Goal: Task Accomplishment & Management: Complete application form

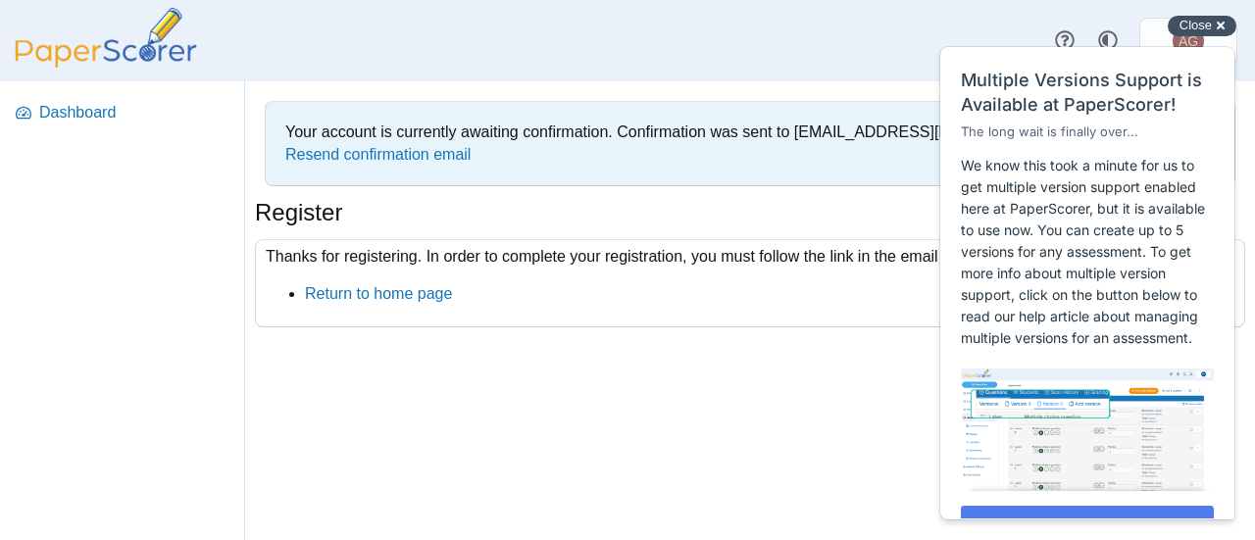
click at [1219, 27] on div "Close cross-small" at bounding box center [1202, 26] width 69 height 21
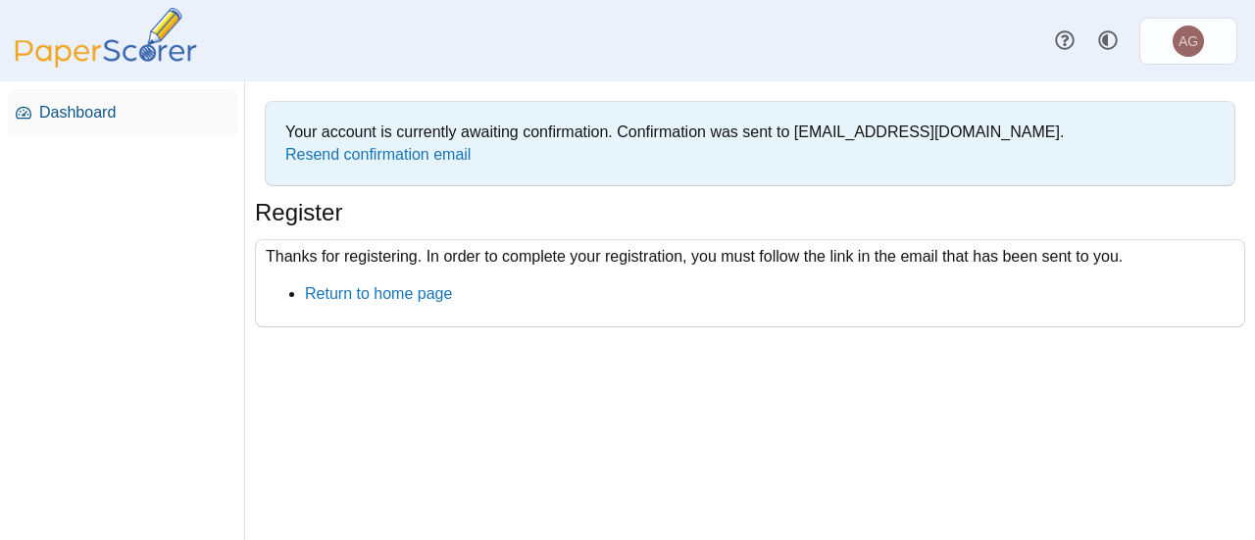
click at [100, 102] on span "Dashboard" at bounding box center [134, 113] width 191 height 22
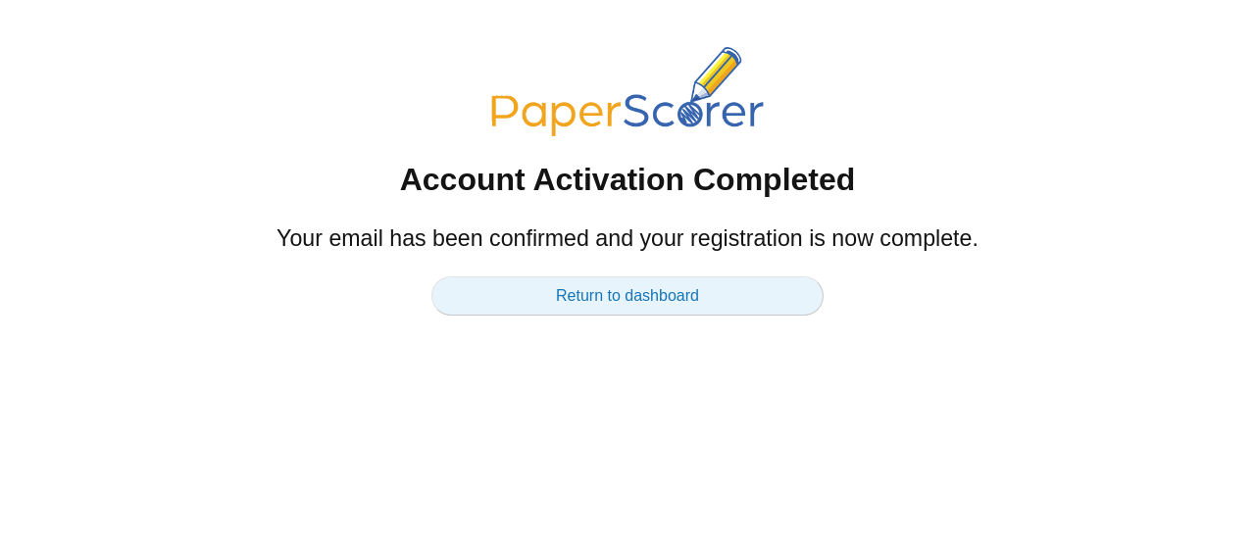
click at [586, 293] on link "Return to dashboard" at bounding box center [627, 295] width 392 height 39
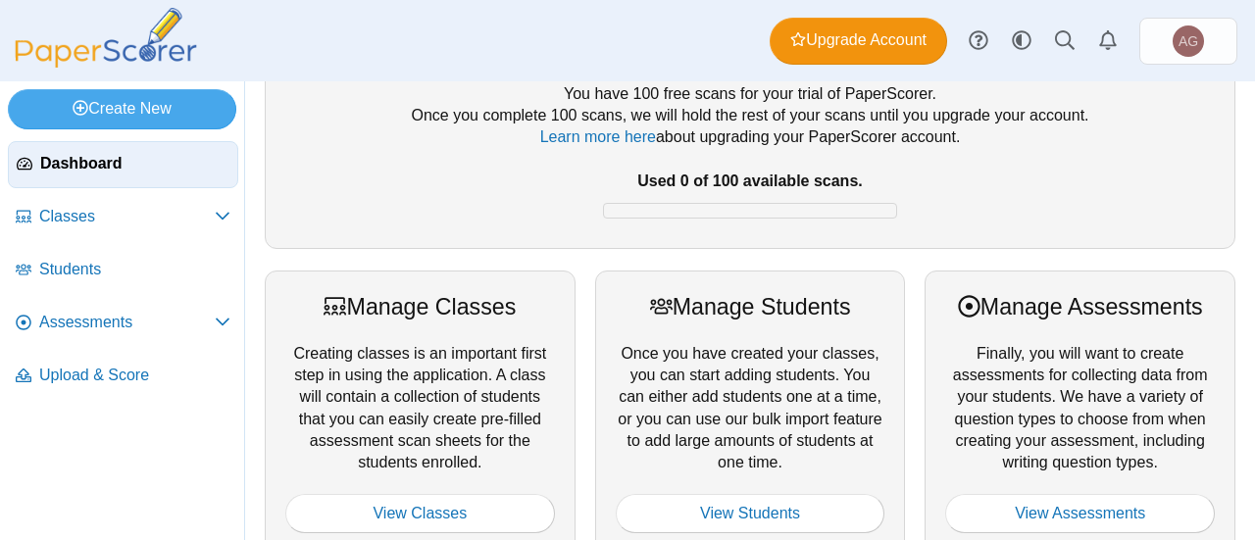
scroll to position [79, 0]
click at [152, 206] on span "Classes" at bounding box center [126, 217] width 175 height 22
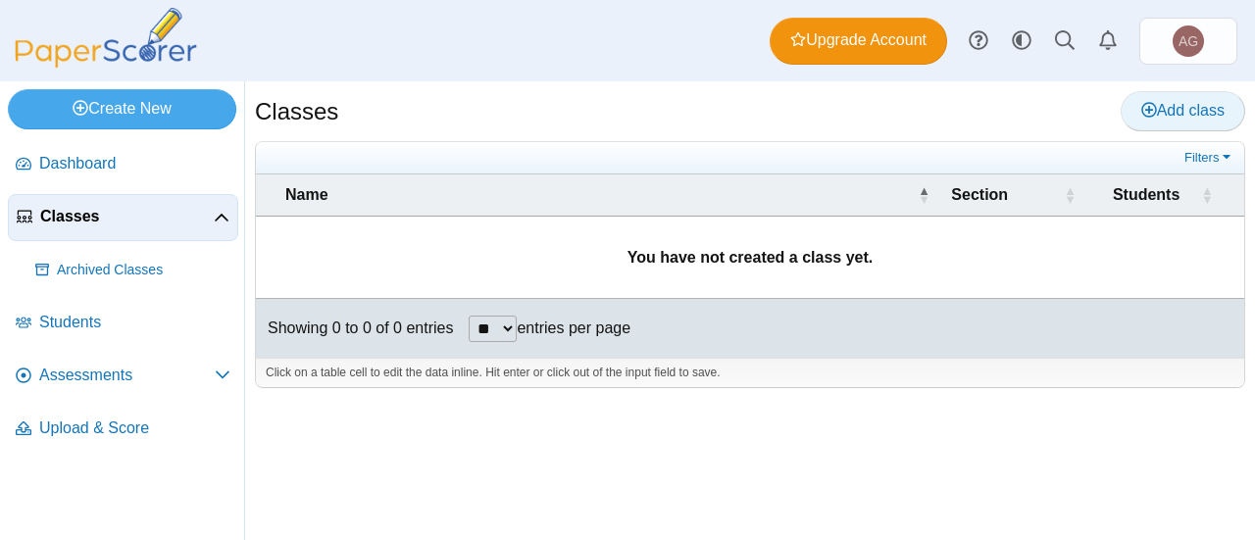
click at [1177, 109] on span "Add class" at bounding box center [1182, 110] width 83 height 17
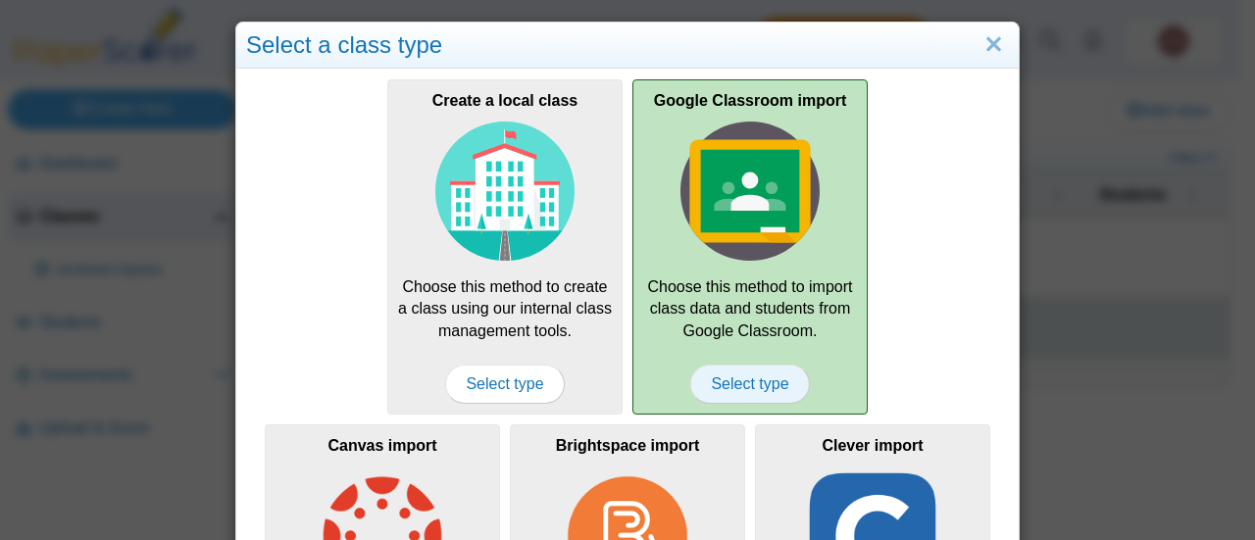
click at [741, 383] on span "Select type" at bounding box center [749, 384] width 119 height 39
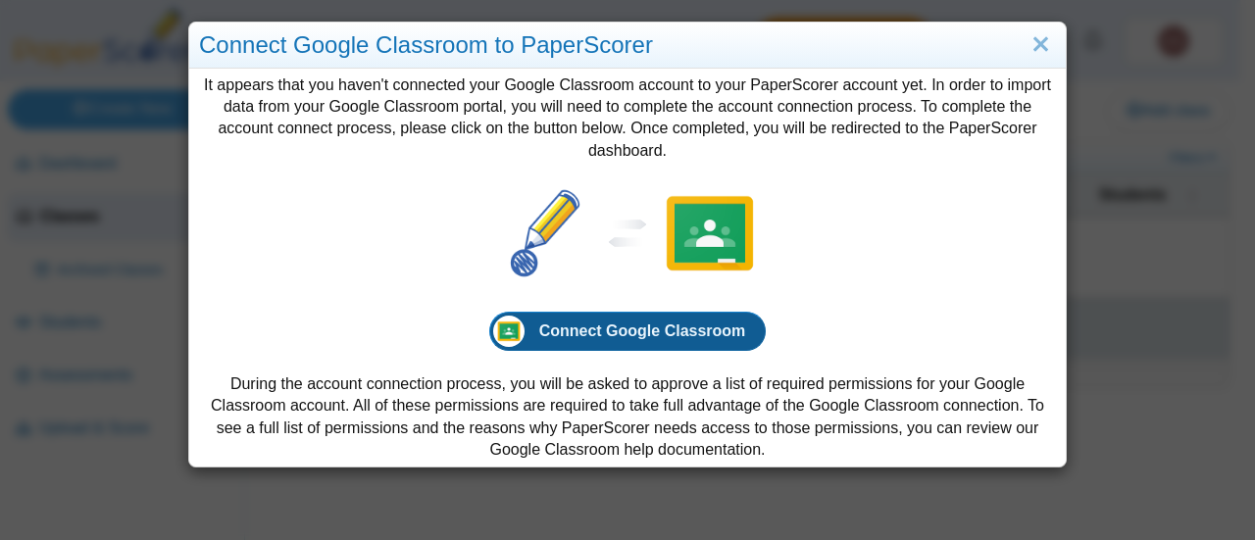
click at [615, 323] on span "Connect Google Classroom" at bounding box center [642, 331] width 207 height 17
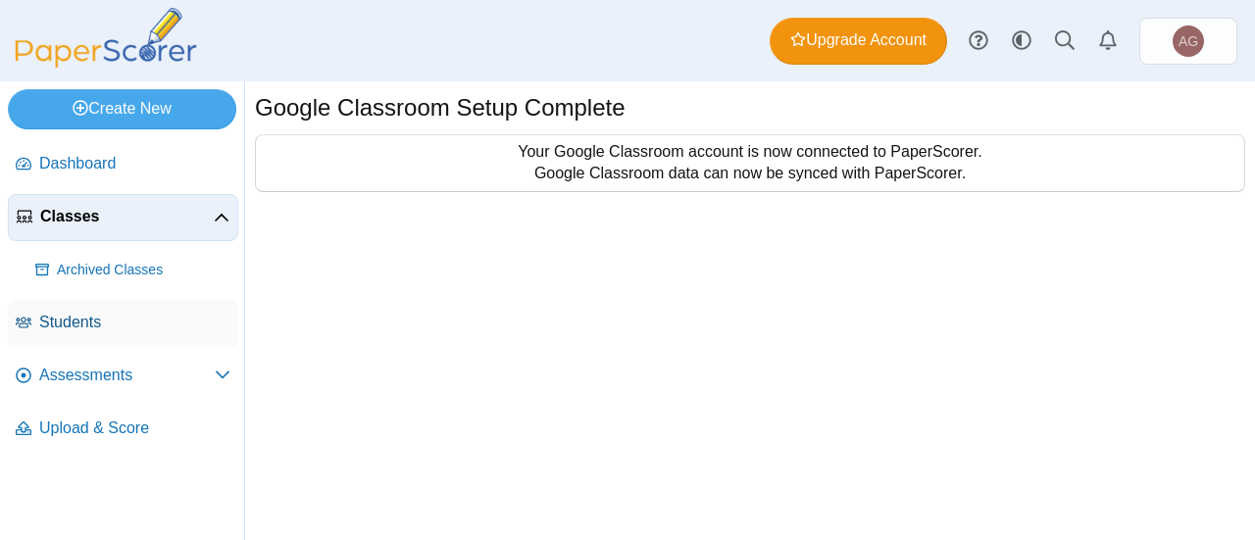
click at [78, 317] on span "Students" at bounding box center [134, 323] width 191 height 22
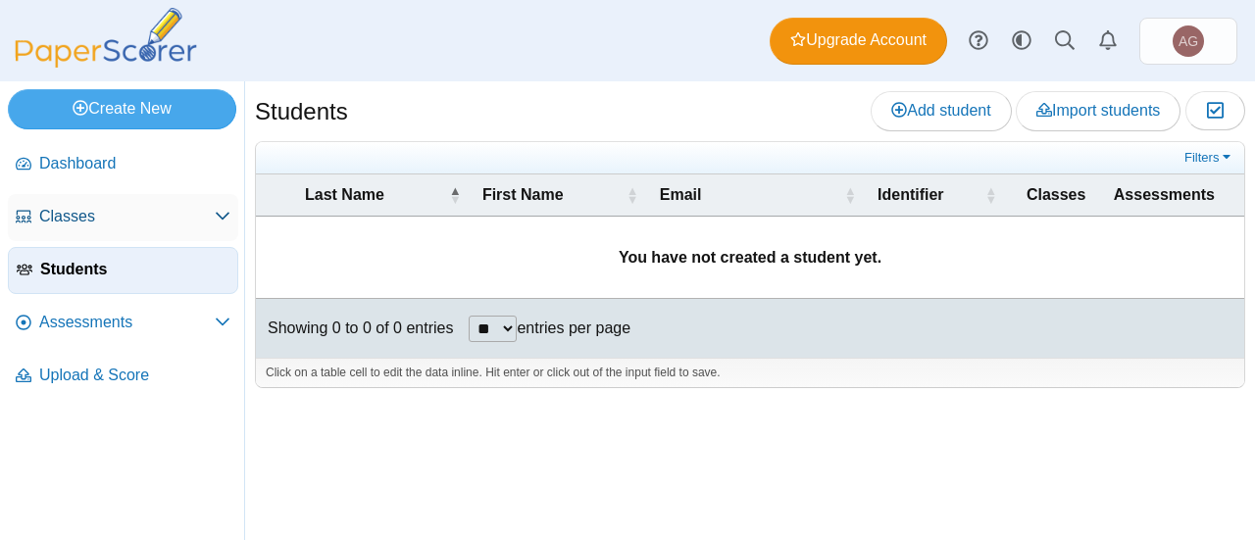
click at [88, 210] on span "Classes" at bounding box center [126, 217] width 175 height 22
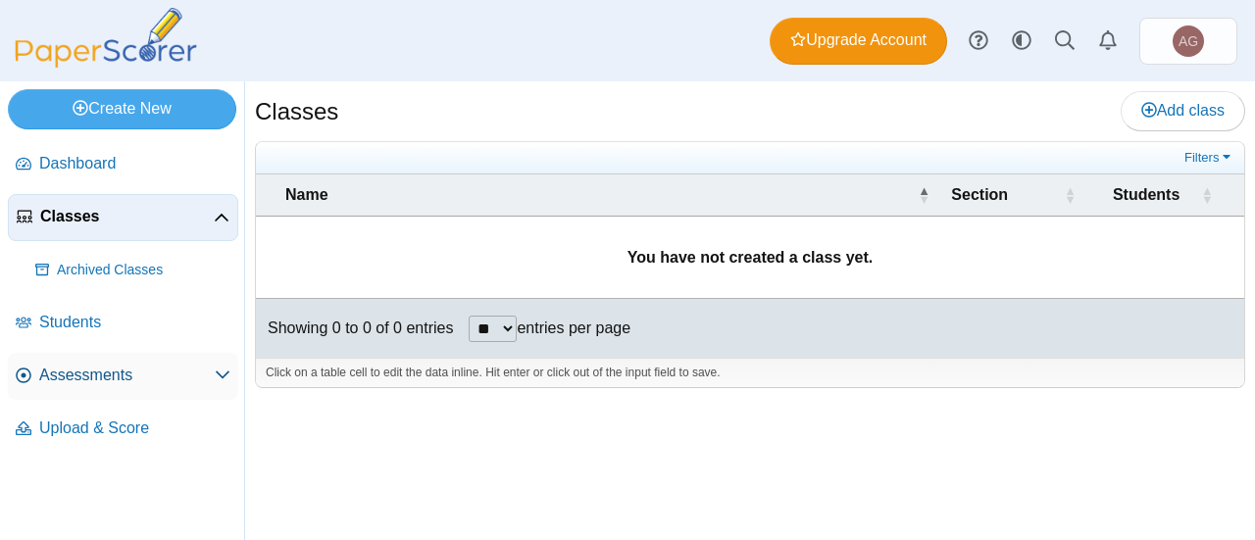
click at [73, 372] on span "Assessments" at bounding box center [126, 376] width 175 height 22
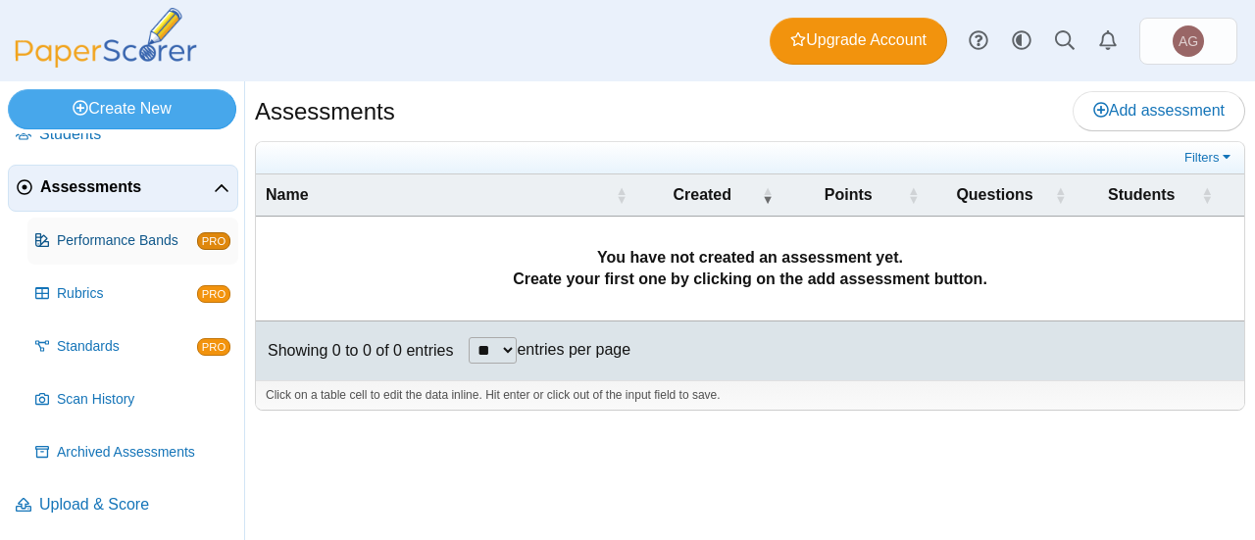
scroll to position [134, 0]
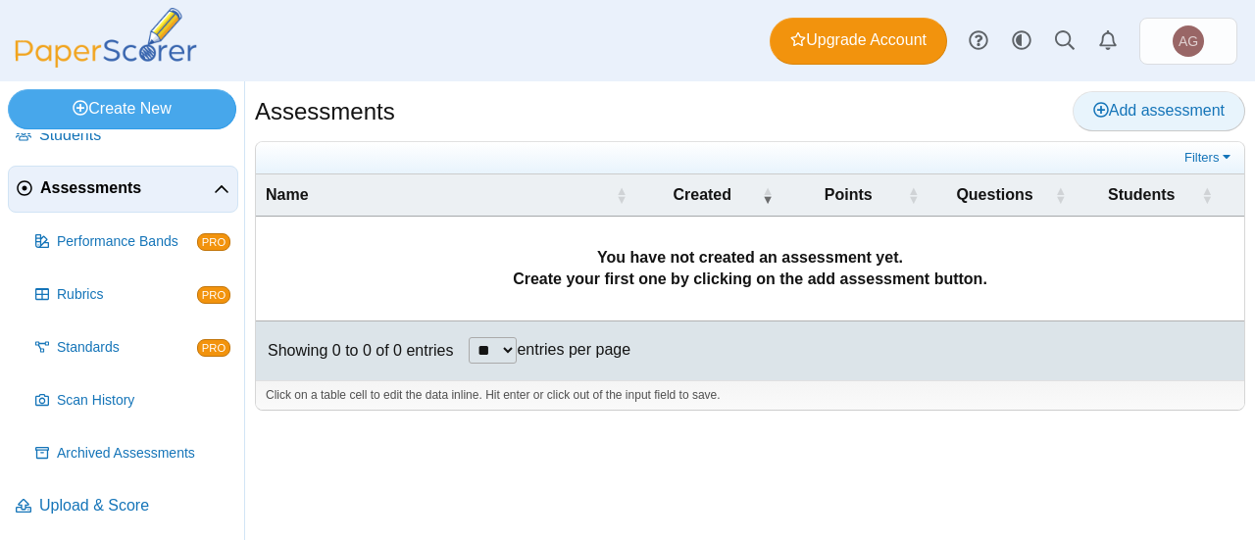
click at [1120, 116] on span "Add assessment" at bounding box center [1158, 110] width 131 height 17
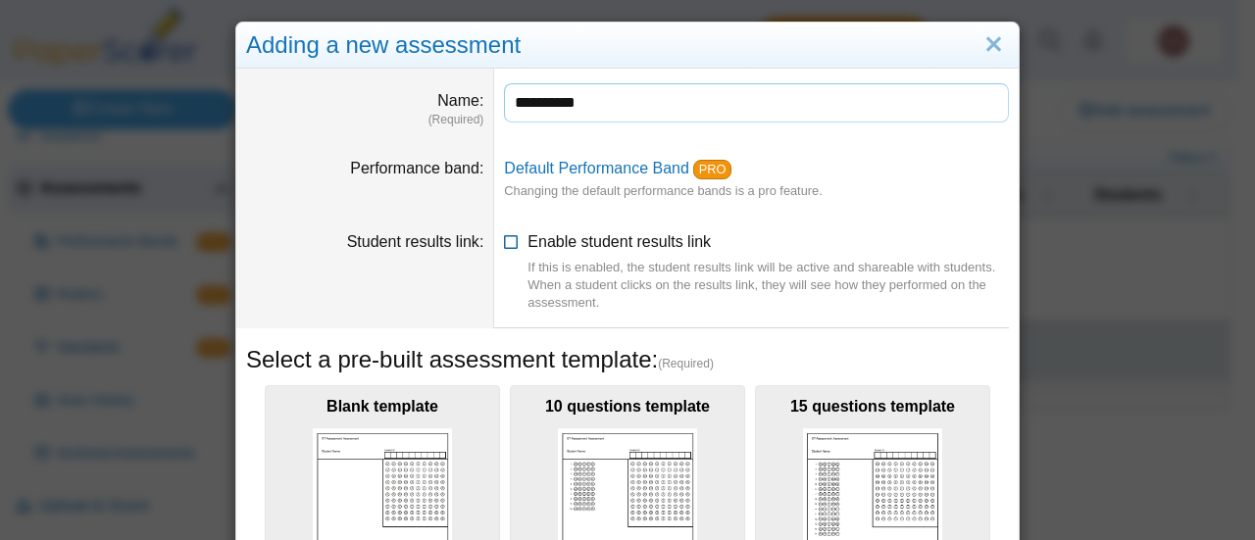
type input "**********"
click at [504, 242] on icon at bounding box center [512, 238] width 16 height 14
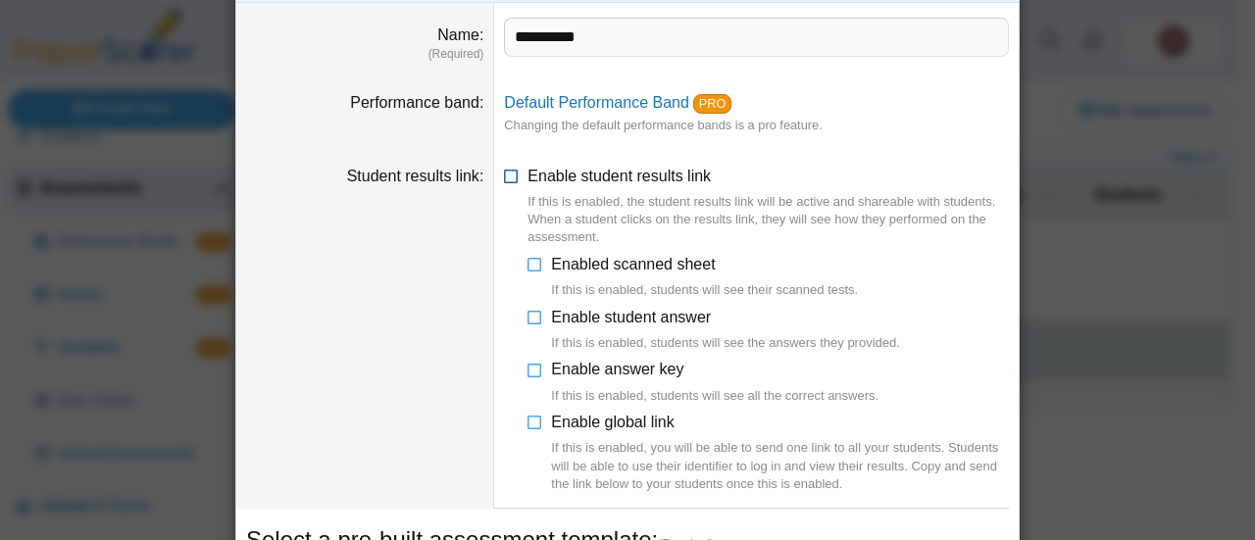
scroll to position [110, 0]
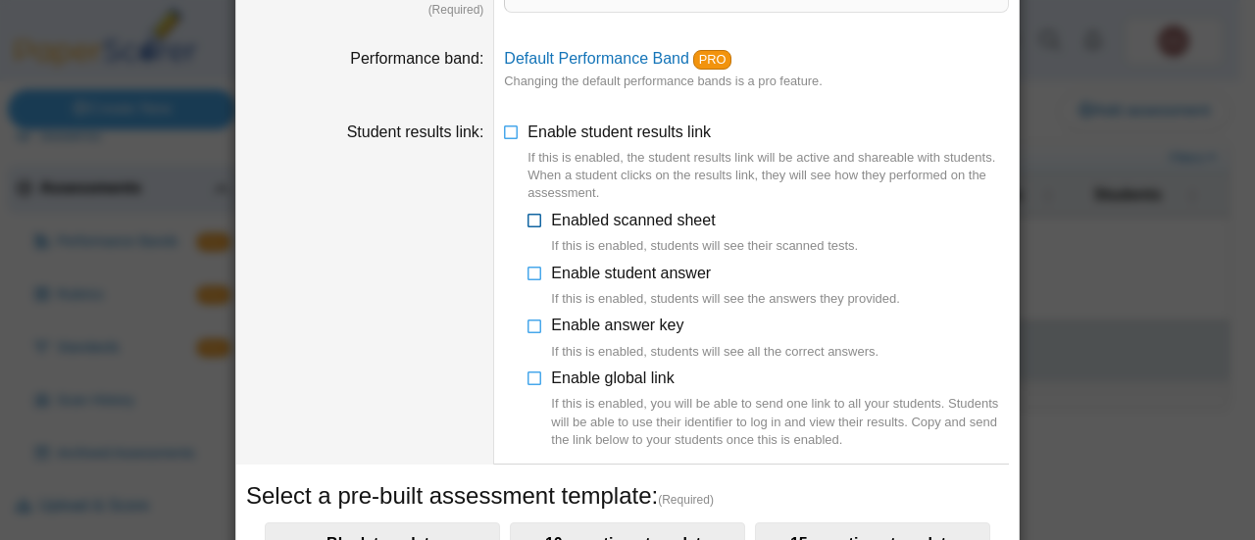
click at [527, 221] on icon at bounding box center [535, 217] width 16 height 14
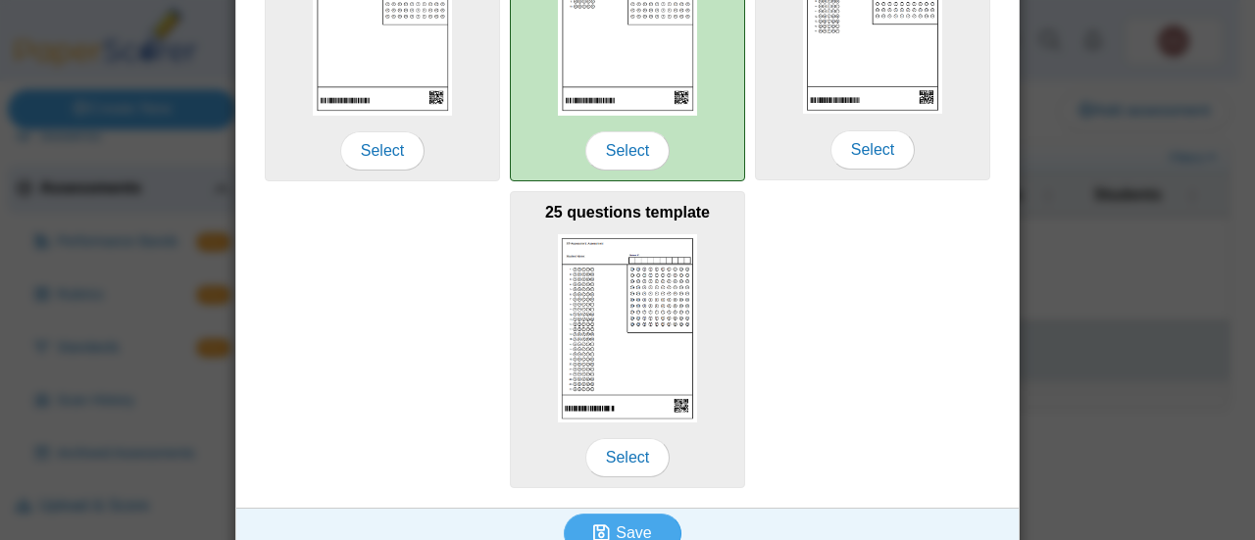
scroll to position [749, 0]
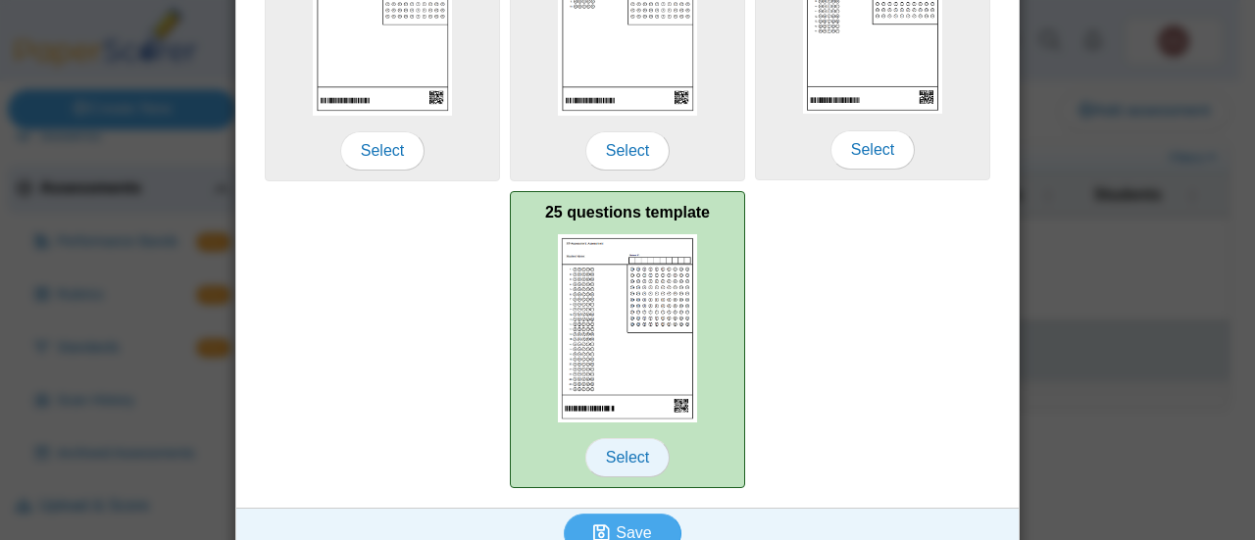
click at [602, 455] on span "Select" at bounding box center [627, 457] width 84 height 39
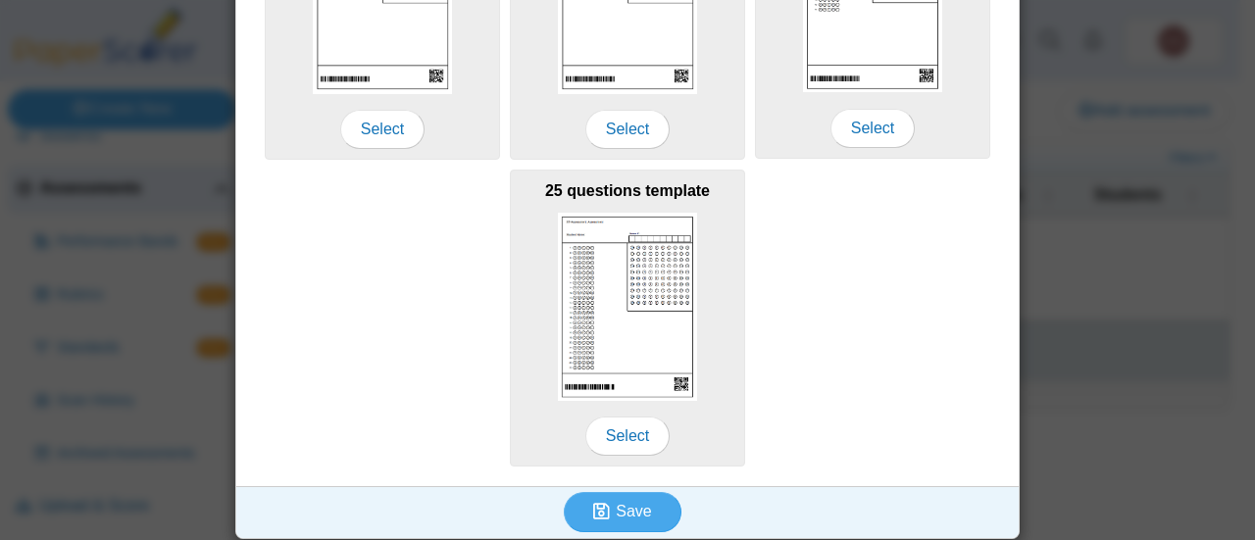
scroll to position [771, 0]
click at [606, 507] on icon "submit" at bounding box center [604, 512] width 23 height 22
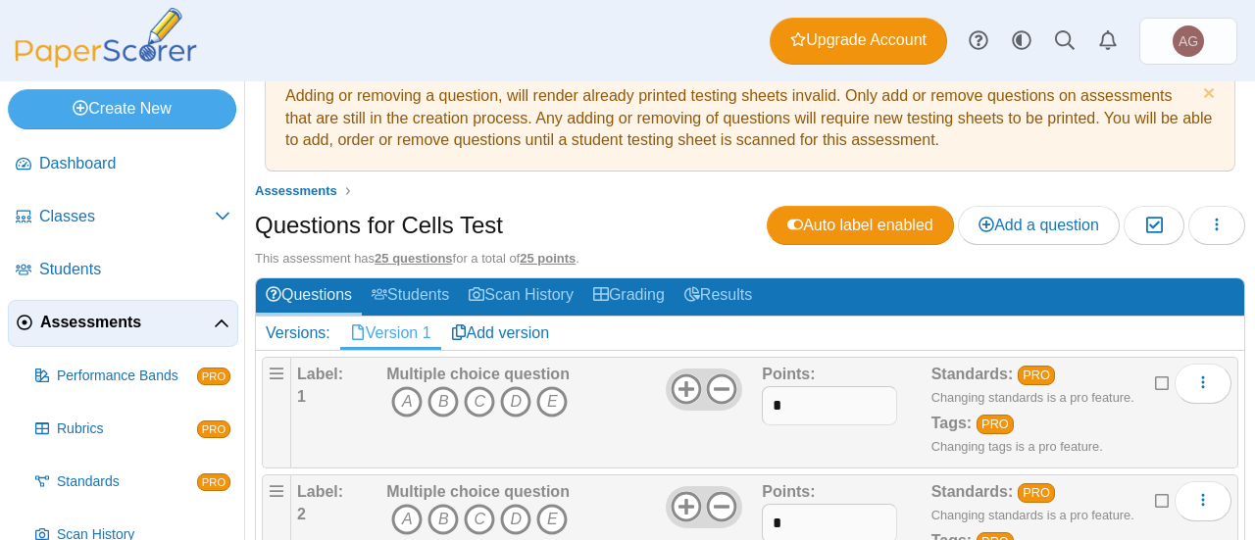
scroll to position [35, 0]
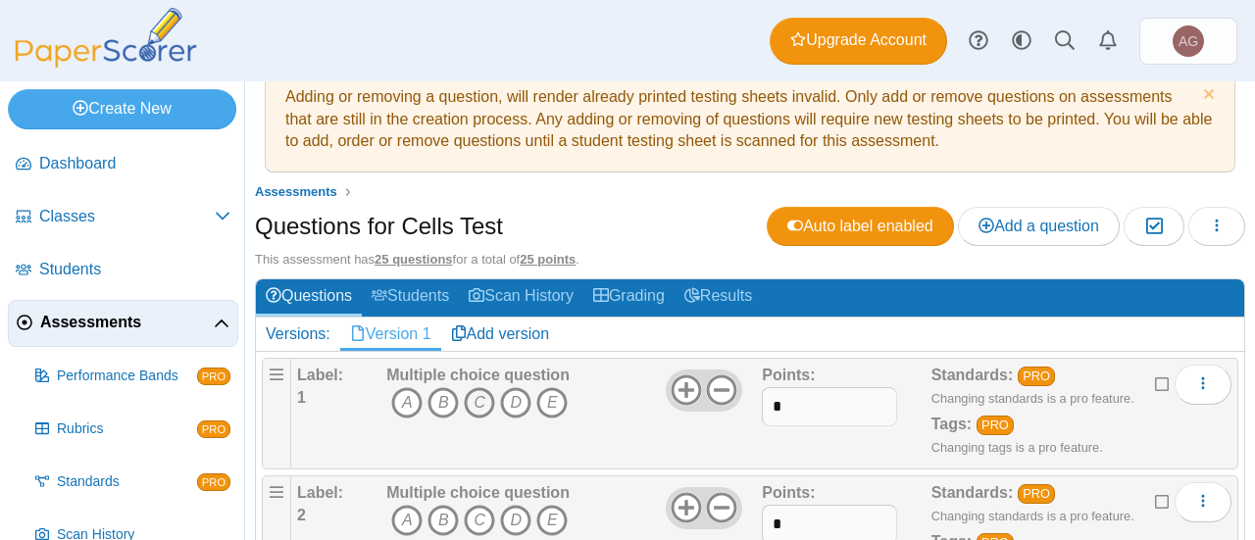
click at [479, 394] on icon "C" at bounding box center [479, 402] width 31 height 31
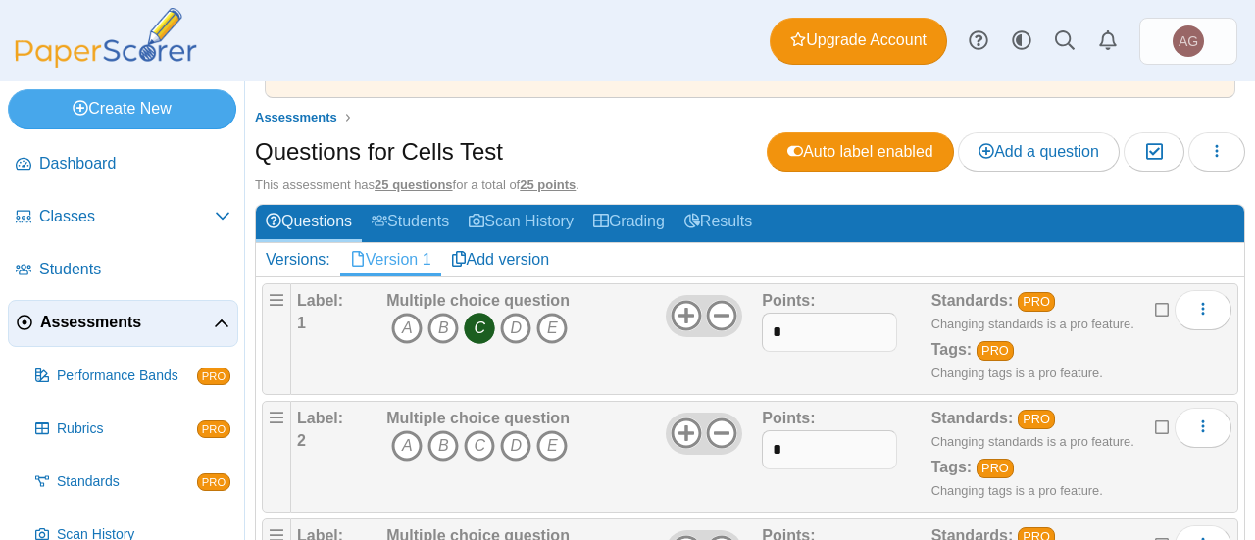
scroll to position [112, 0]
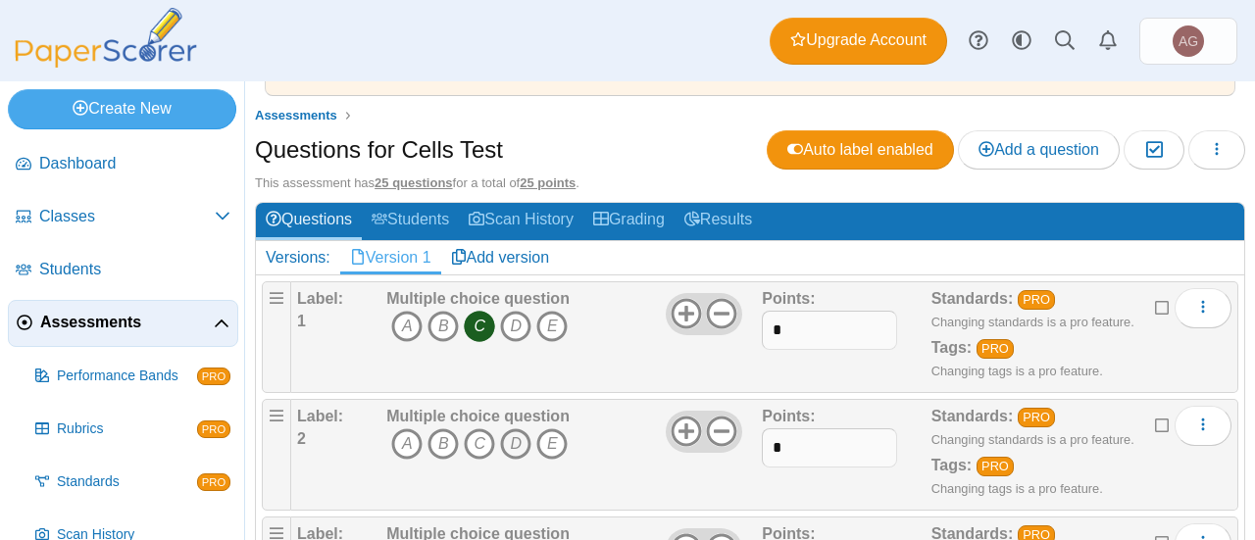
click at [515, 434] on icon "D" at bounding box center [515, 443] width 31 height 31
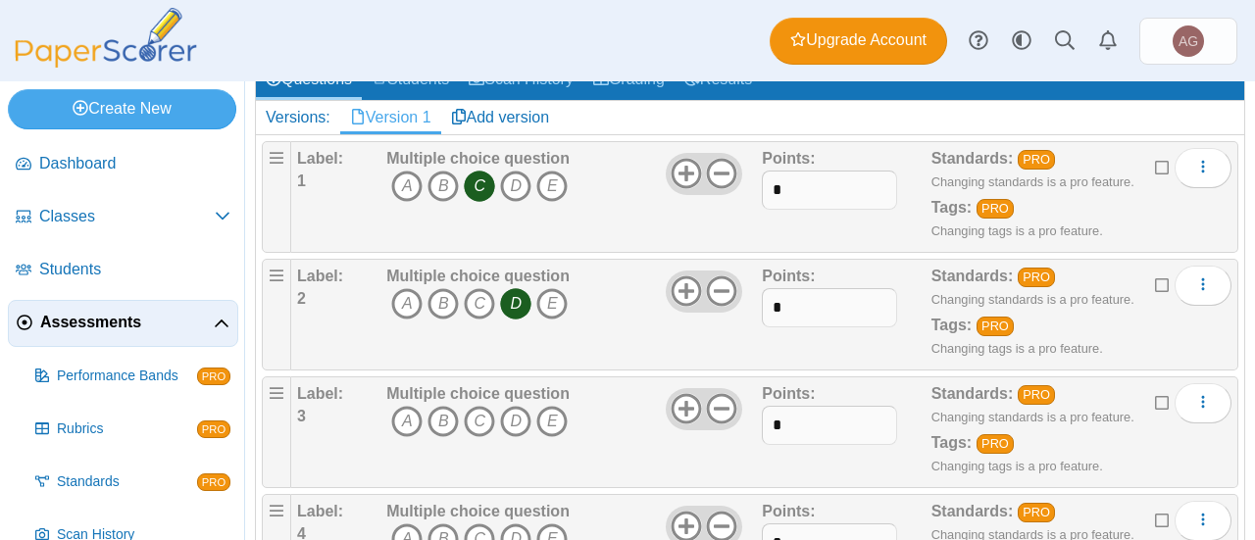
scroll to position [288, 0]
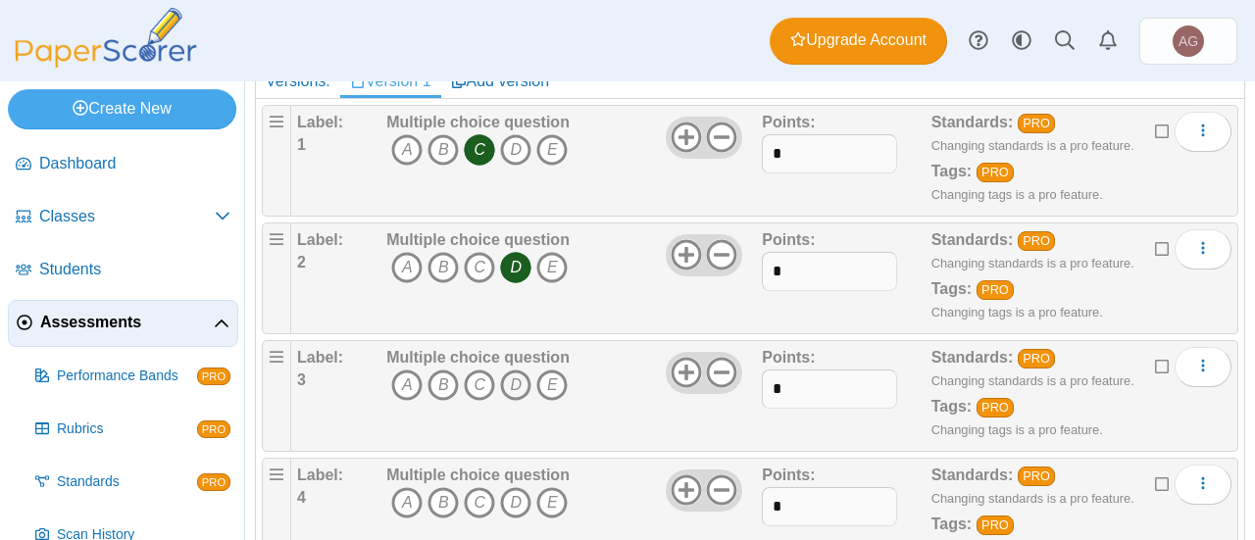
click at [513, 379] on icon "D" at bounding box center [515, 385] width 31 height 31
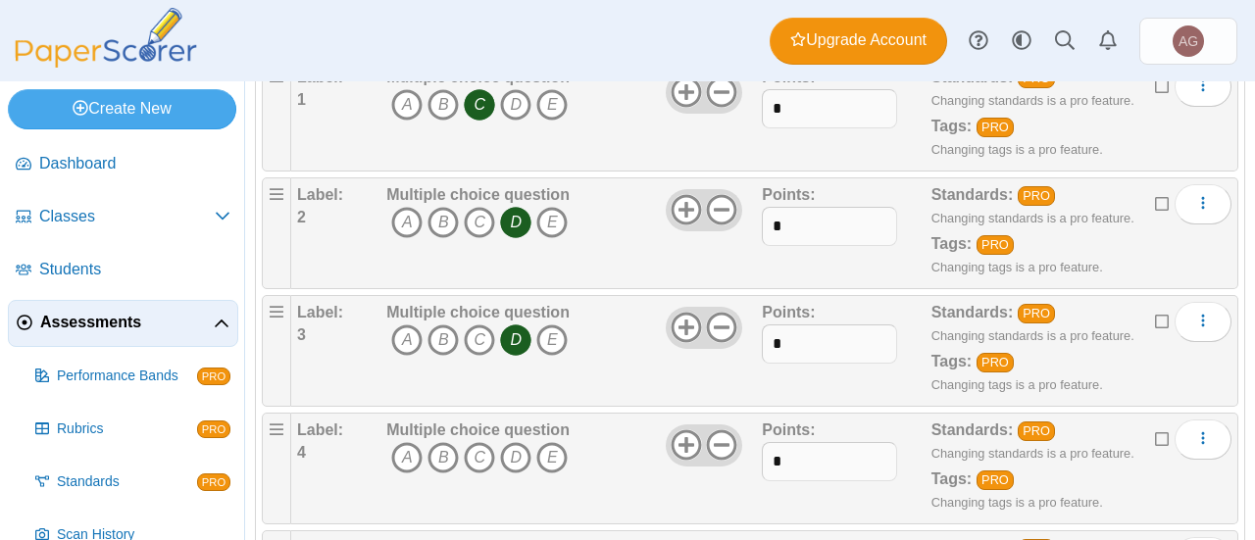
scroll to position [351, 0]
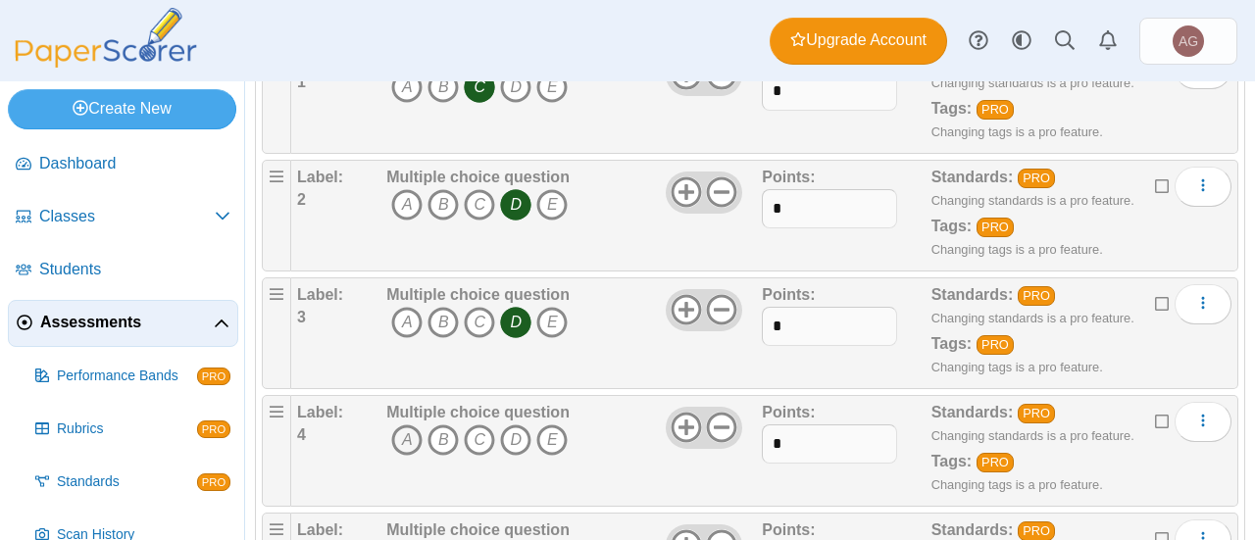
click at [406, 436] on icon "A" at bounding box center [406, 439] width 31 height 31
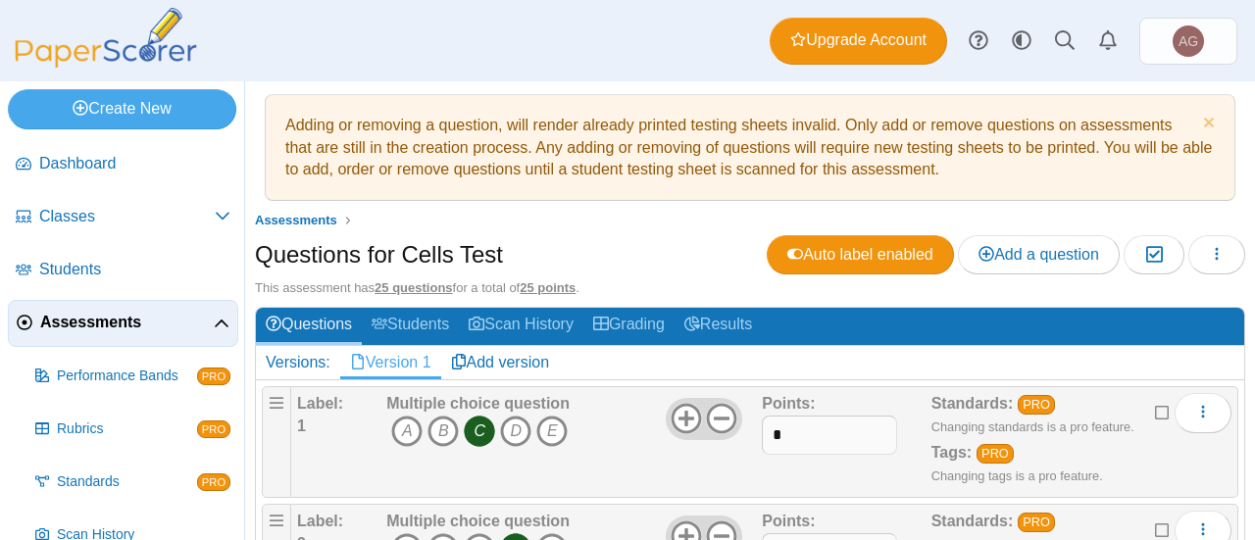
scroll to position [0, 0]
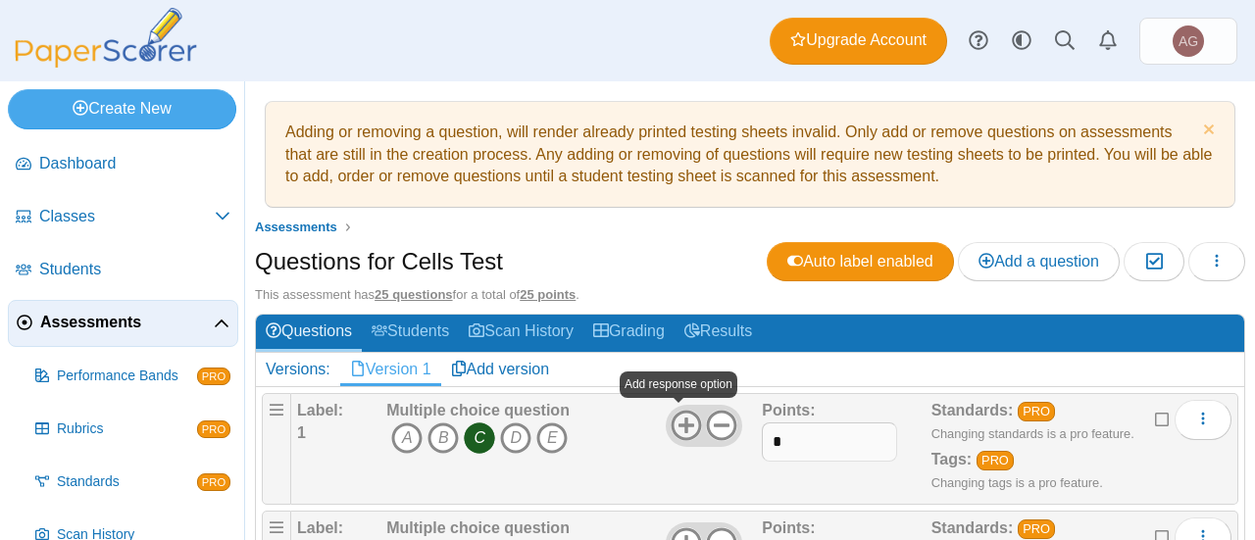
click at [686, 422] on use at bounding box center [686, 426] width 30 height 30
click at [725, 420] on icon at bounding box center [721, 425] width 31 height 31
click at [714, 421] on use at bounding box center [722, 426] width 30 height 30
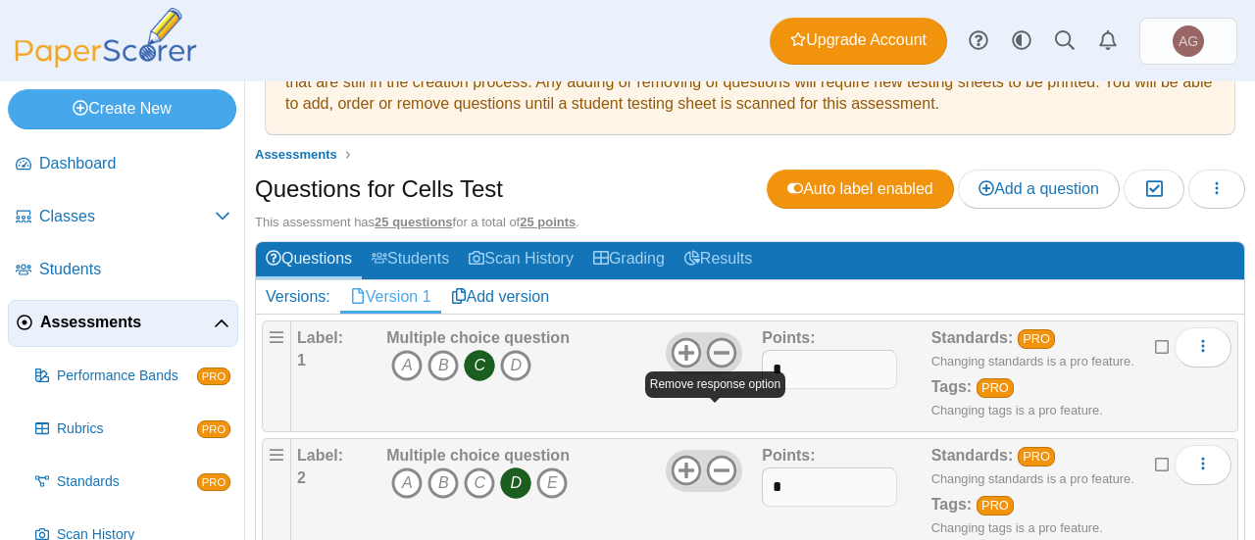
scroll to position [74, 0]
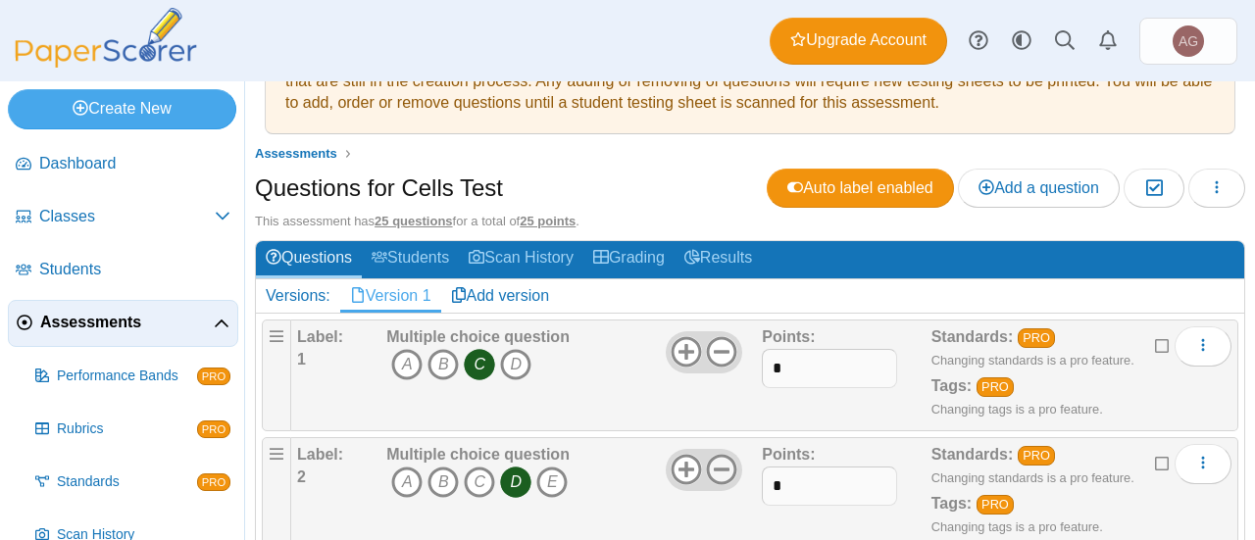
click at [722, 464] on use at bounding box center [722, 470] width 30 height 30
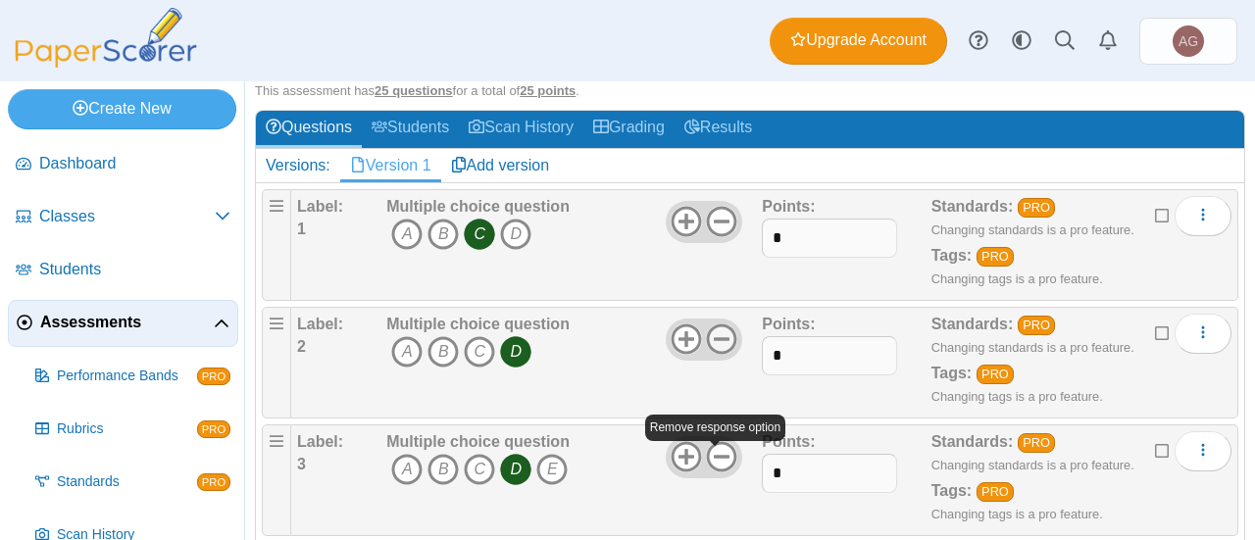
scroll to position [203, 0]
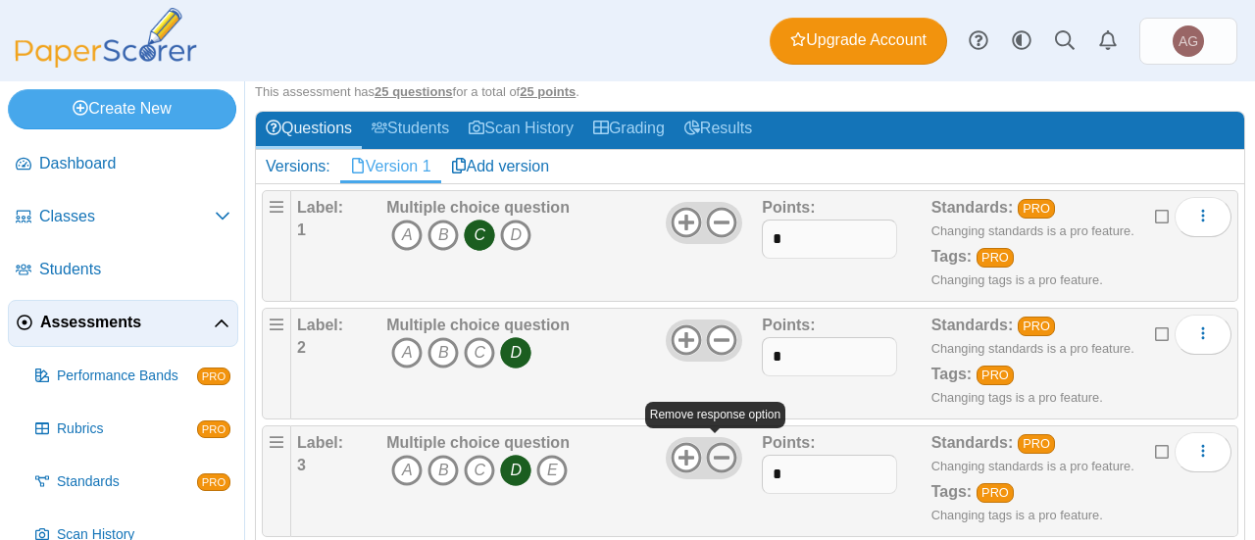
click at [715, 446] on icon at bounding box center [721, 457] width 31 height 31
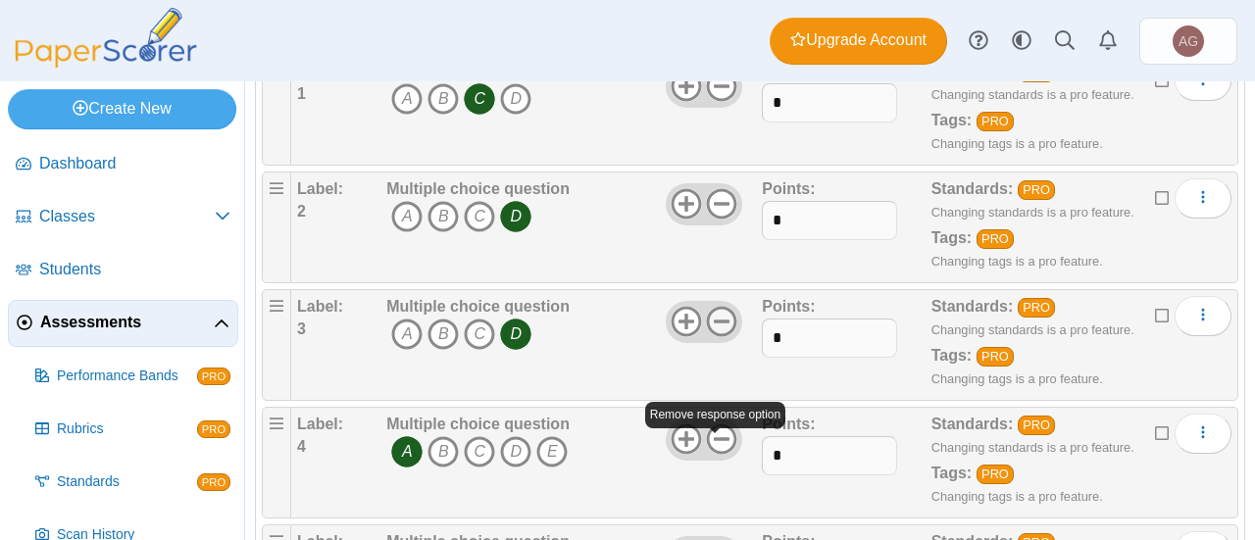
scroll to position [344, 0]
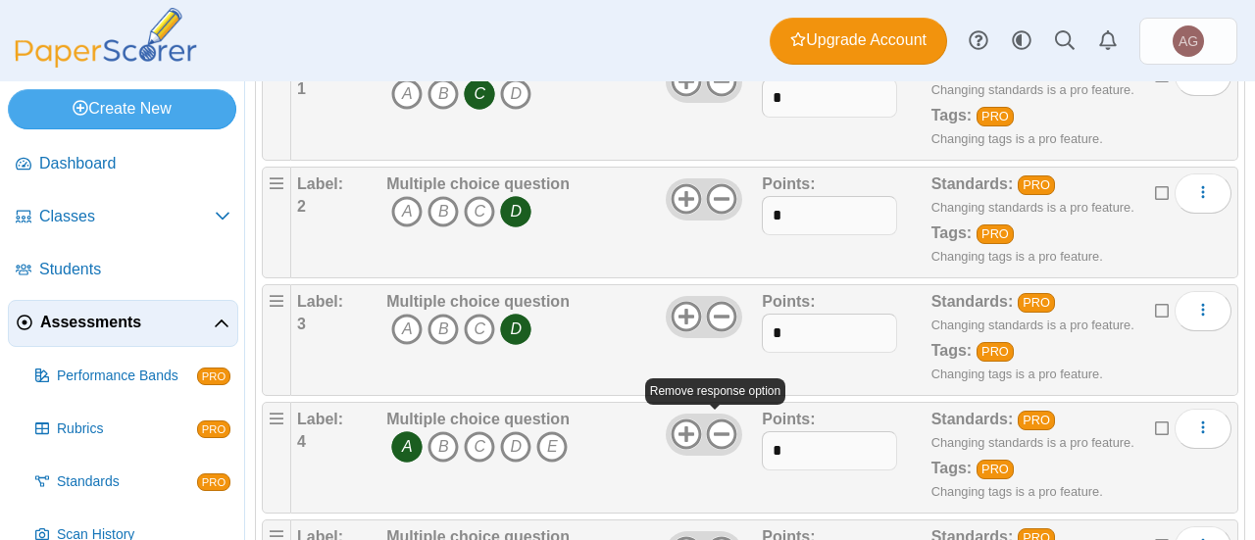
click at [712, 432] on icon at bounding box center [721, 434] width 31 height 31
click at [680, 436] on icon at bounding box center [686, 434] width 31 height 31
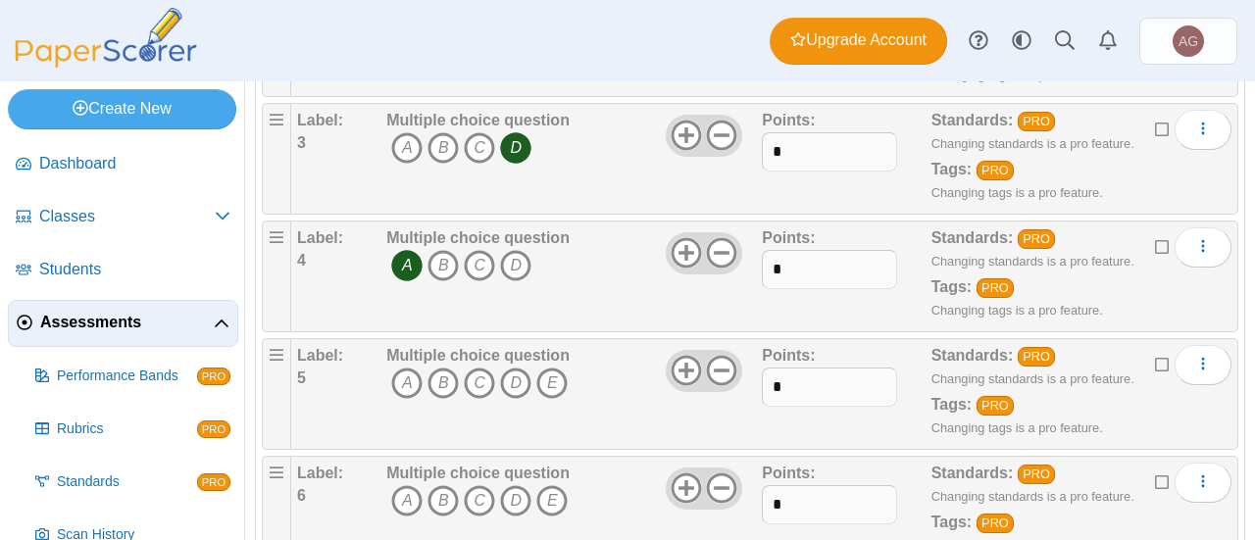
scroll to position [534, 0]
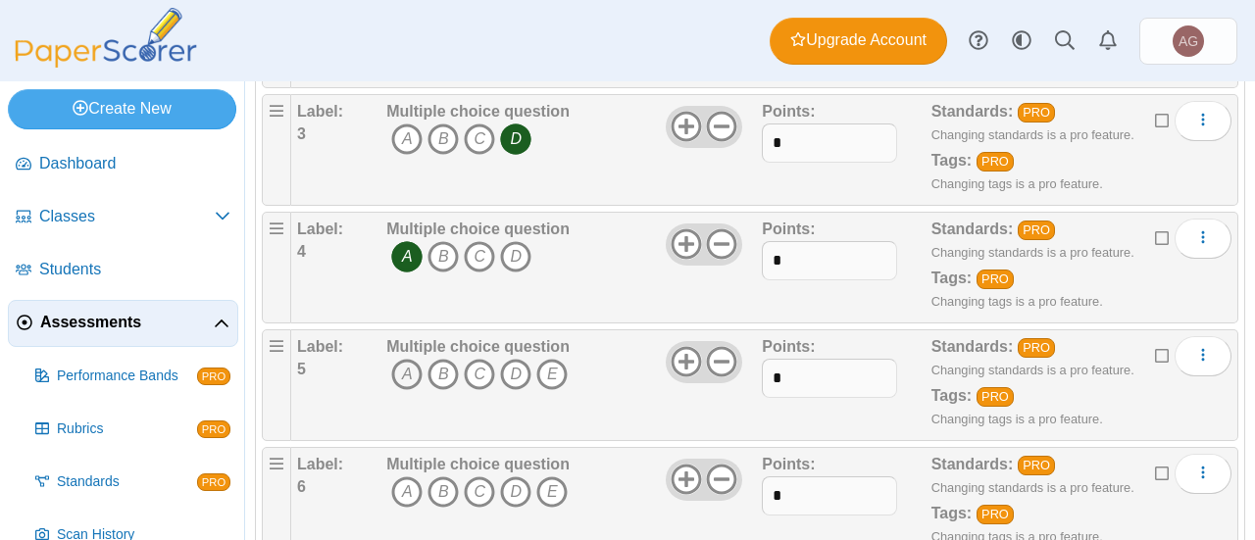
click at [407, 360] on icon "A" at bounding box center [406, 374] width 31 height 31
click at [716, 350] on icon at bounding box center [721, 361] width 31 height 31
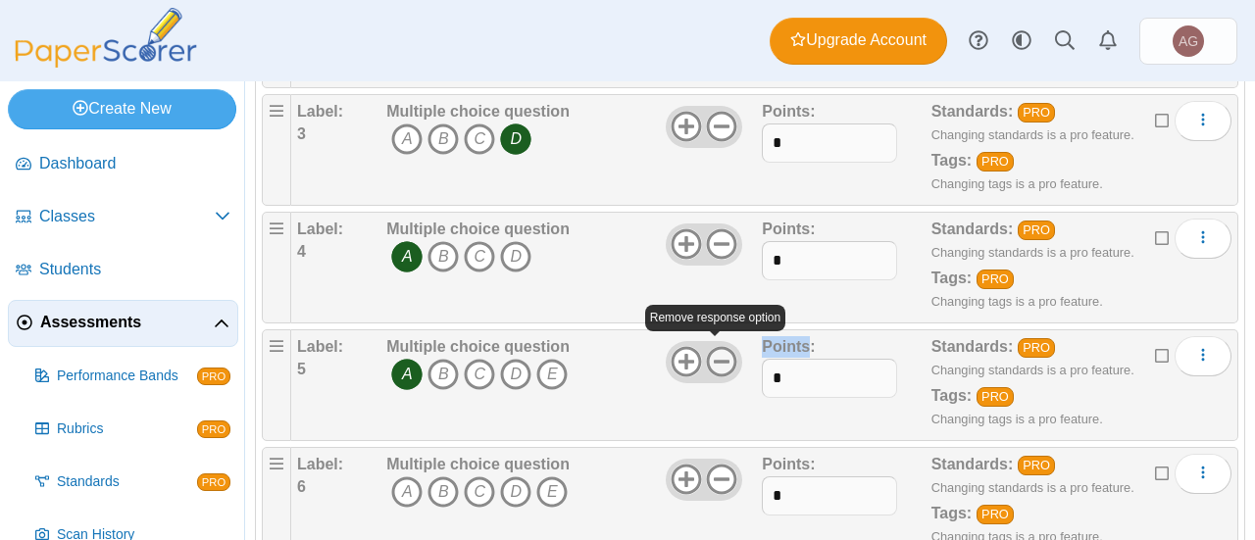
click at [716, 350] on icon at bounding box center [721, 361] width 31 height 31
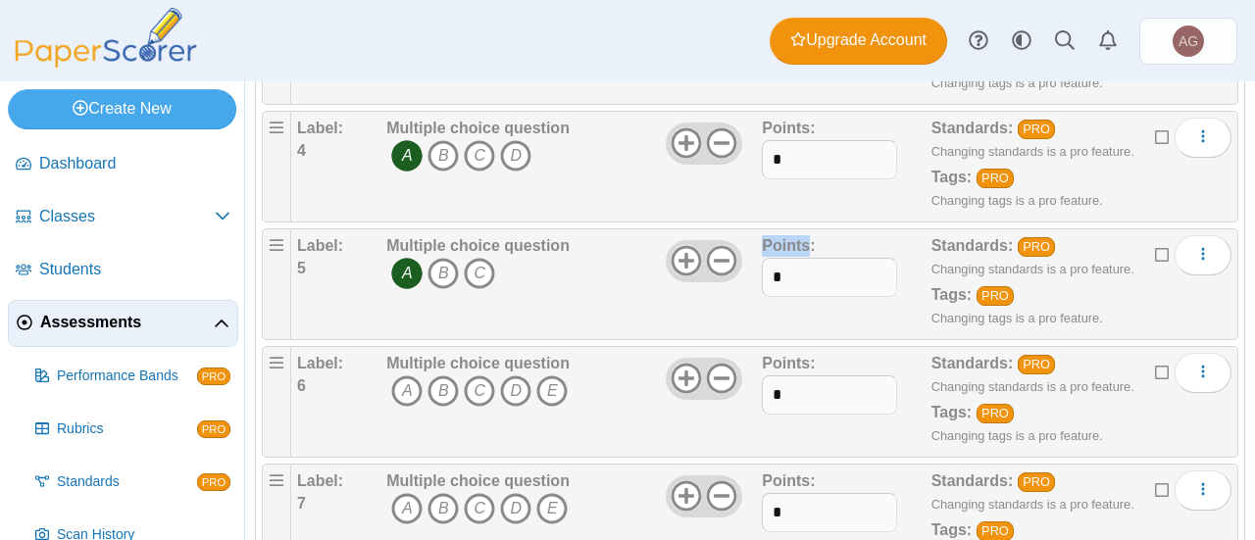
scroll to position [634, 0]
click at [441, 385] on icon "B" at bounding box center [442, 391] width 31 height 31
click at [714, 377] on icon at bounding box center [721, 379] width 31 height 31
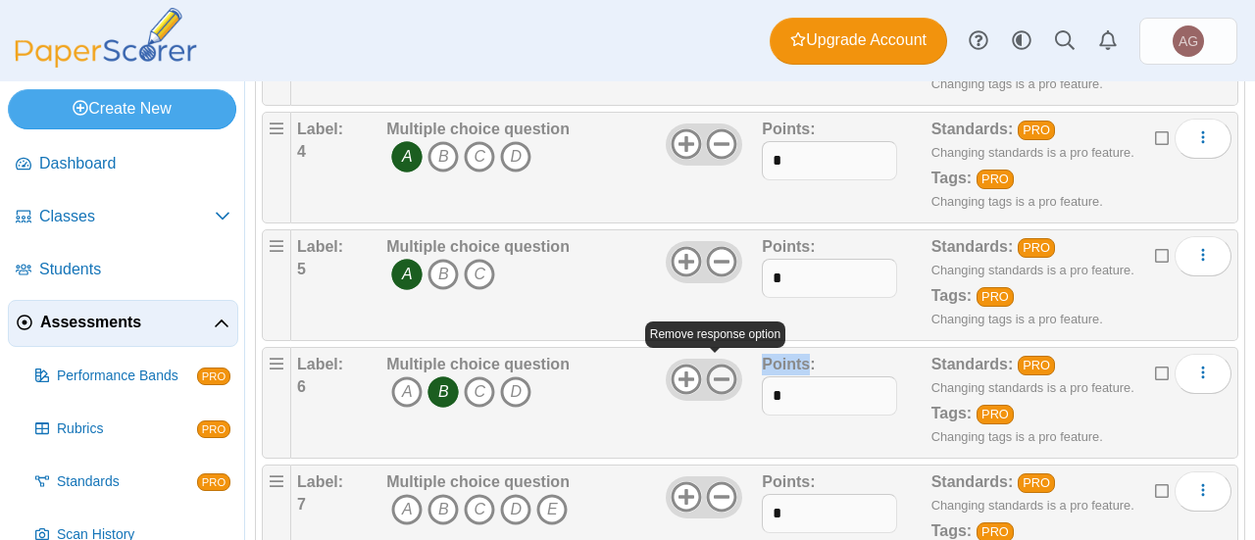
click at [714, 377] on icon at bounding box center [721, 379] width 31 height 31
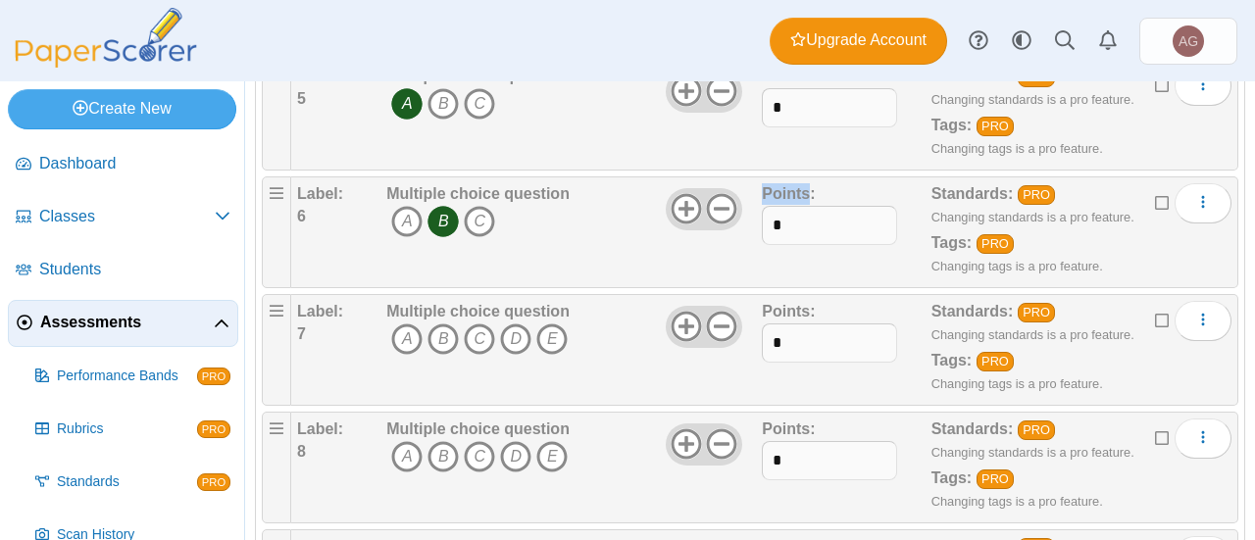
scroll to position [803, 0]
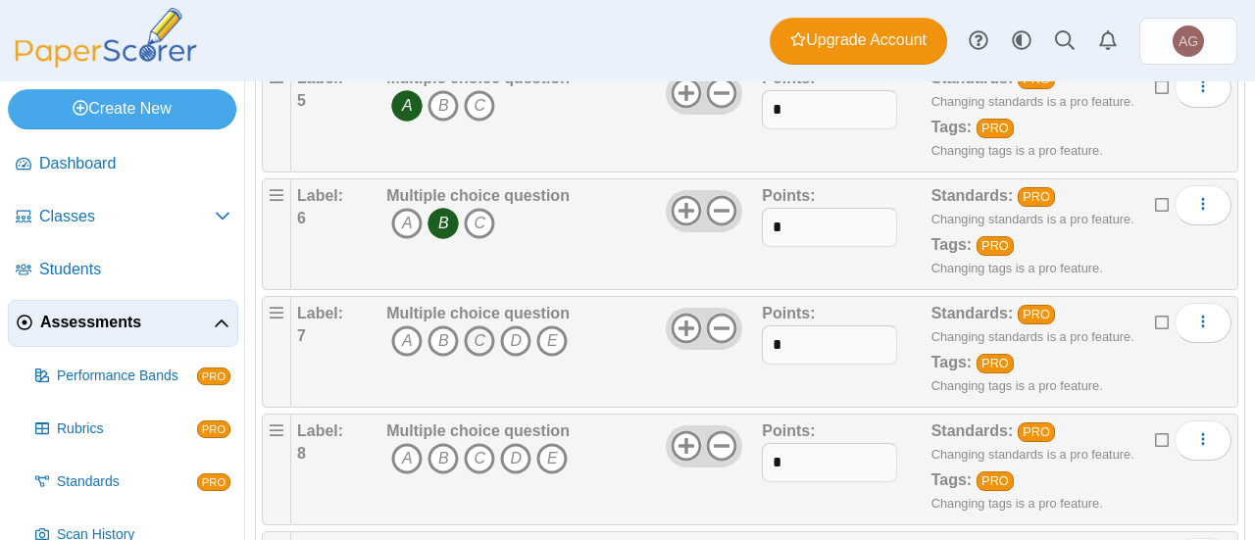
click at [480, 330] on icon "C" at bounding box center [479, 340] width 31 height 31
click at [720, 320] on use at bounding box center [722, 329] width 30 height 30
click at [409, 451] on icon "A" at bounding box center [406, 458] width 31 height 31
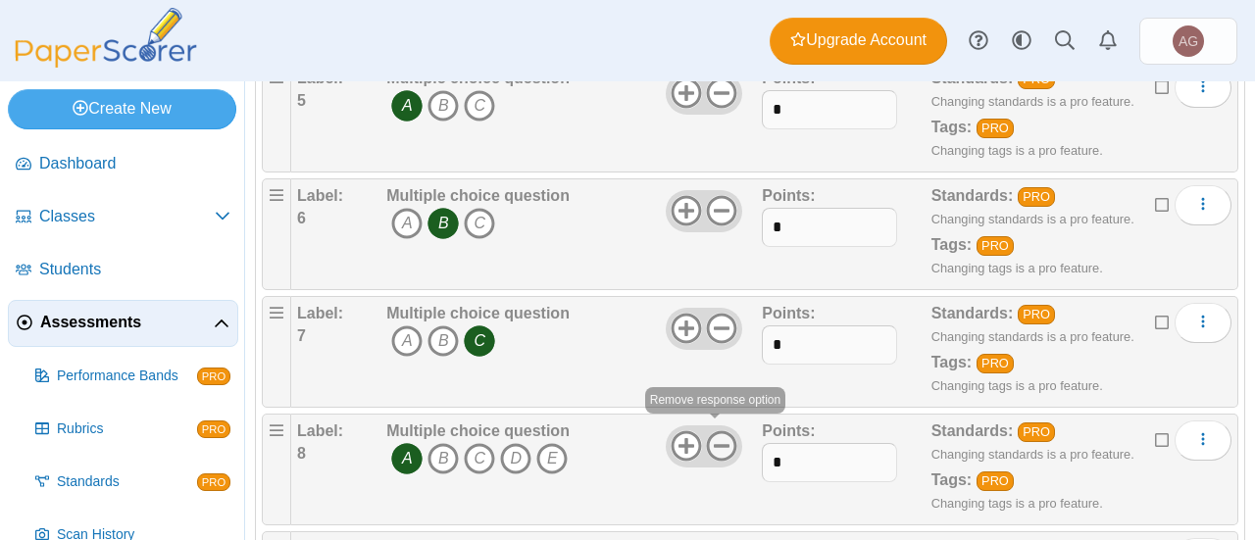
click at [709, 440] on icon at bounding box center [721, 445] width 31 height 31
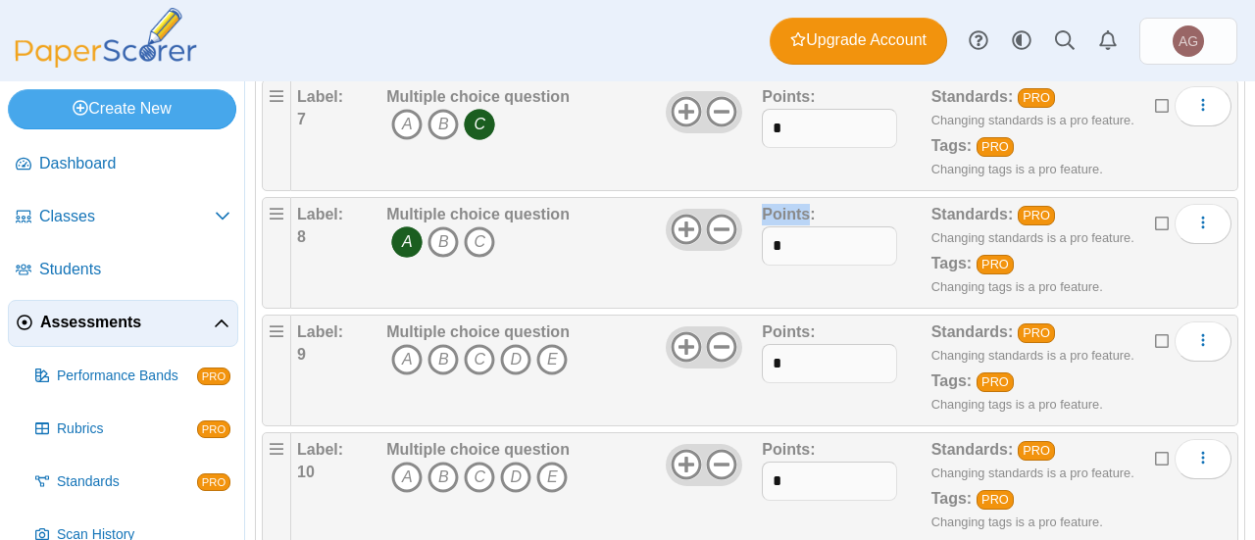
scroll to position [1019, 0]
click at [414, 350] on icon "A" at bounding box center [406, 360] width 31 height 31
click at [723, 340] on icon at bounding box center [721, 347] width 31 height 31
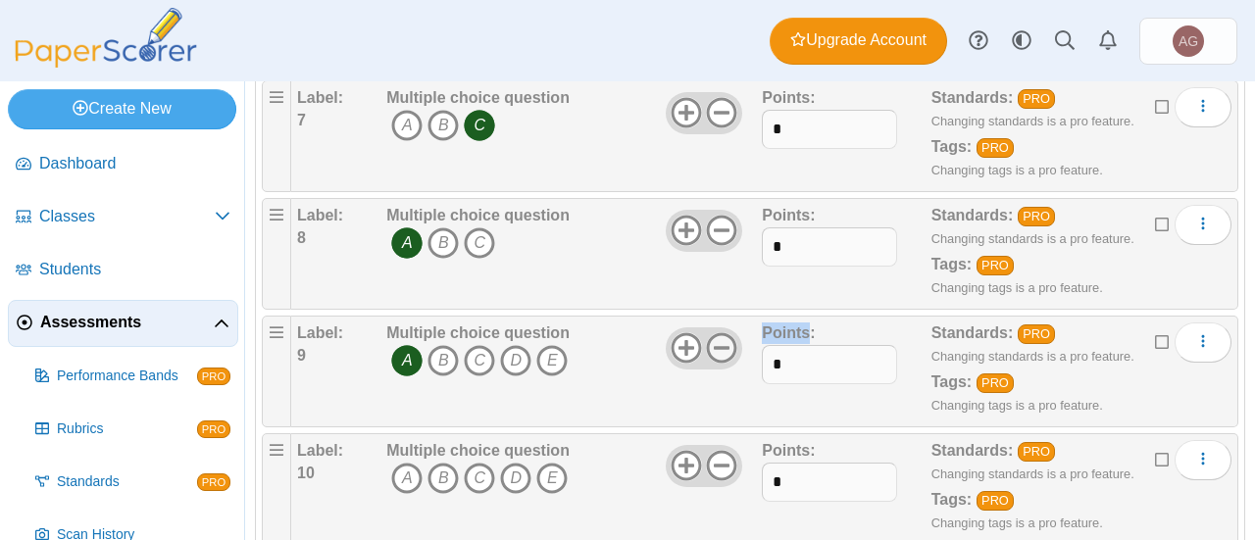
click at [723, 340] on icon at bounding box center [721, 347] width 31 height 31
click at [441, 463] on icon "B" at bounding box center [442, 478] width 31 height 31
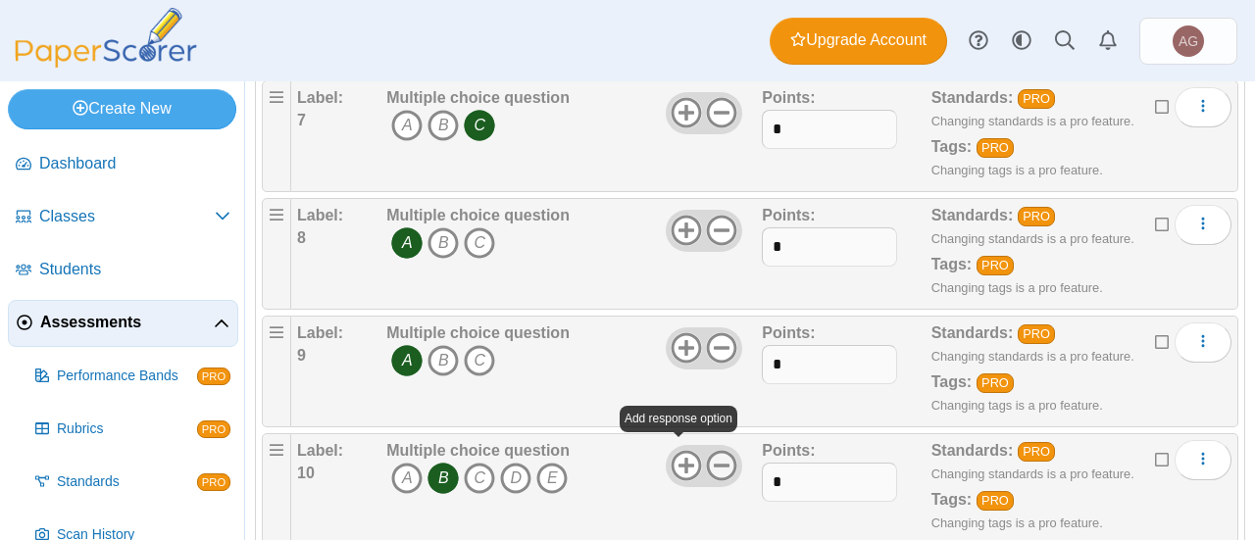
click at [719, 451] on icon at bounding box center [721, 465] width 31 height 31
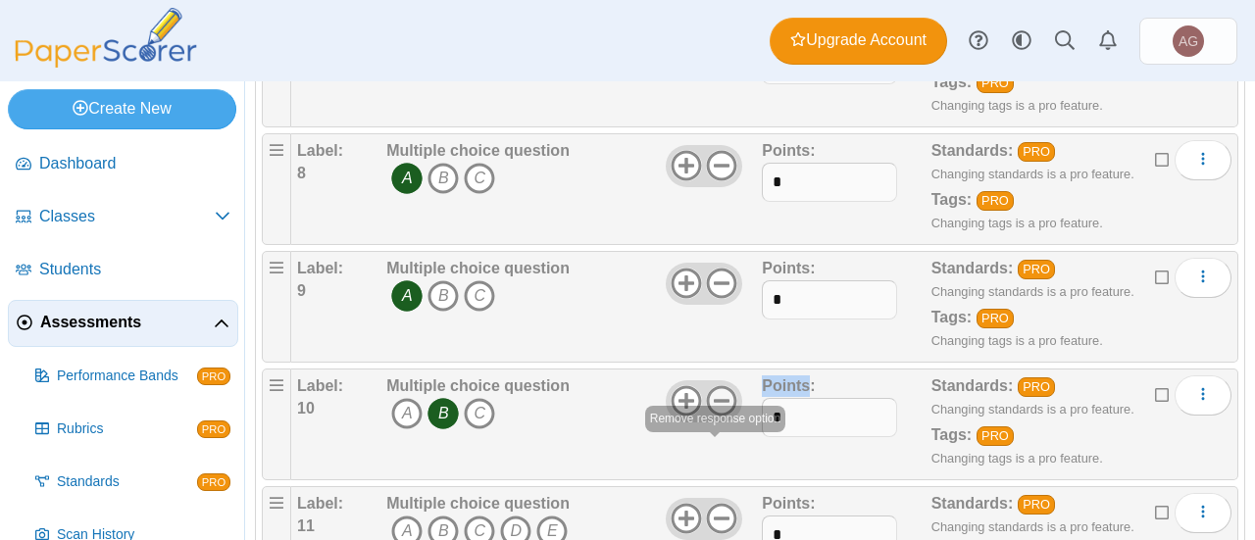
scroll to position [1166, 0]
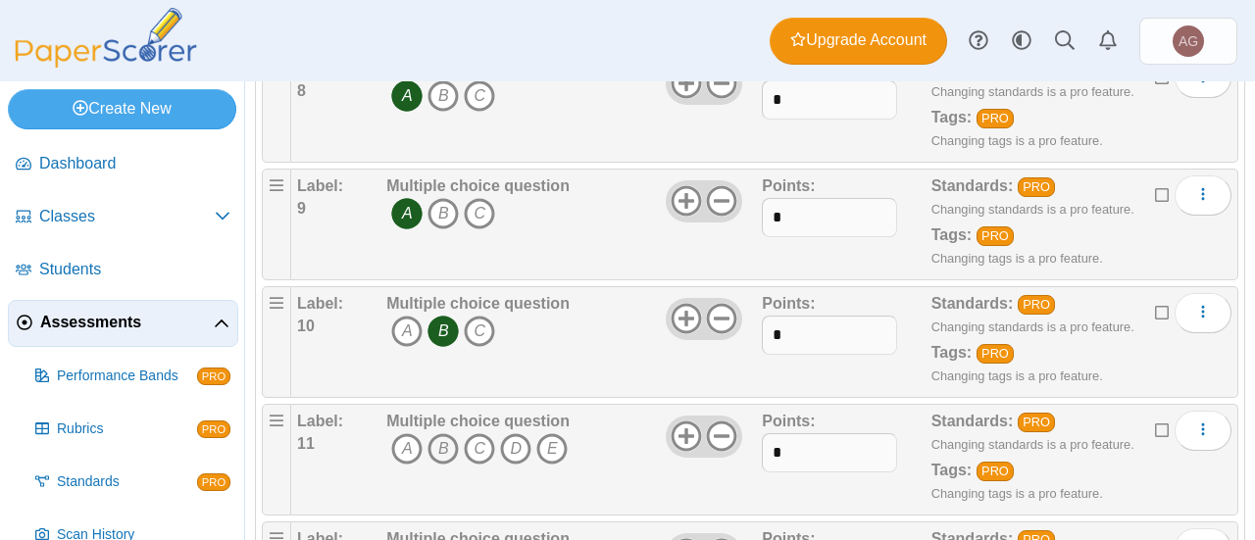
click at [432, 433] on icon "B" at bounding box center [442, 448] width 31 height 31
click at [714, 429] on icon at bounding box center [721, 436] width 31 height 31
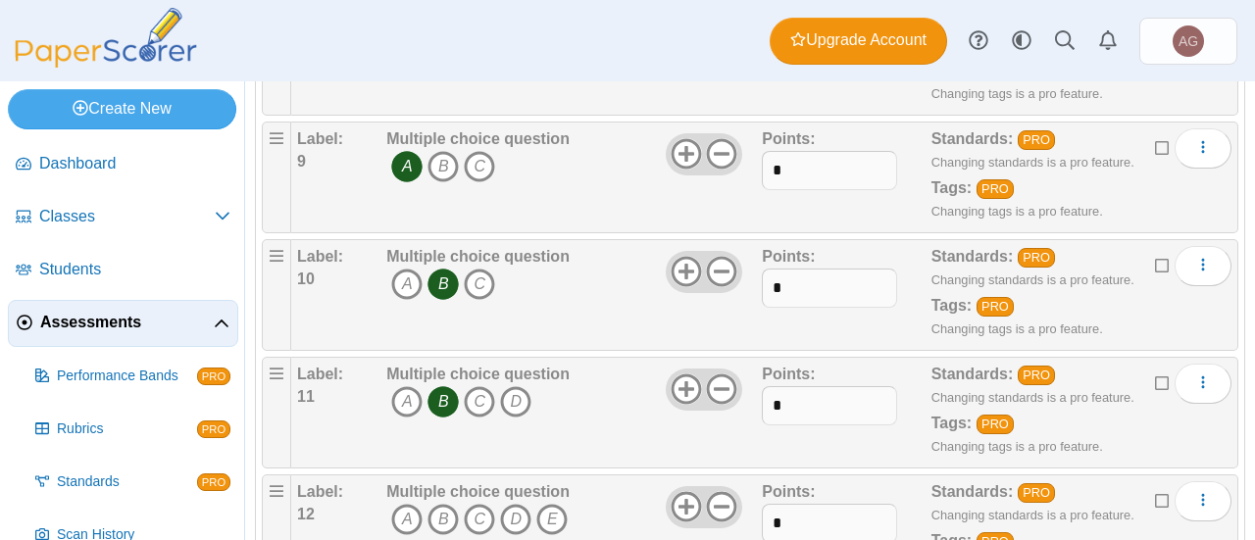
scroll to position [1220, 0]
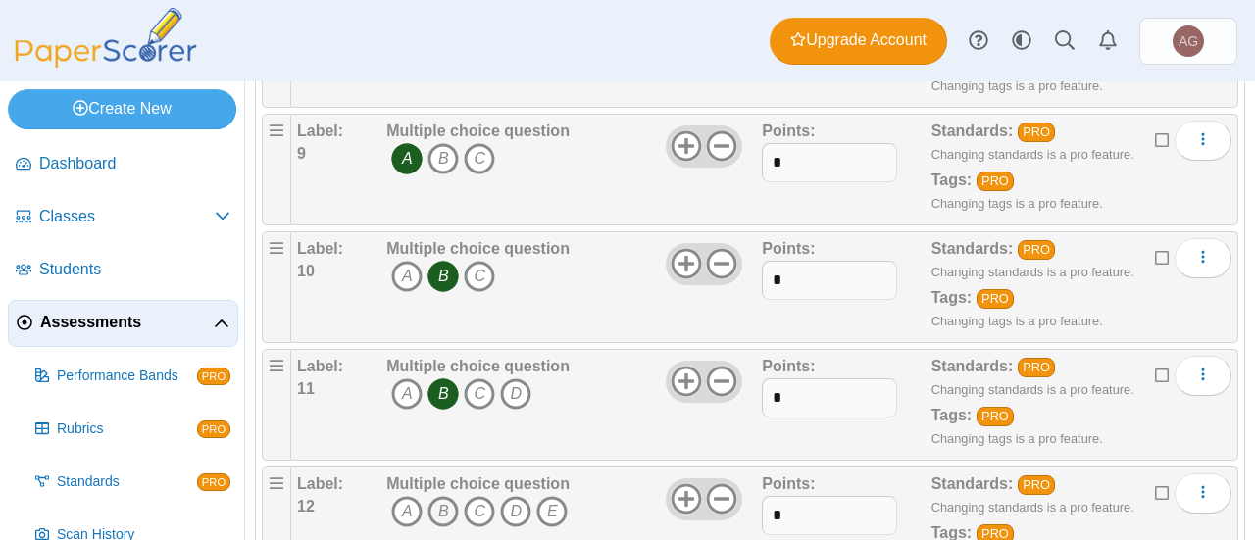
click at [447, 497] on icon "B" at bounding box center [442, 511] width 31 height 31
click at [718, 487] on use at bounding box center [722, 499] width 30 height 30
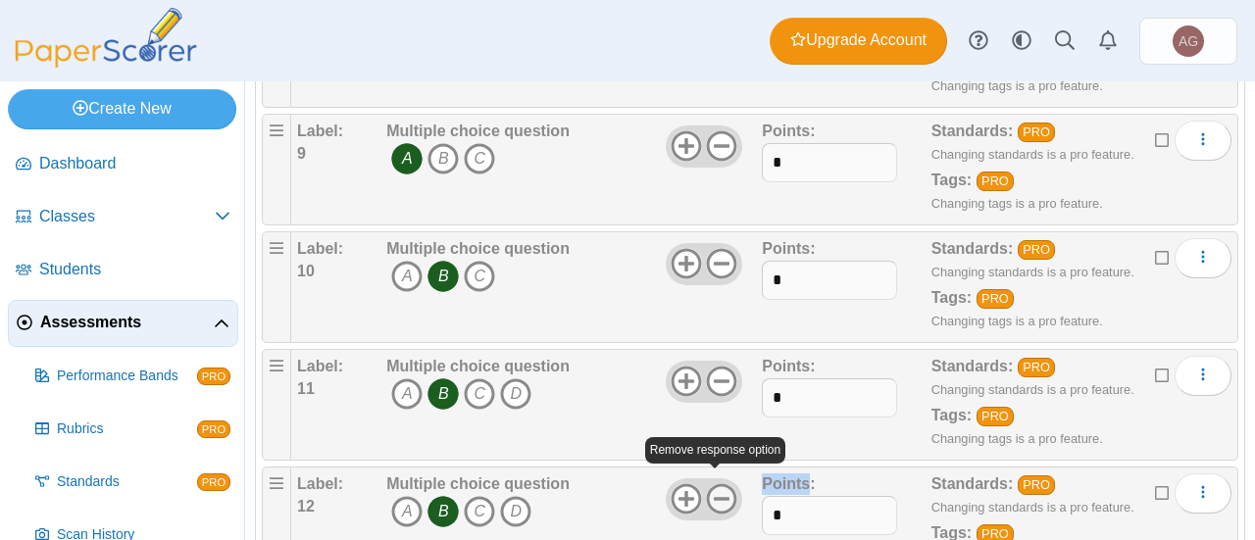
click at [718, 487] on use at bounding box center [722, 499] width 30 height 30
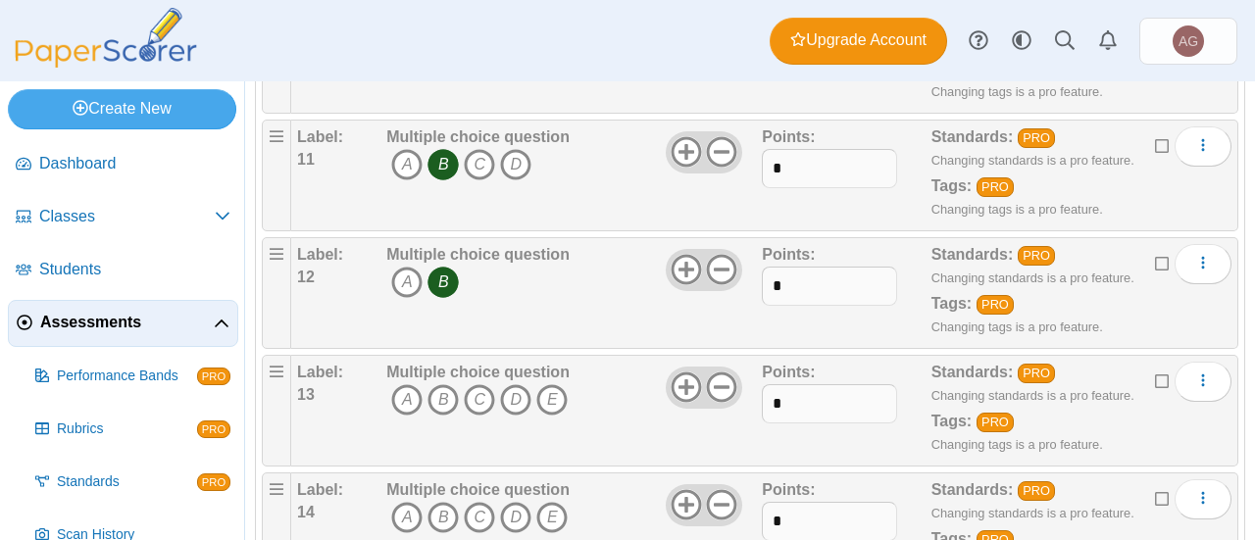
scroll to position [1469, 0]
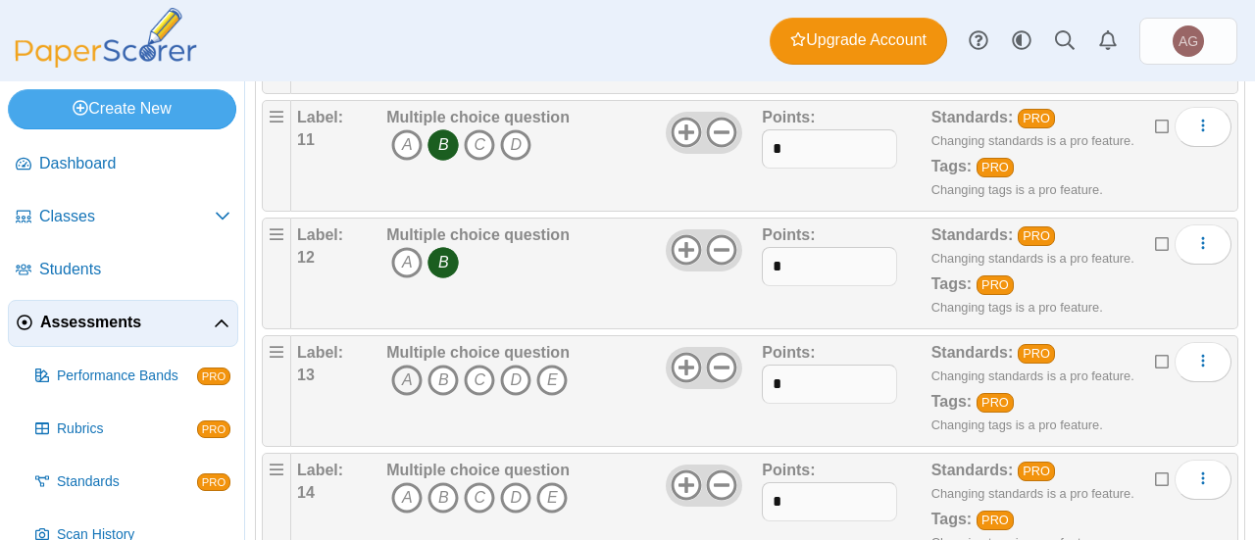
click at [396, 365] on icon "A" at bounding box center [406, 380] width 31 height 31
click at [712, 356] on use at bounding box center [722, 368] width 30 height 30
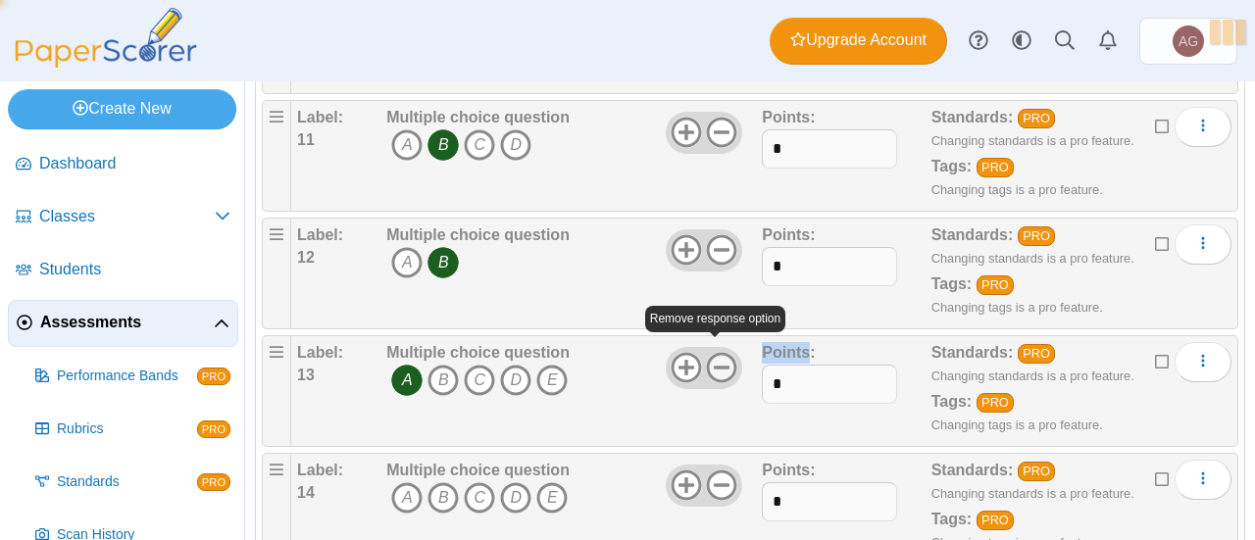
click at [712, 356] on use at bounding box center [722, 368] width 30 height 30
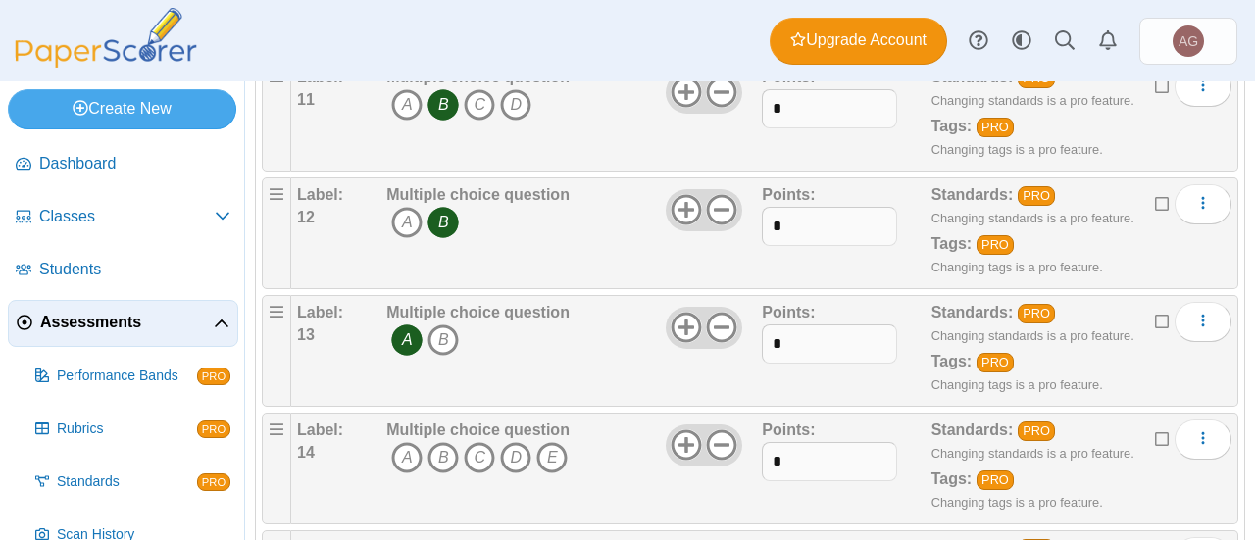
scroll to position [1509, 0]
click at [403, 453] on icon "A" at bounding box center [406, 458] width 31 height 31
click at [720, 434] on icon at bounding box center [721, 445] width 31 height 31
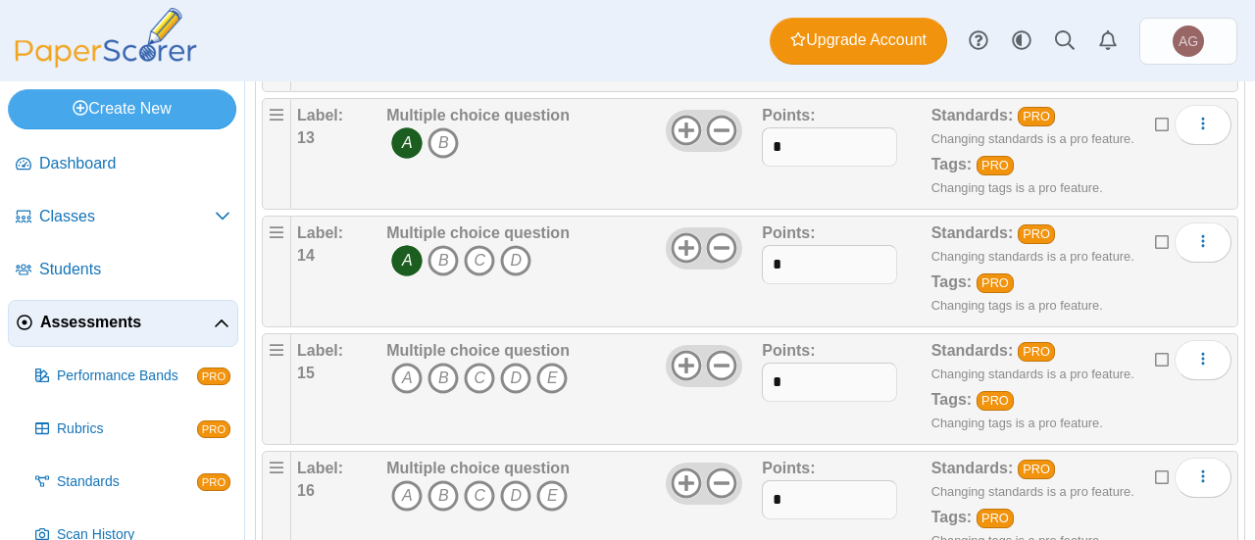
scroll to position [1715, 0]
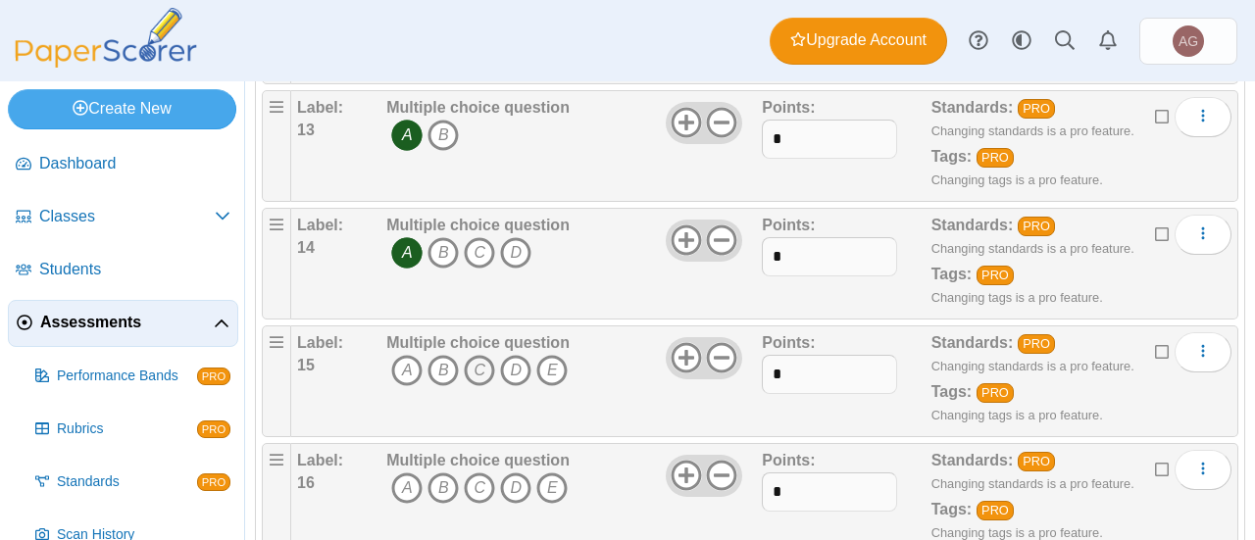
click at [474, 355] on icon "C" at bounding box center [479, 370] width 31 height 31
click at [711, 343] on use at bounding box center [722, 358] width 30 height 30
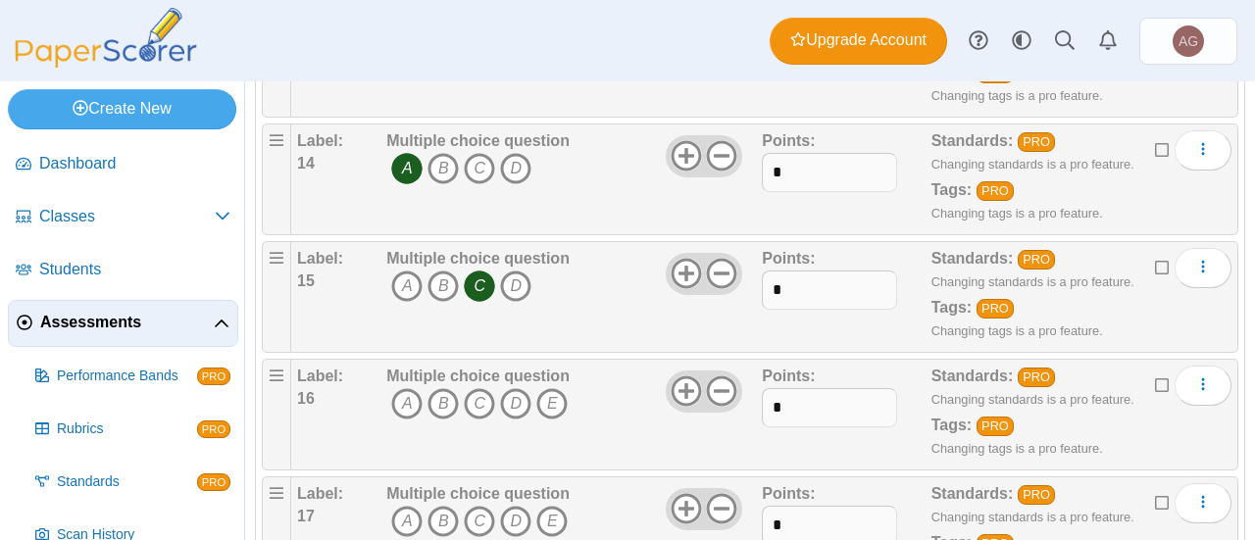
scroll to position [1800, 0]
click at [519, 387] on icon "D" at bounding box center [515, 402] width 31 height 31
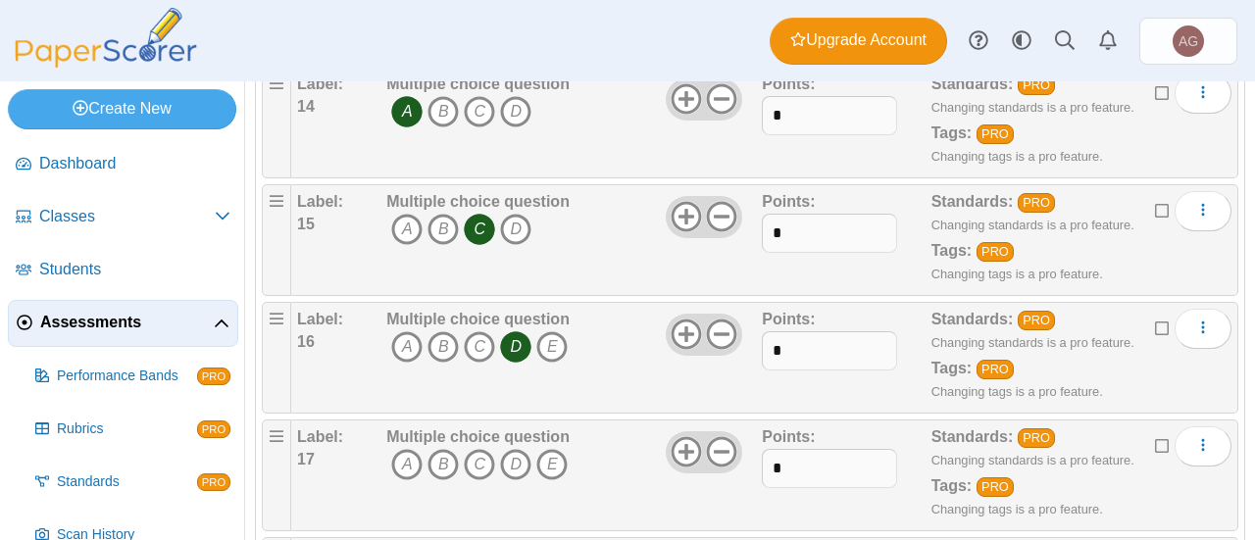
scroll to position [1857, 0]
click at [519, 448] on icon "D" at bounding box center [515, 463] width 31 height 31
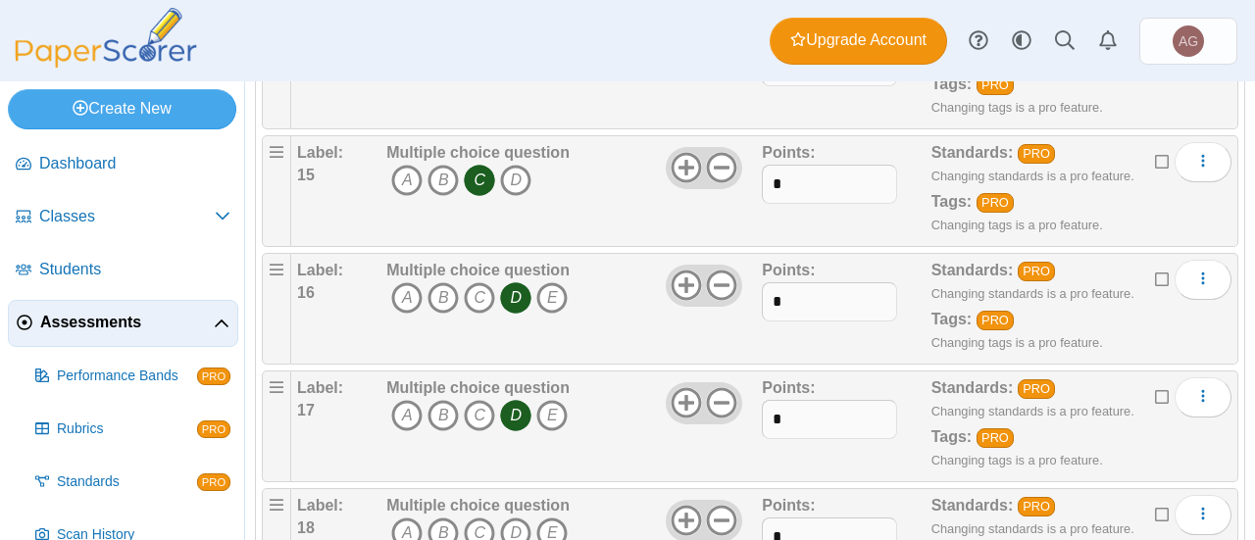
scroll to position [1905, 0]
click at [474, 518] on icon "C" at bounding box center [479, 533] width 31 height 31
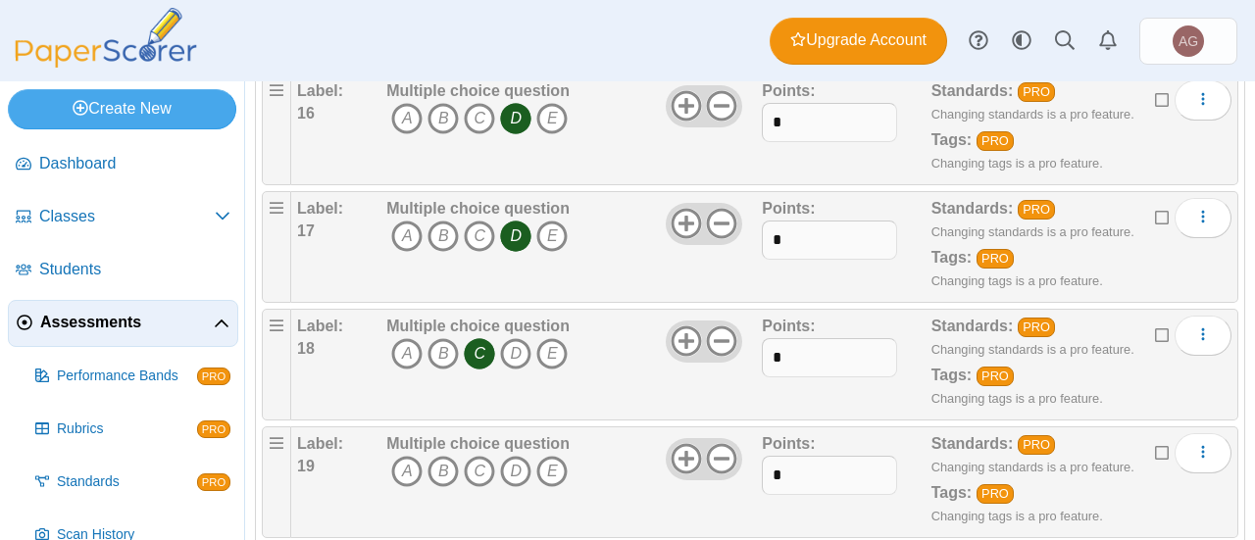
scroll to position [2095, 0]
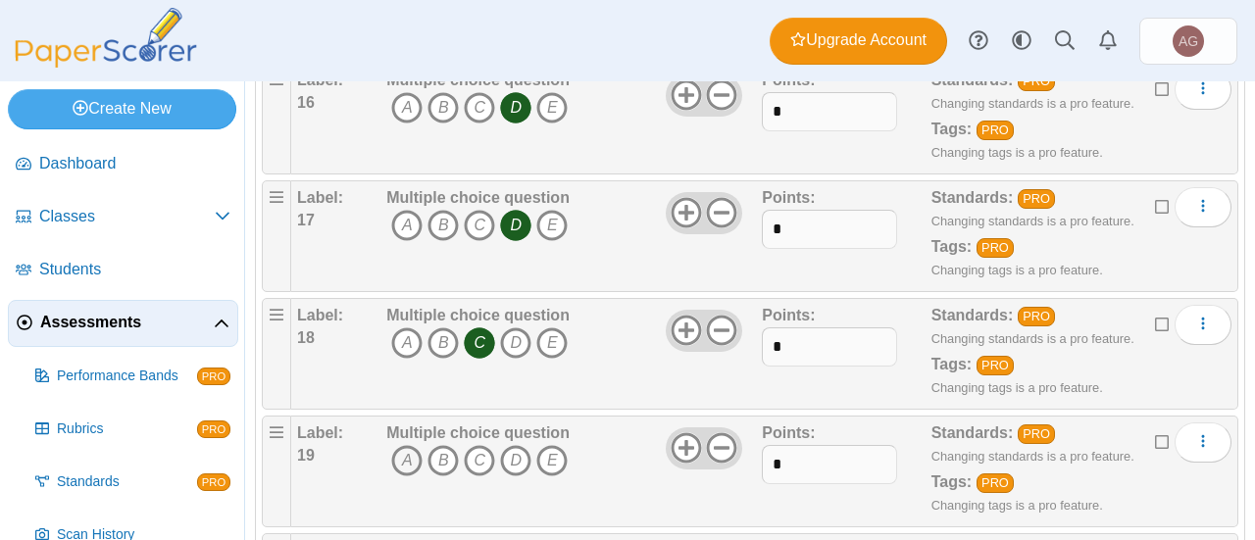
click at [407, 448] on icon "A" at bounding box center [406, 460] width 31 height 31
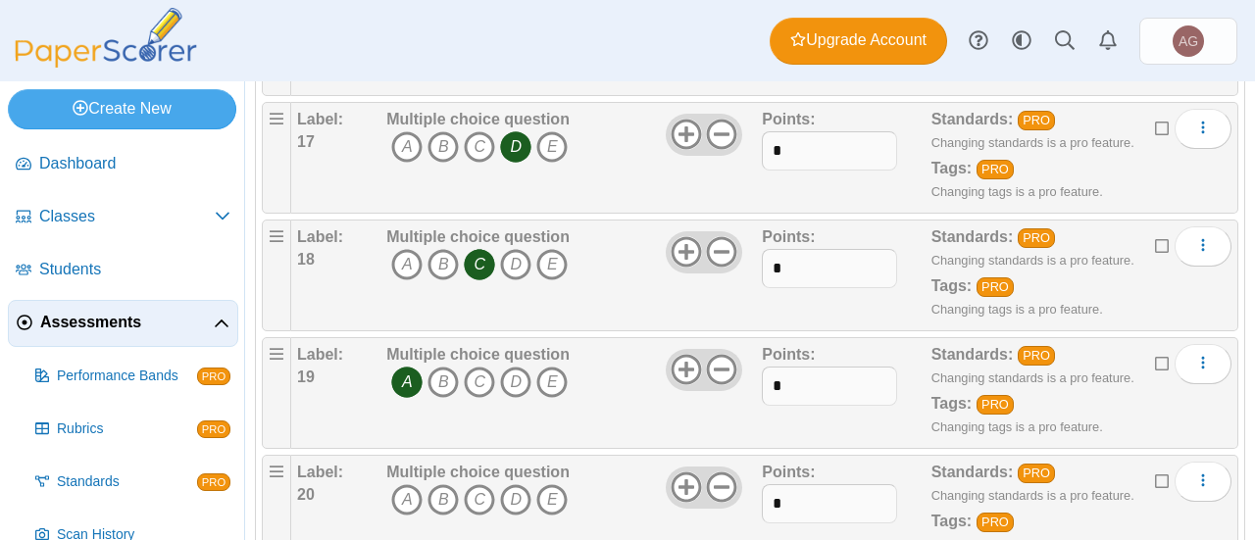
scroll to position [2180, 0]
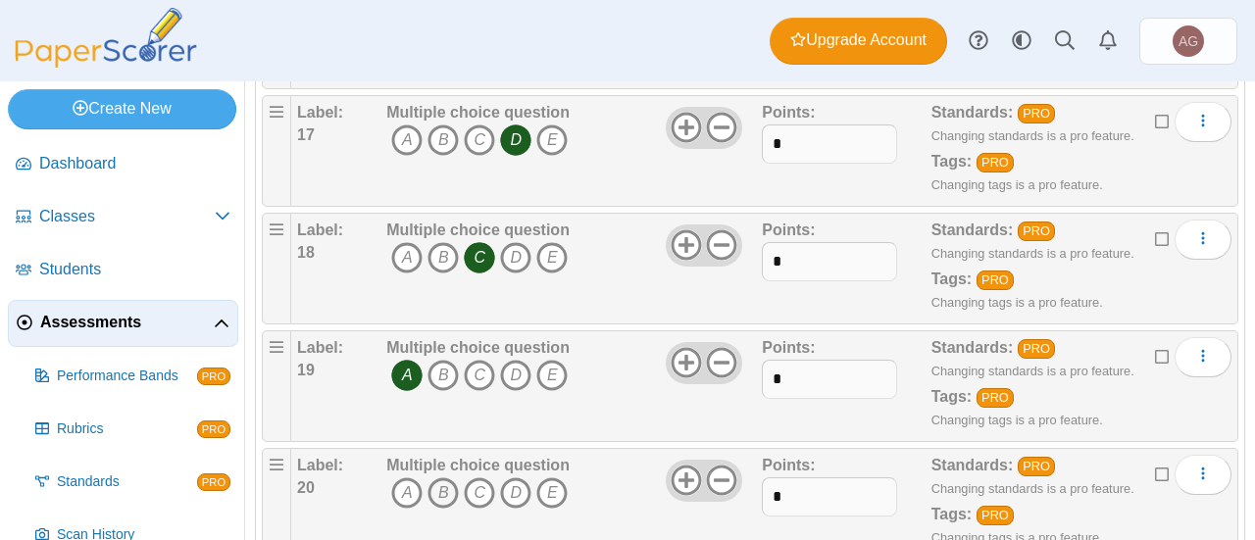
click at [441, 478] on icon "B" at bounding box center [442, 492] width 31 height 31
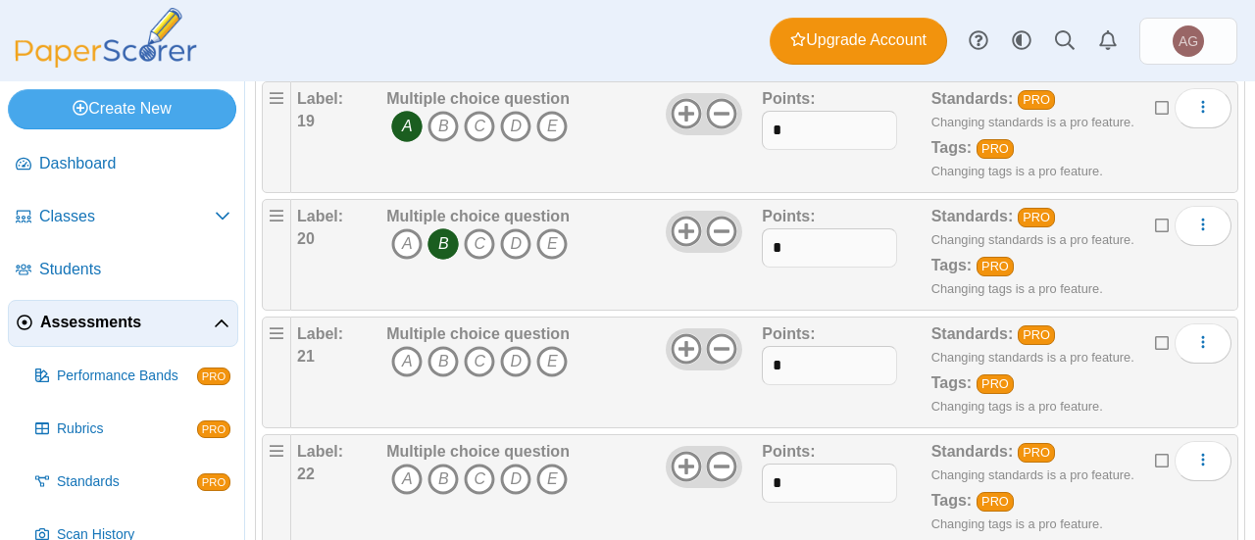
scroll to position [2428, 0]
click at [484, 347] on icon "C" at bounding box center [479, 362] width 31 height 31
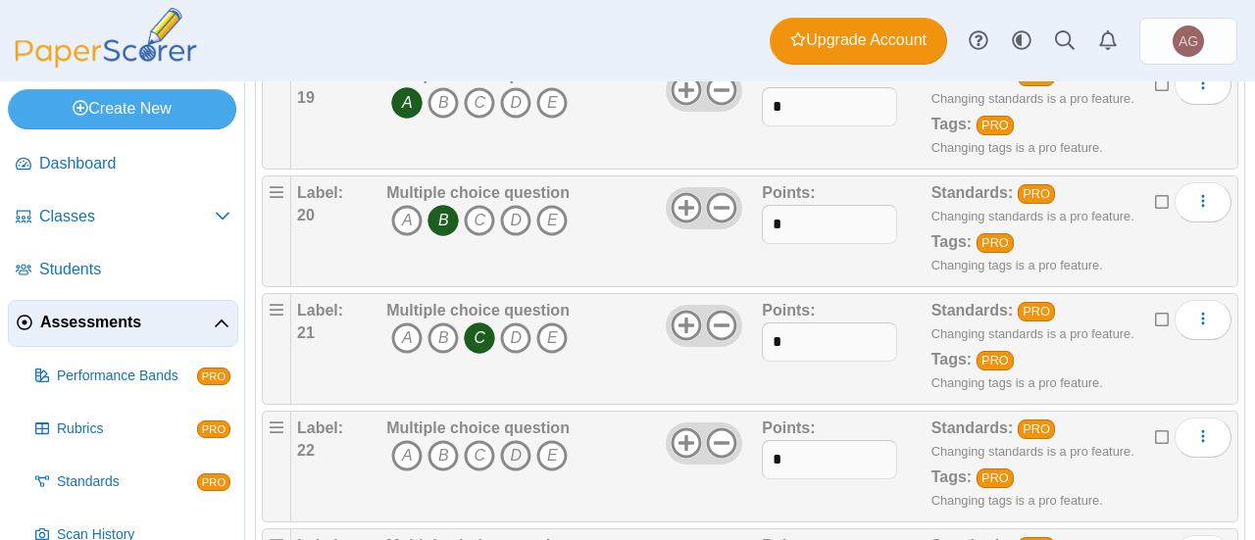
click at [517, 440] on icon "D" at bounding box center [515, 455] width 31 height 31
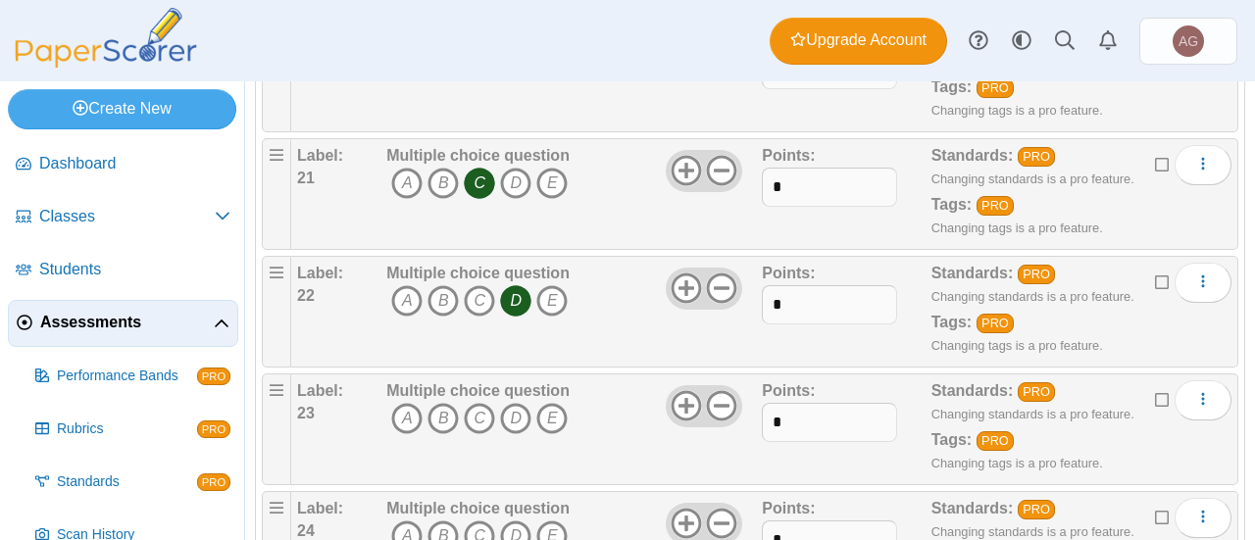
scroll to position [2631, 0]
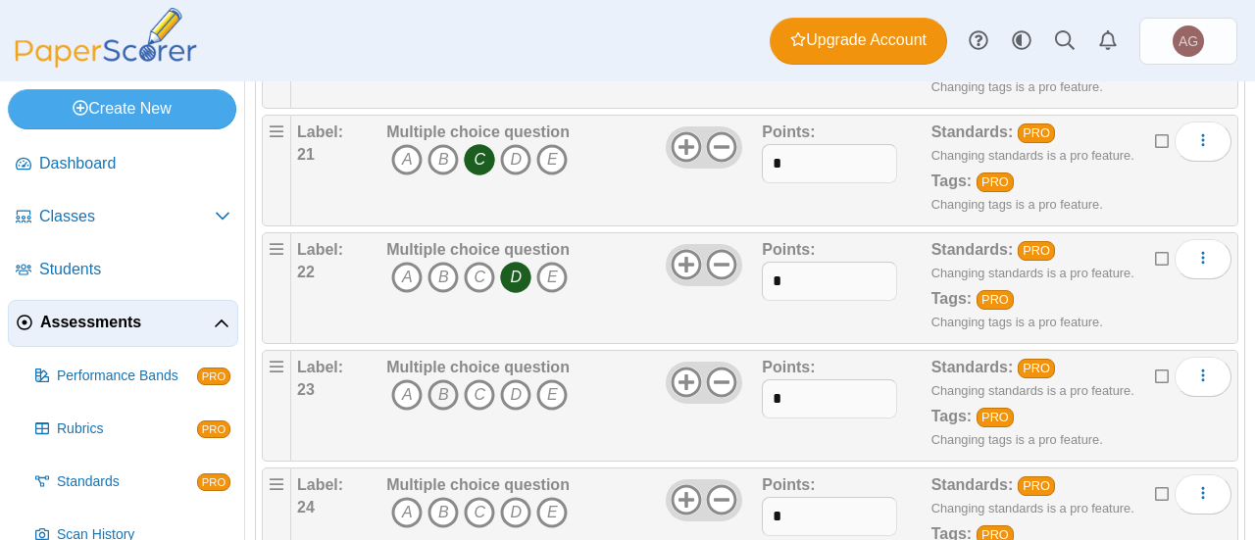
click at [439, 379] on icon "B" at bounding box center [442, 394] width 31 height 31
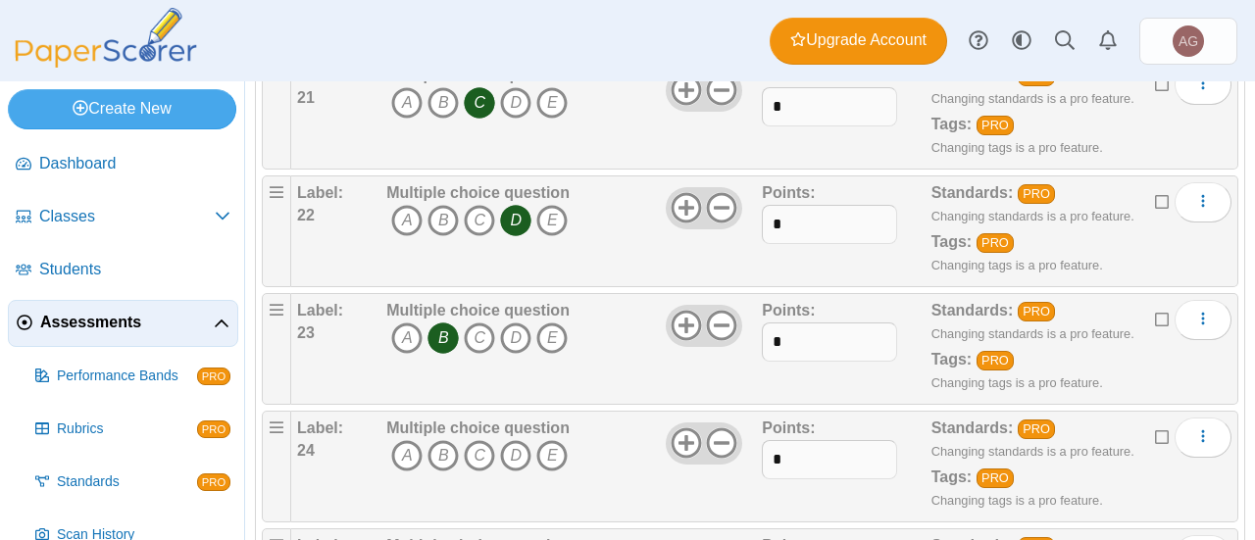
scroll to position [2689, 0]
click at [551, 439] on icon "E" at bounding box center [551, 454] width 31 height 31
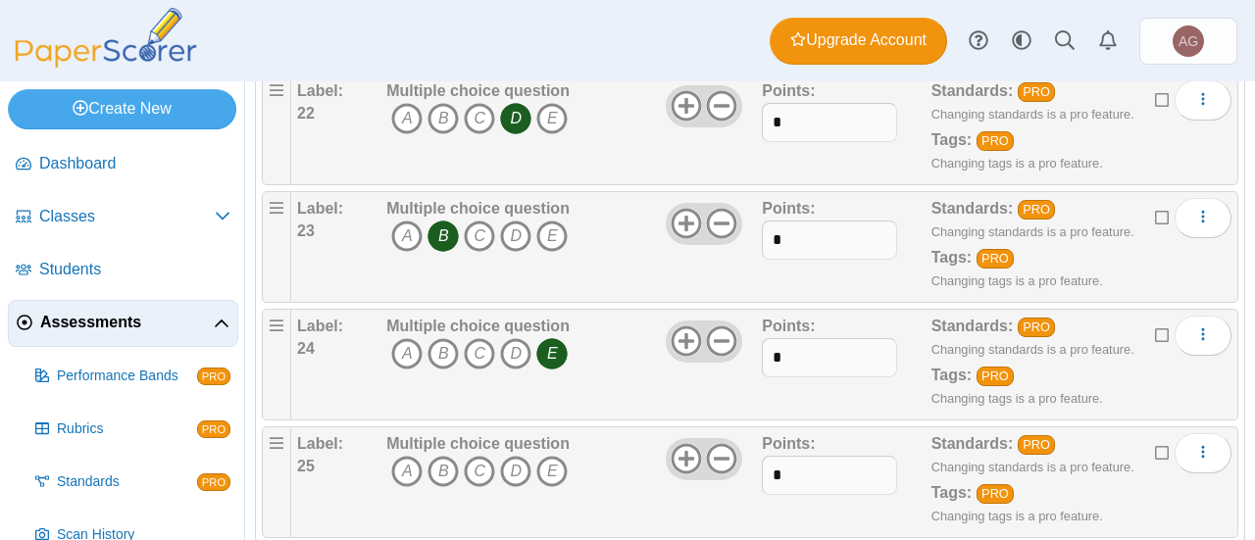
scroll to position [2789, 0]
click at [408, 457] on icon "A" at bounding box center [406, 472] width 31 height 31
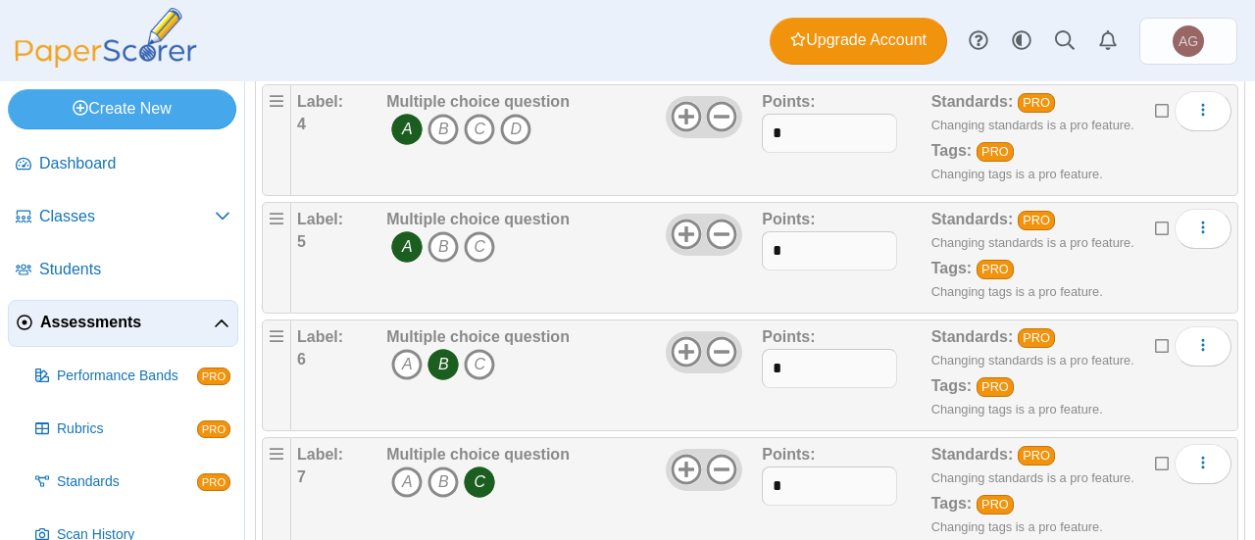
scroll to position [0, 0]
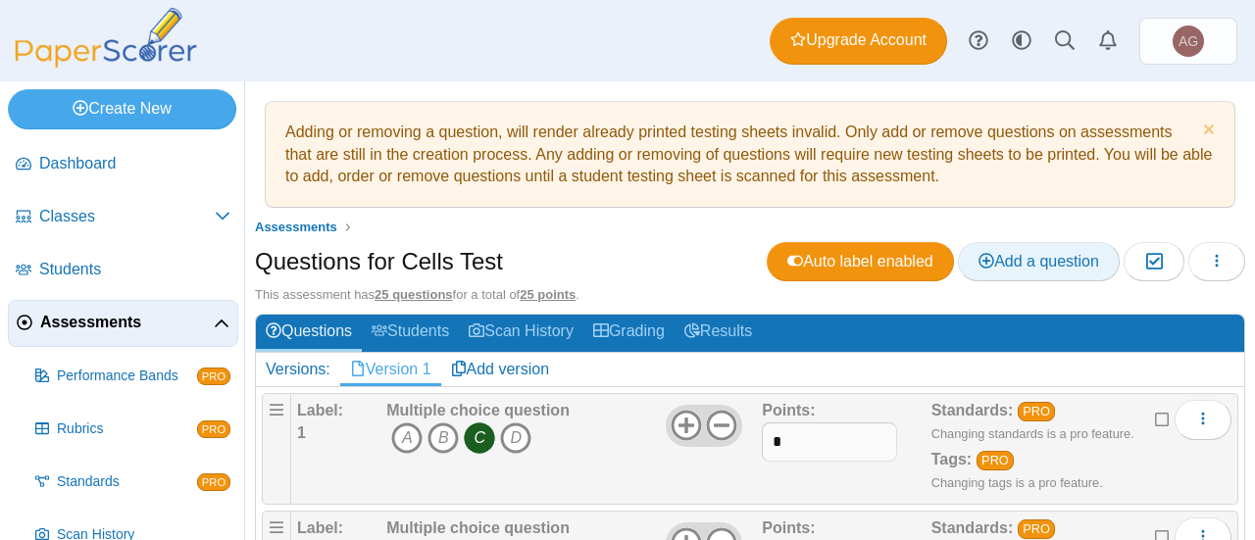
click at [990, 260] on span "Add a question" at bounding box center [1038, 261] width 121 height 17
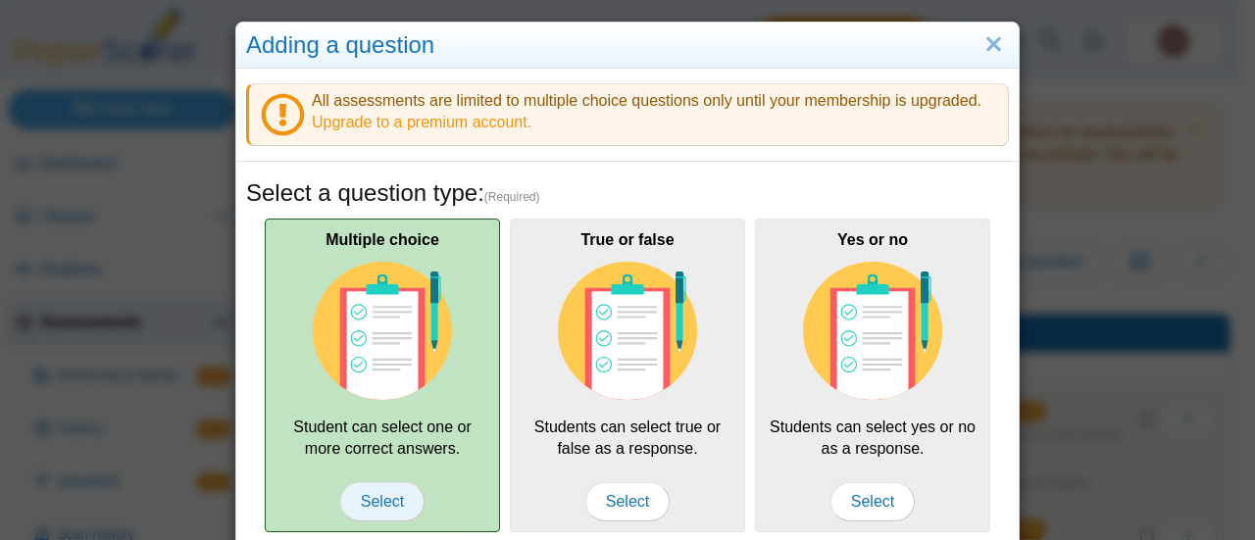
click at [378, 496] on span "Select" at bounding box center [382, 501] width 84 height 39
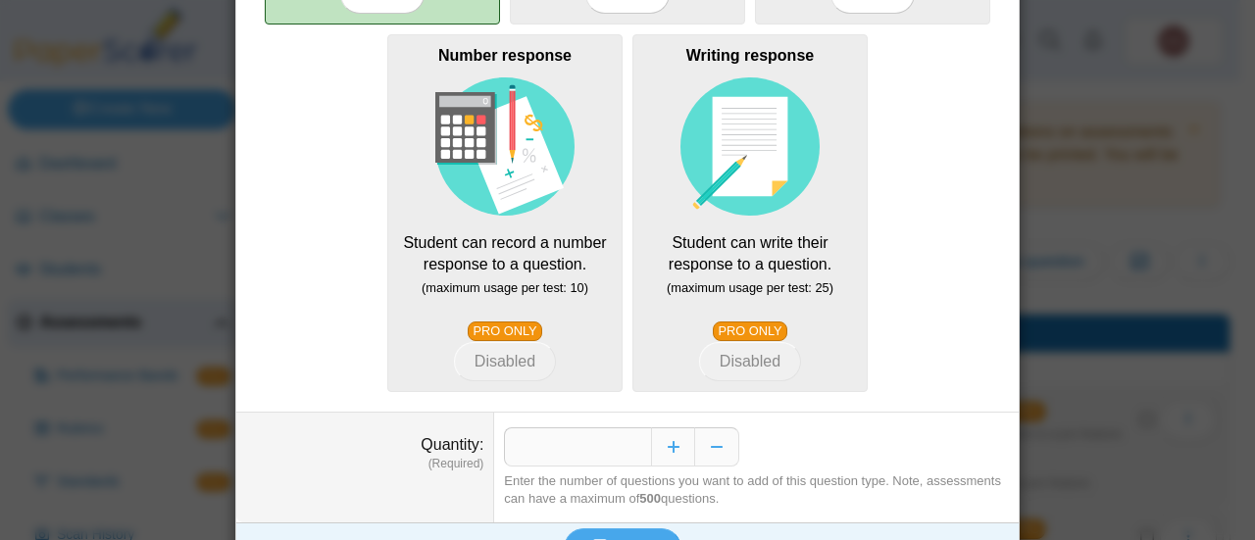
scroll to position [545, 0]
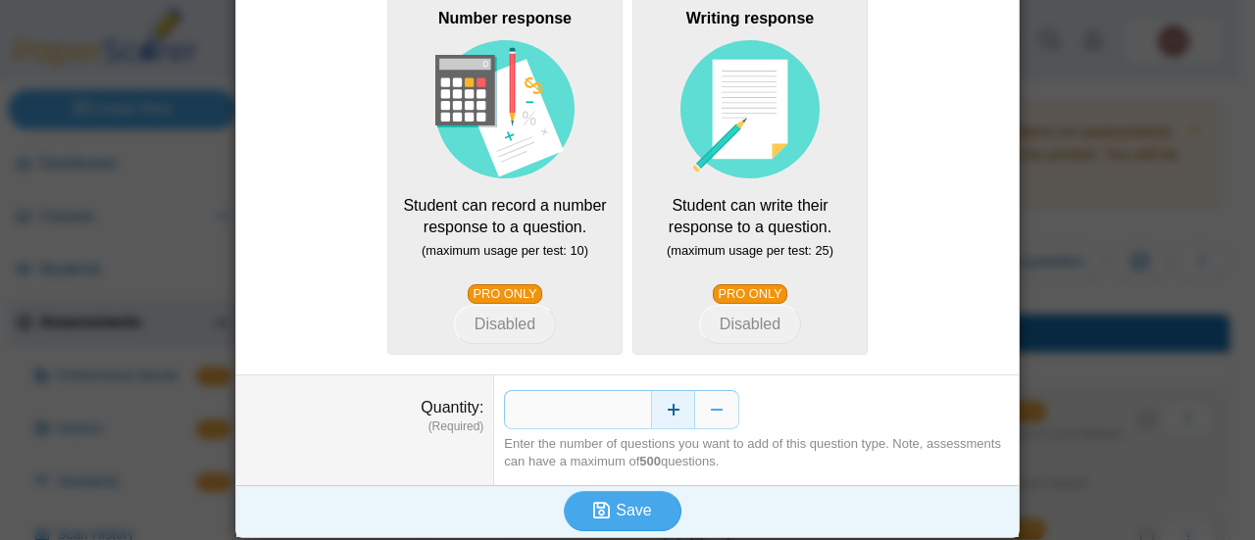
click at [660, 409] on button "Increase" at bounding box center [673, 409] width 44 height 39
drag, startPoint x: 660, startPoint y: 409, endPoint x: 796, endPoint y: 454, distance: 143.5
click at [796, 454] on div "Enter the number of questions you want to add of this question type. Note, asse…" at bounding box center [756, 452] width 505 height 35
click at [664, 406] on button "Increase" at bounding box center [673, 409] width 44 height 39
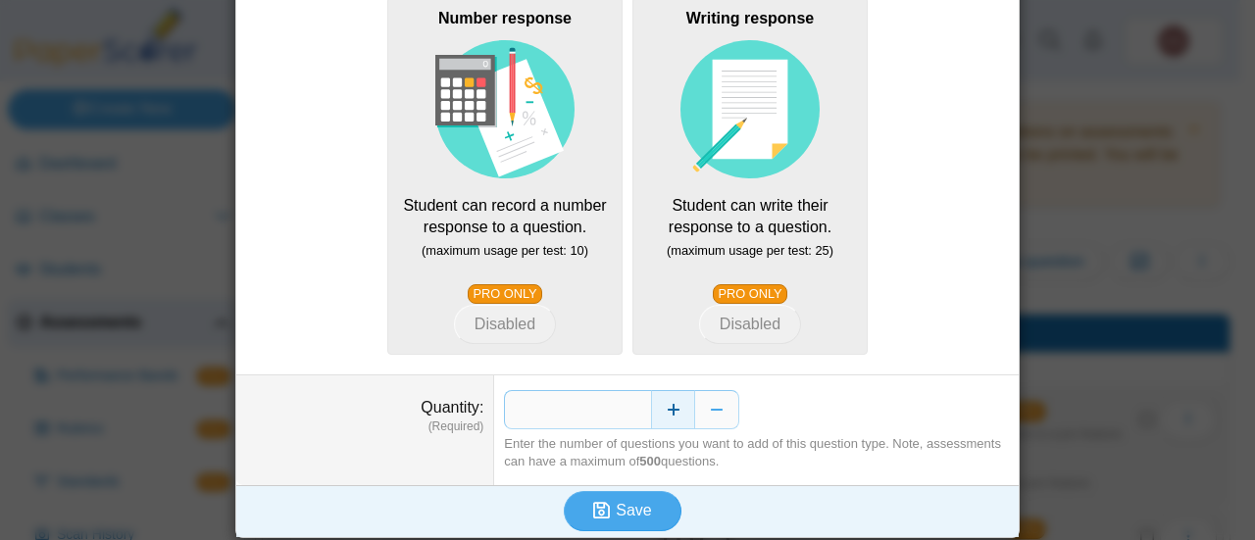
click at [664, 406] on button "Increase" at bounding box center [673, 409] width 44 height 39
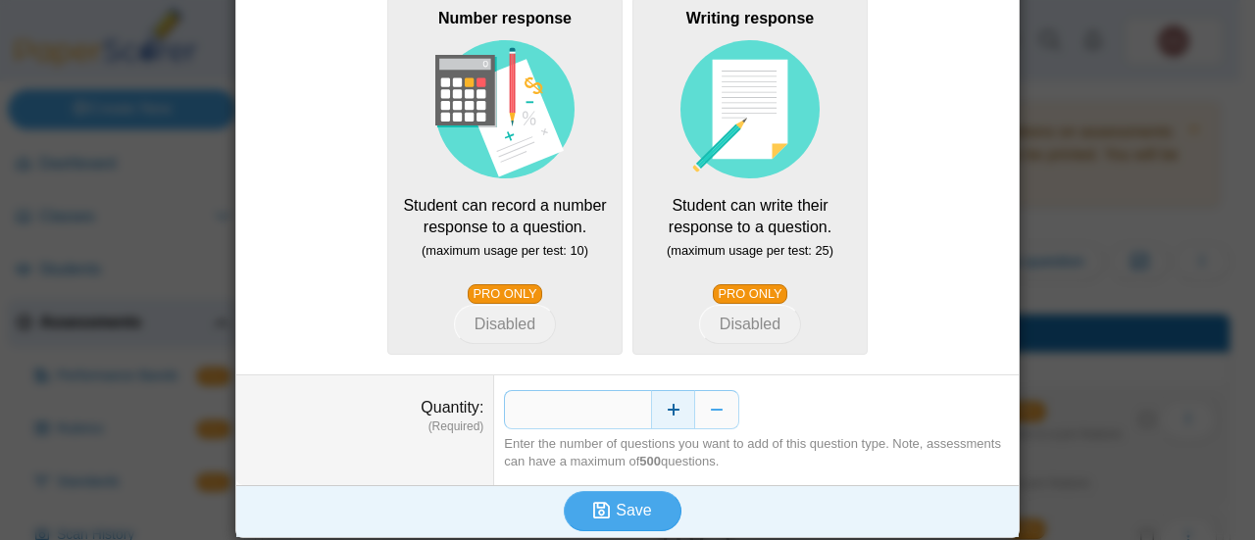
click at [664, 406] on button "Increase" at bounding box center [673, 409] width 44 height 39
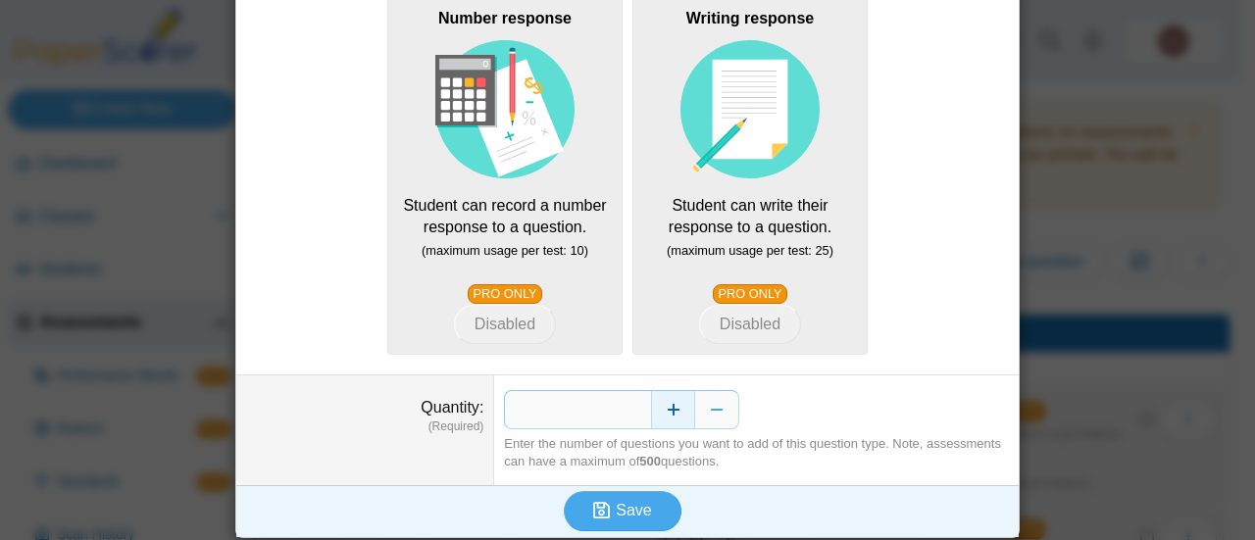
type input "**"
click at [616, 509] on span "Save" at bounding box center [633, 510] width 35 height 17
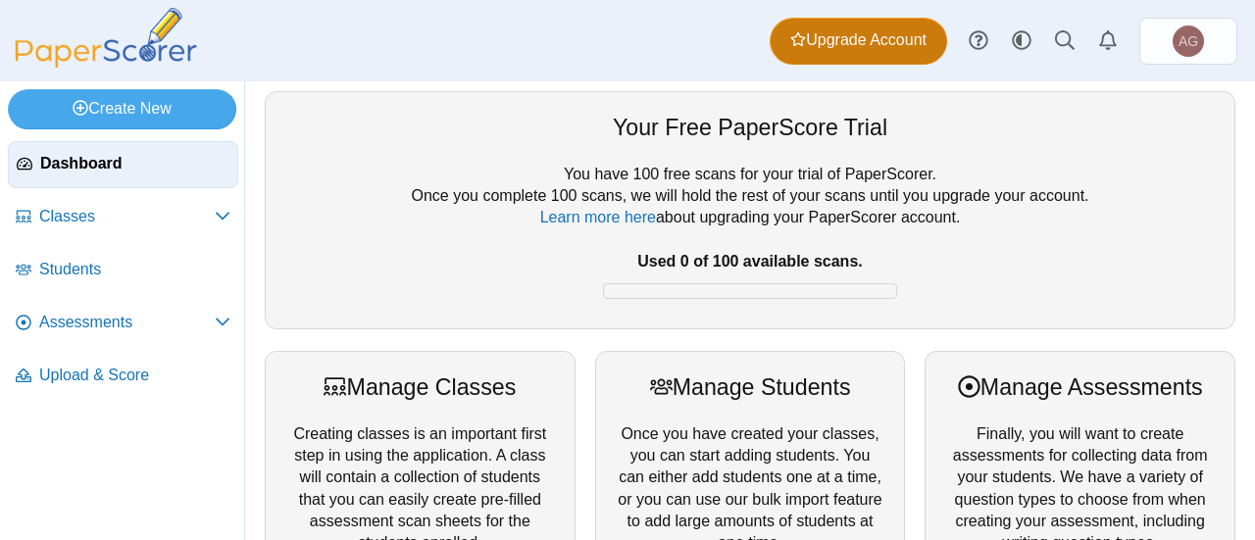
click at [861, 39] on span "Upgrade Account" at bounding box center [858, 40] width 136 height 22
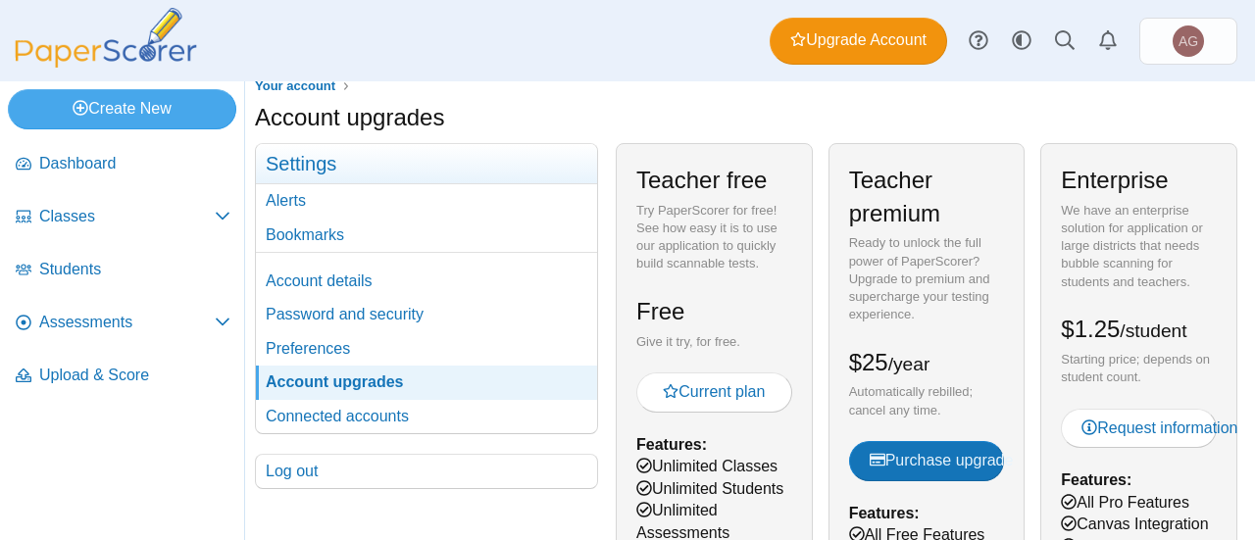
scroll to position [13, 0]
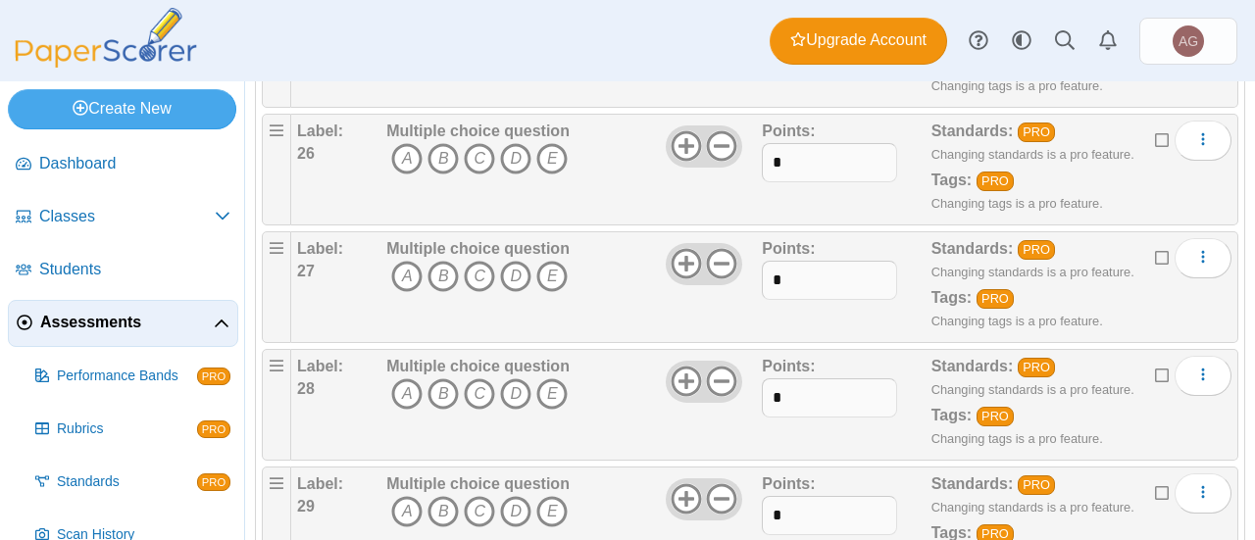
scroll to position [3221, 0]
click at [484, 142] on icon "C" at bounding box center [479, 157] width 31 height 31
click at [709, 131] on icon at bounding box center [721, 144] width 31 height 31
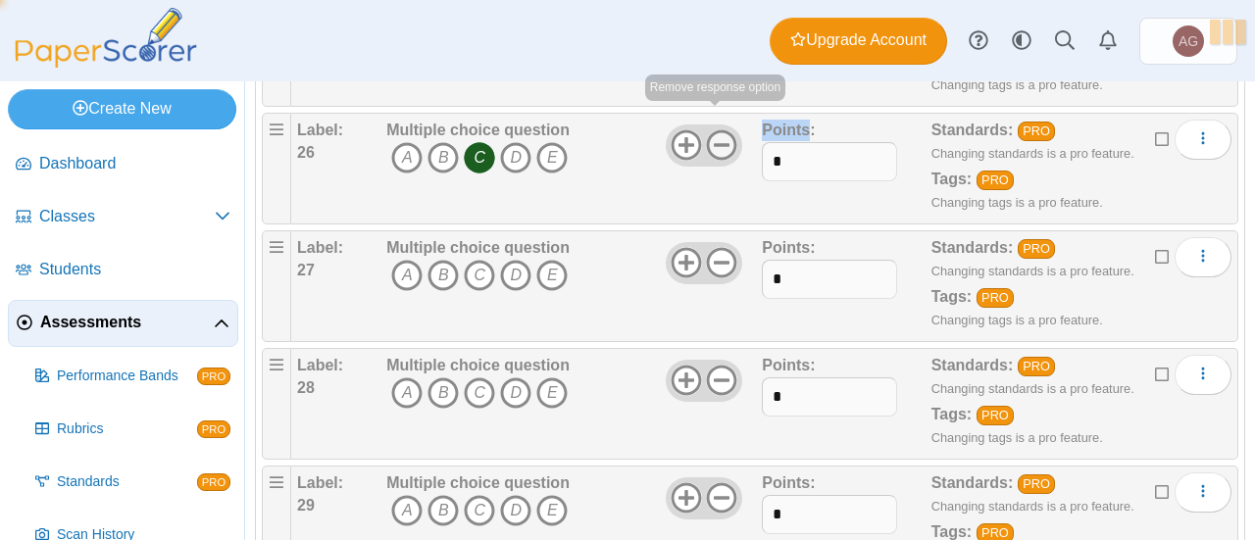
click at [709, 131] on icon at bounding box center [721, 144] width 31 height 31
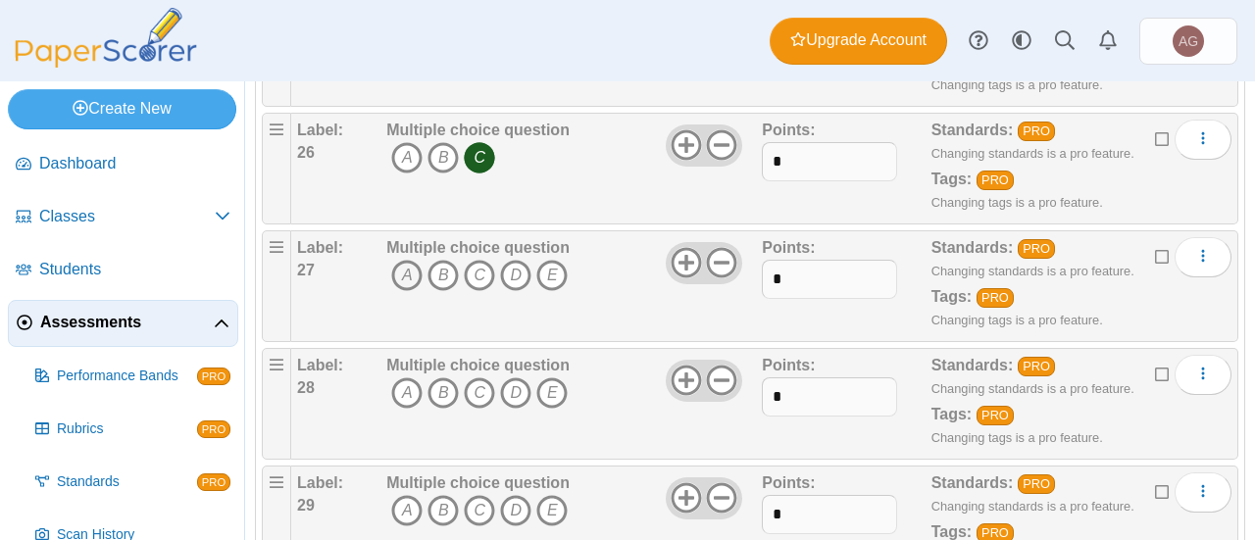
click at [406, 260] on icon "A" at bounding box center [406, 275] width 31 height 31
click at [714, 248] on icon at bounding box center [721, 262] width 31 height 31
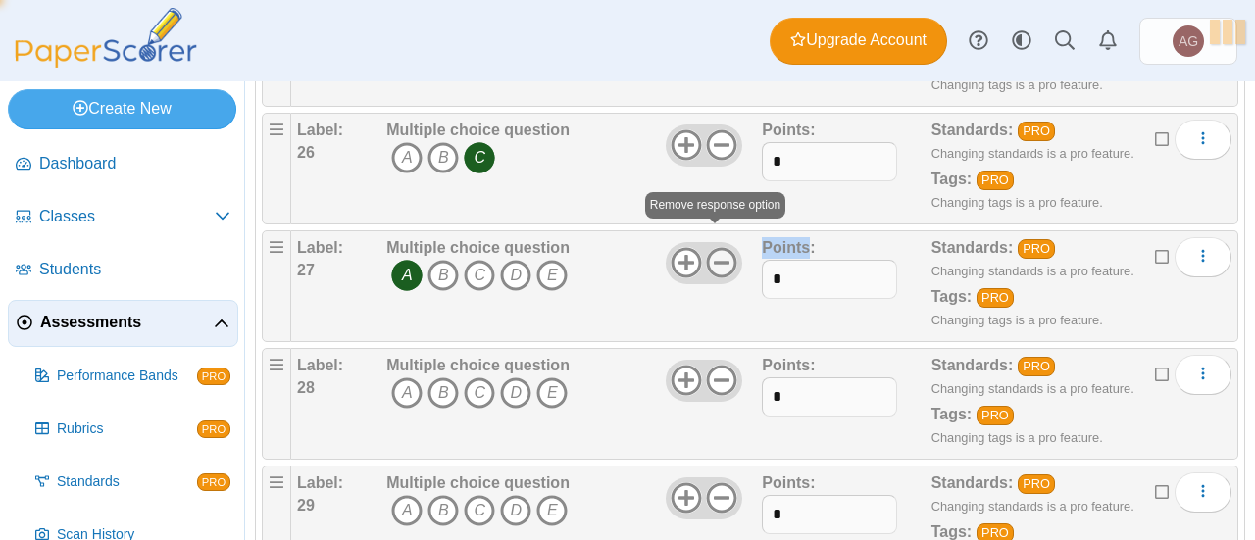
click at [714, 248] on icon at bounding box center [721, 262] width 31 height 31
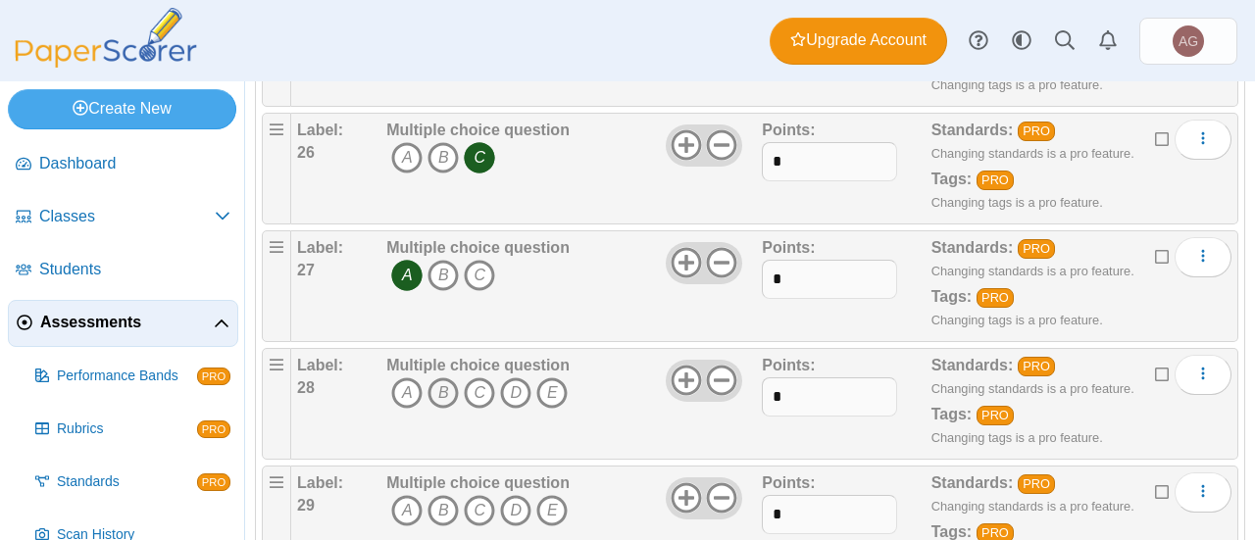
click at [445, 377] on icon "B" at bounding box center [442, 392] width 31 height 31
click at [720, 365] on icon at bounding box center [721, 380] width 31 height 31
click at [309, 497] on b "29" at bounding box center [306, 505] width 18 height 17
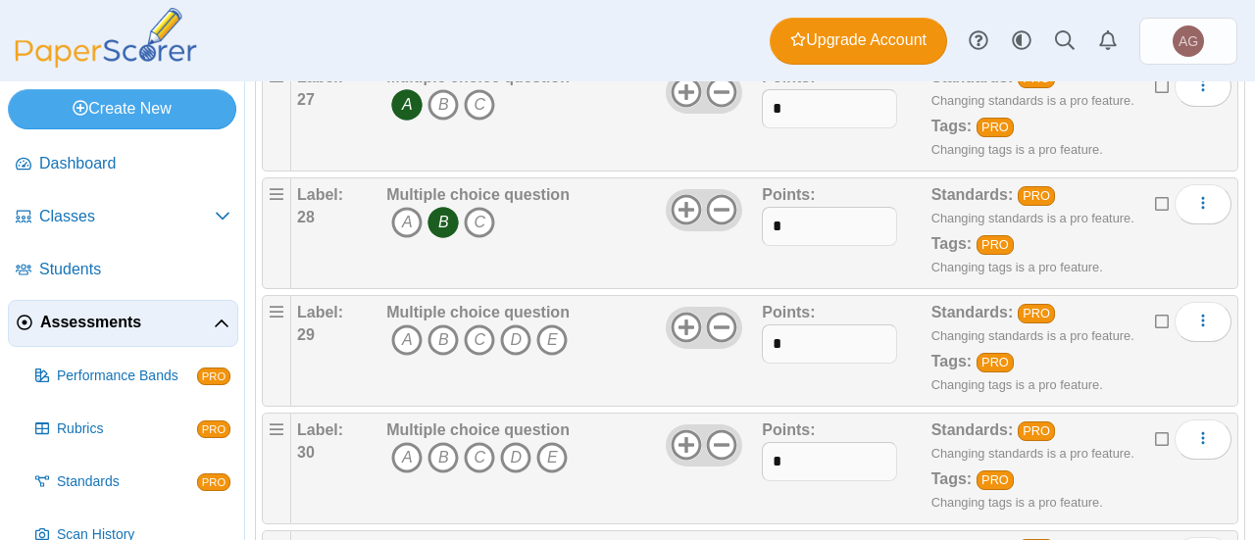
scroll to position [3392, 0]
click at [674, 312] on icon at bounding box center [686, 327] width 31 height 31
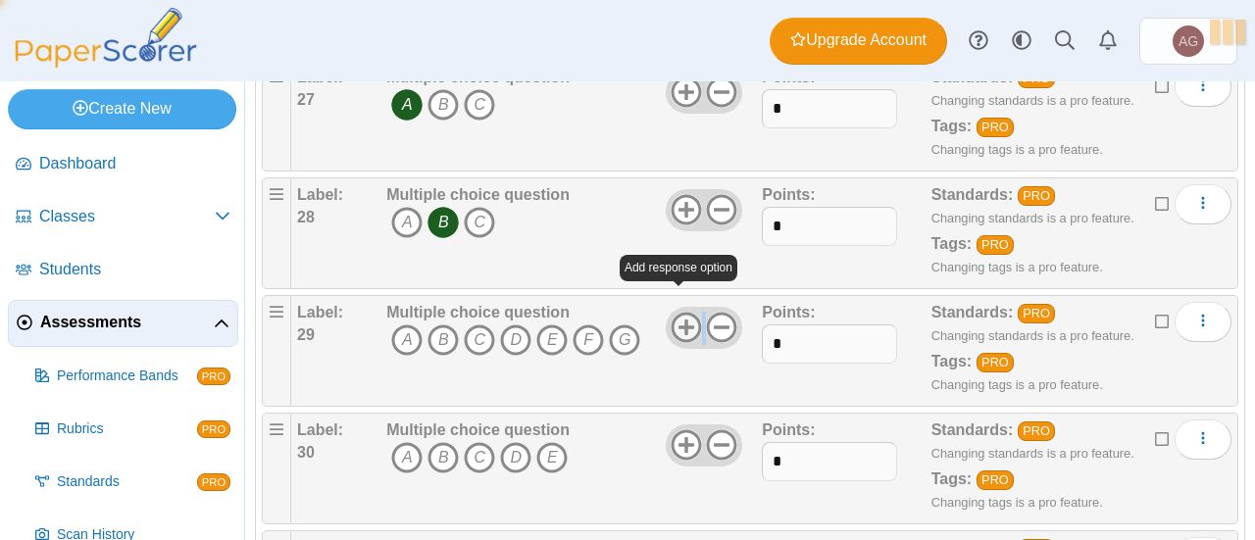
click at [674, 312] on icon at bounding box center [686, 327] width 31 height 31
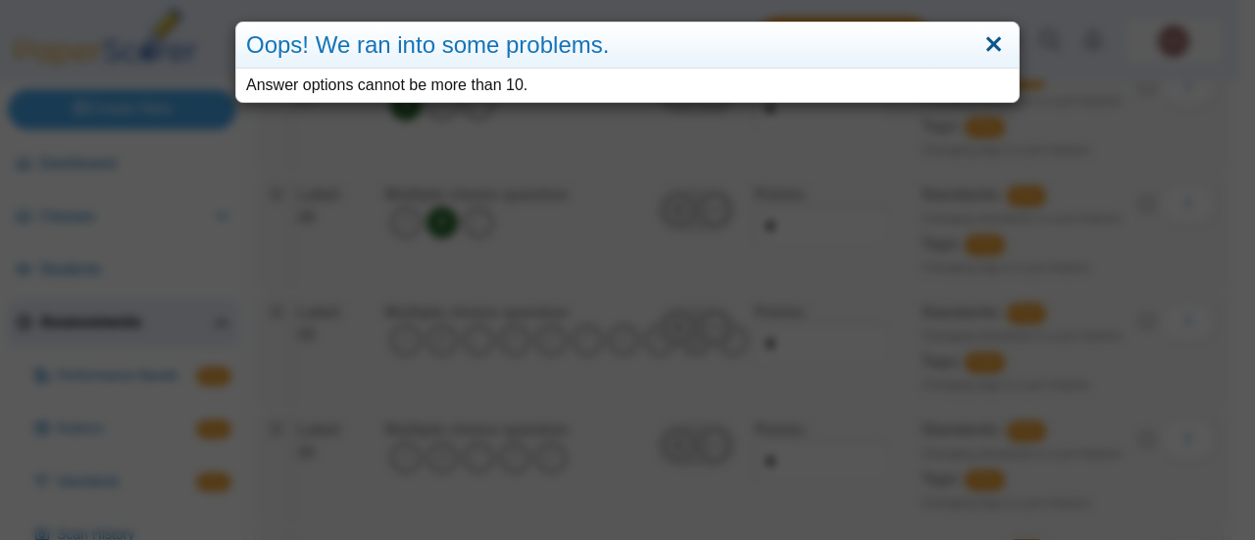
click at [988, 44] on link "Close" at bounding box center [993, 44] width 30 height 33
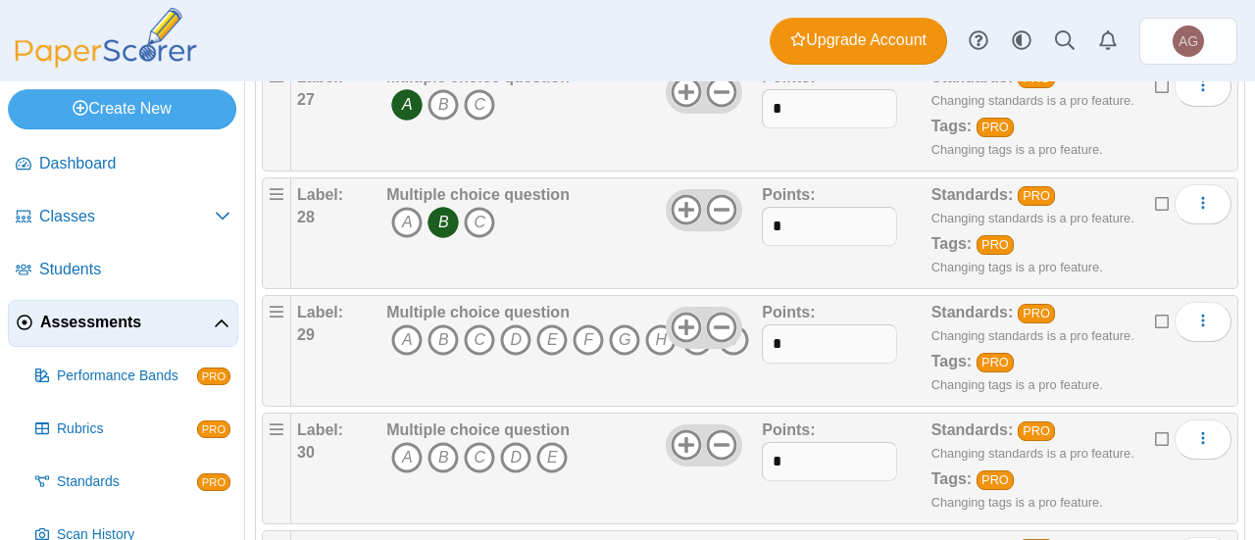
click at [731, 326] on icon "J" at bounding box center [733, 339] width 31 height 31
click at [516, 442] on icon "D" at bounding box center [515, 457] width 31 height 31
click at [671, 430] on use at bounding box center [686, 445] width 30 height 30
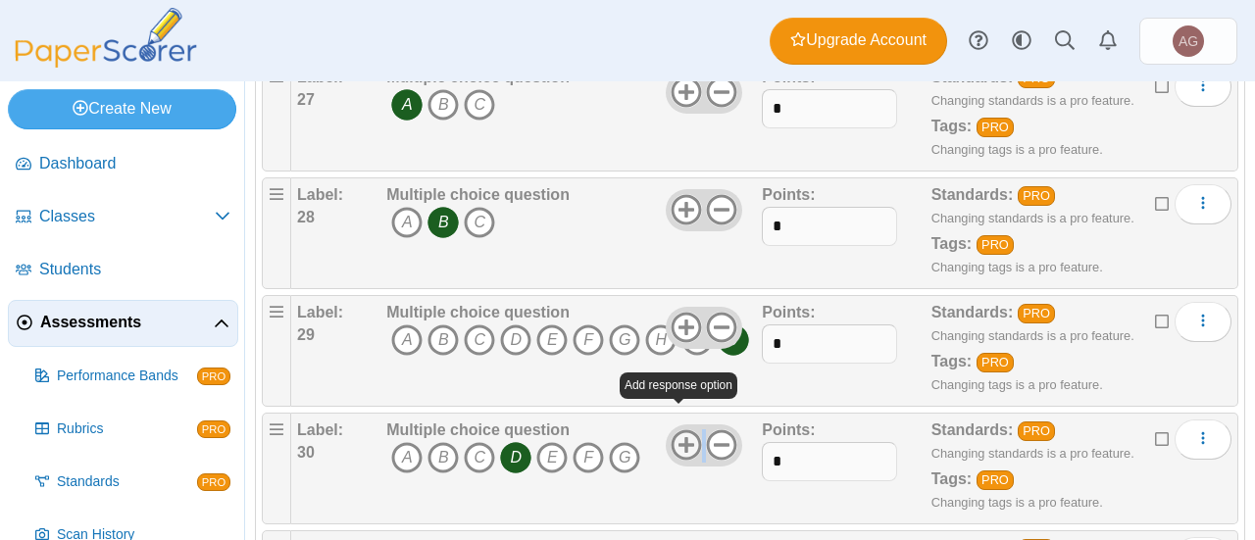
click at [671, 430] on use at bounding box center [686, 445] width 30 height 30
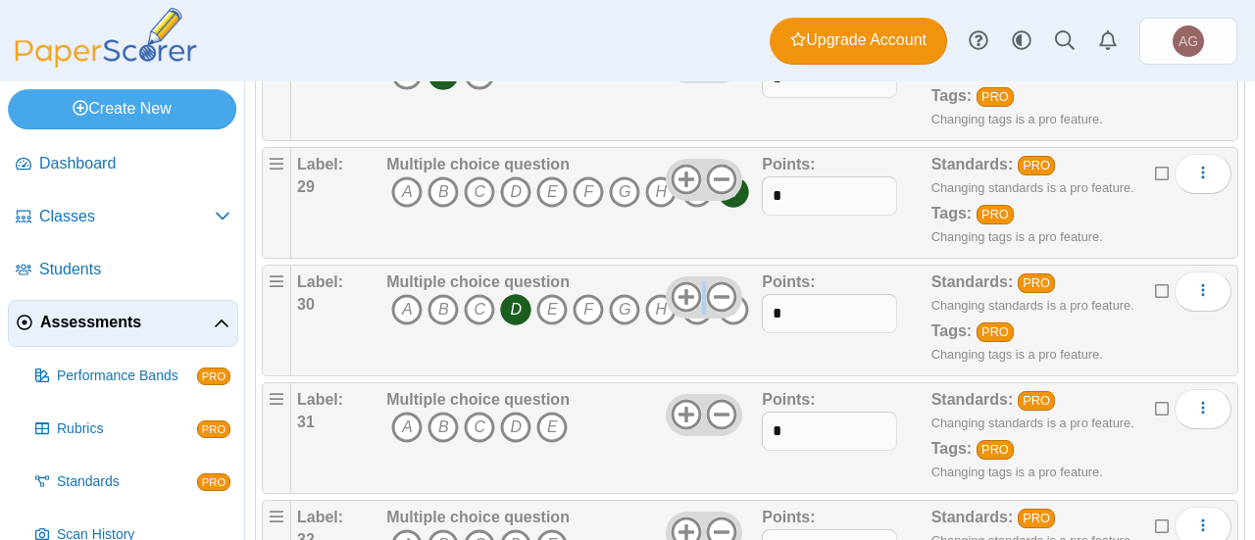
scroll to position [3539, 0]
click at [672, 400] on icon at bounding box center [686, 415] width 31 height 31
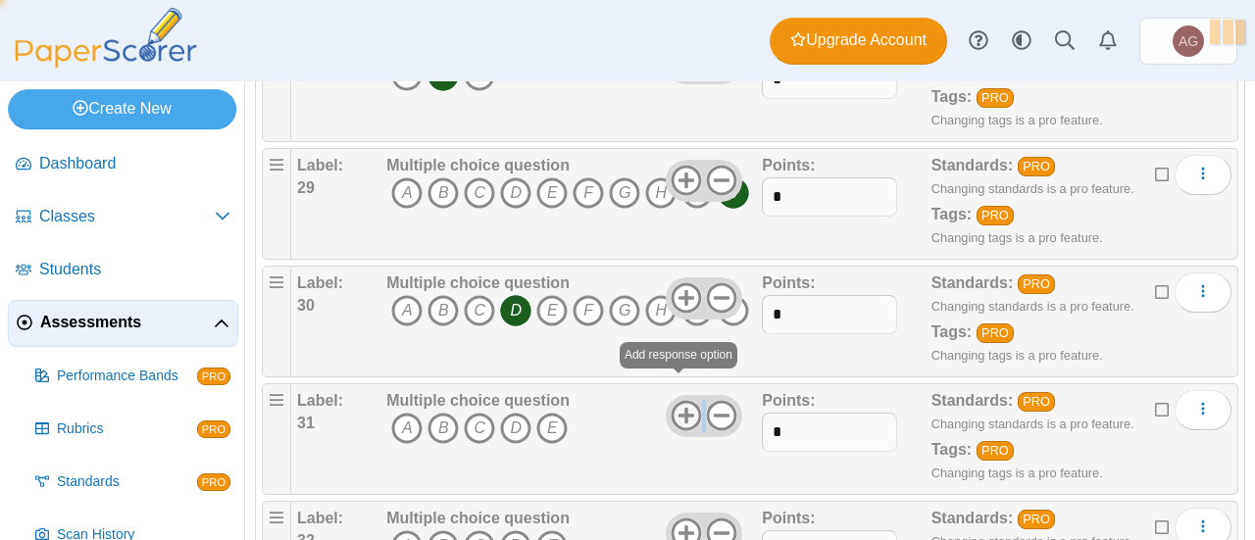
click at [672, 400] on icon at bounding box center [686, 415] width 31 height 31
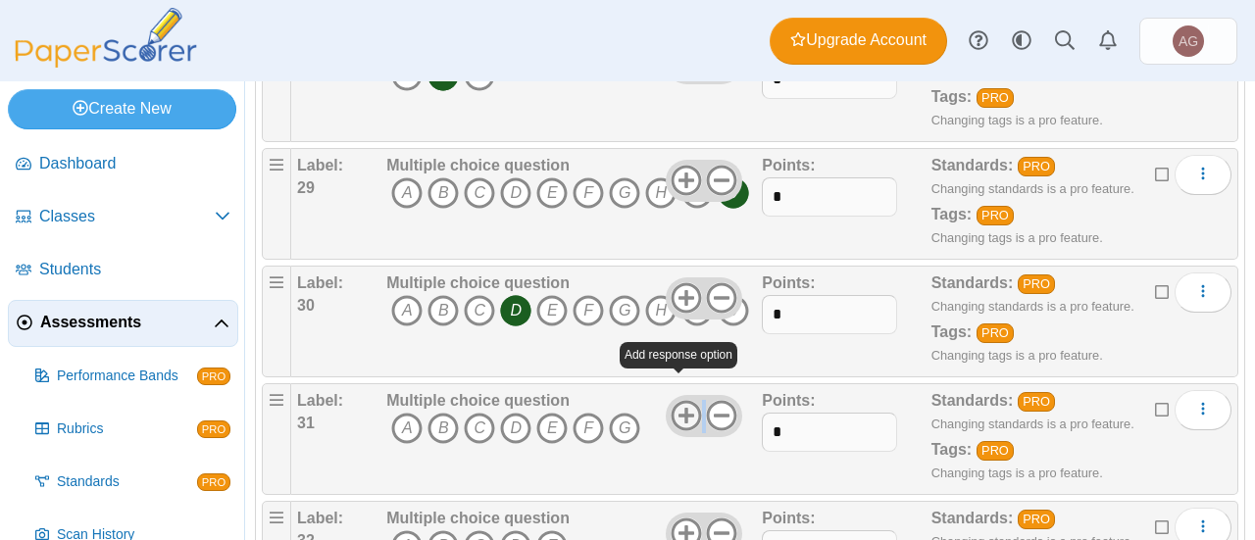
click at [672, 400] on icon at bounding box center [686, 415] width 31 height 31
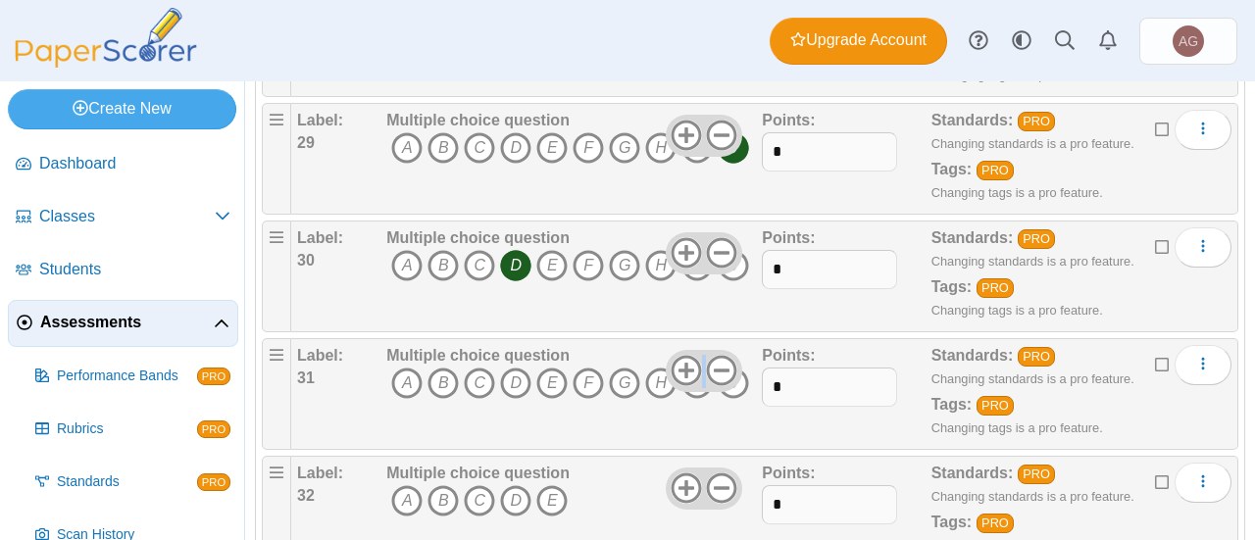
scroll to position [3579, 0]
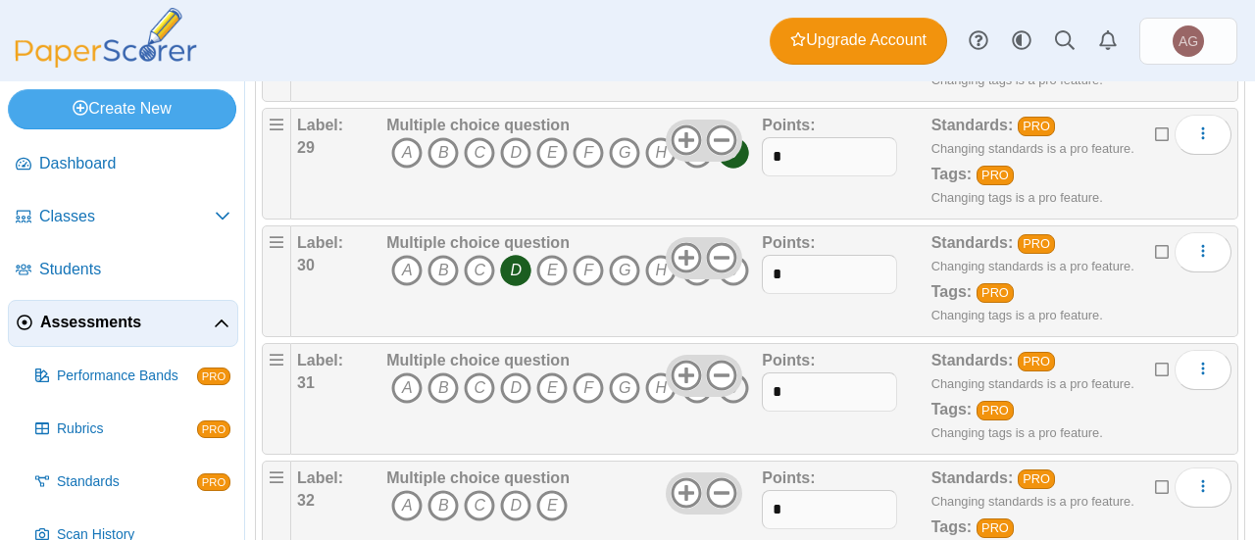
click at [744, 373] on icon "J" at bounding box center [733, 388] width 31 height 31
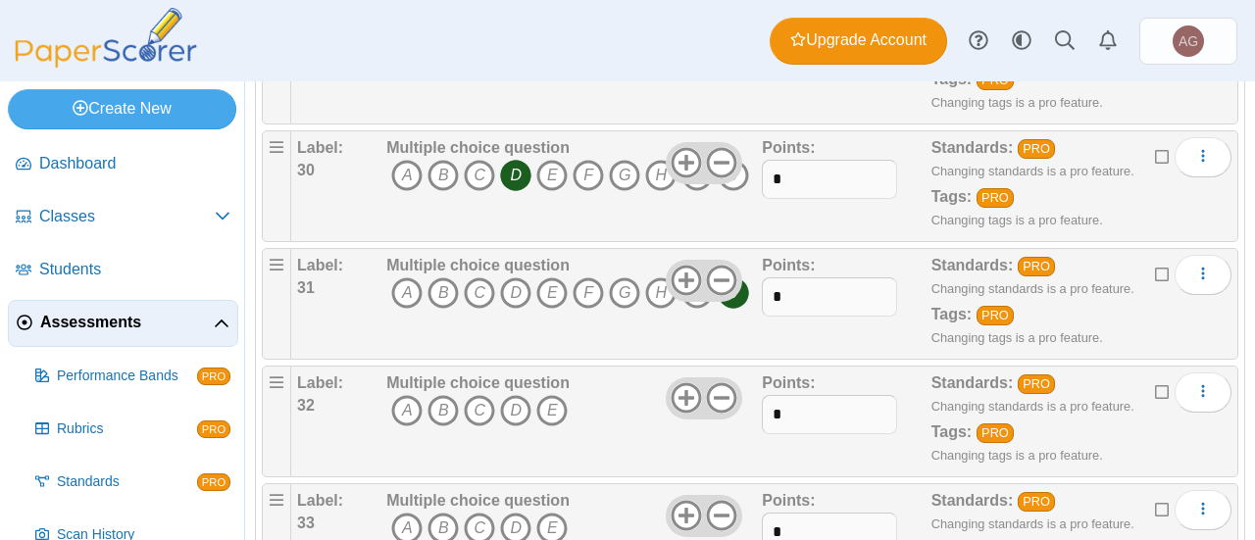
scroll to position [3693, 0]
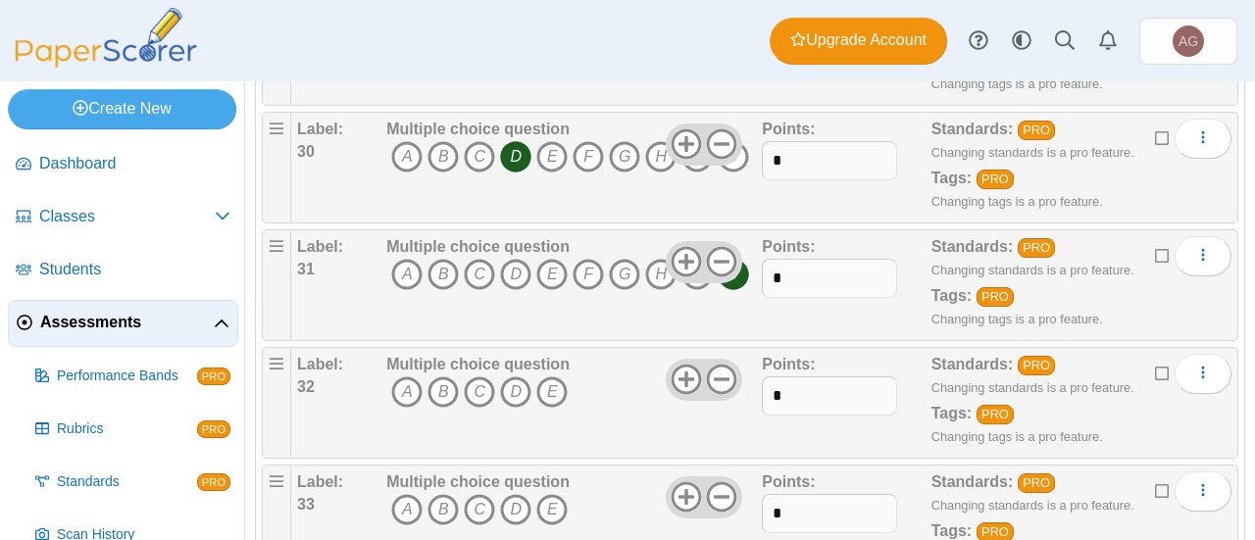
click at [461, 376] on span "A B C D E" at bounding box center [477, 394] width 183 height 36
click at [479, 376] on icon "C" at bounding box center [479, 391] width 31 height 31
click at [676, 364] on icon at bounding box center [686, 379] width 31 height 31
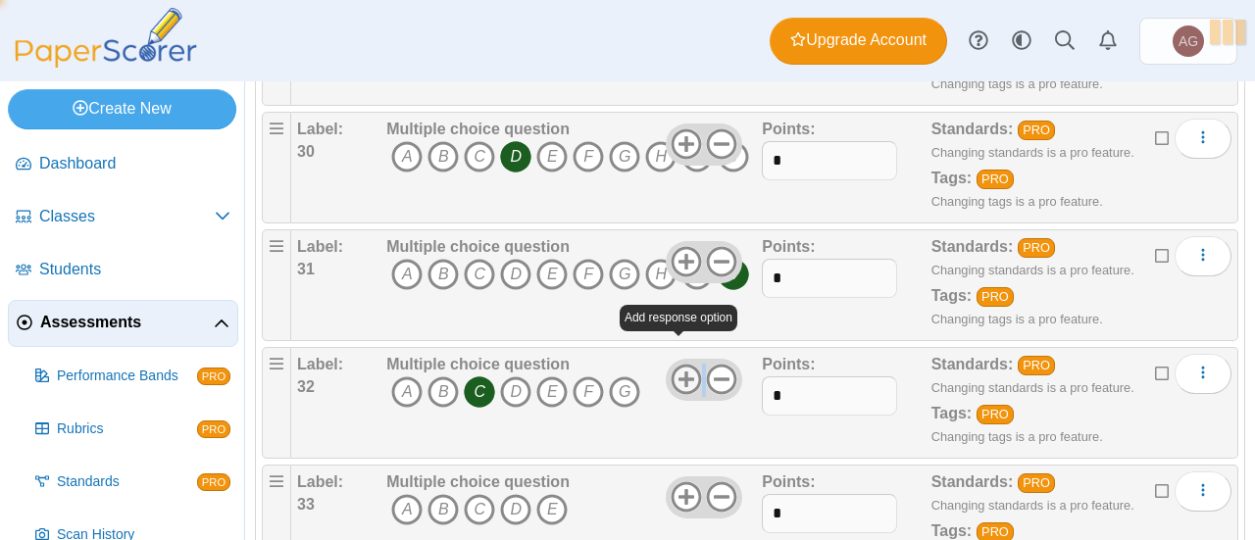
click at [676, 364] on icon at bounding box center [686, 379] width 31 height 31
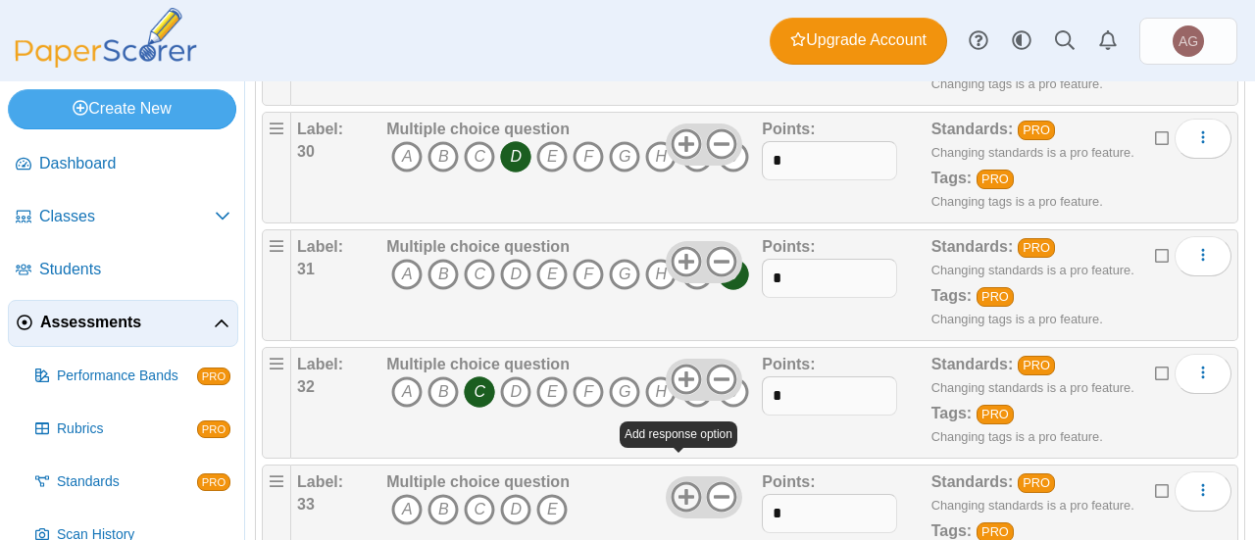
click at [676, 482] on use at bounding box center [686, 497] width 30 height 30
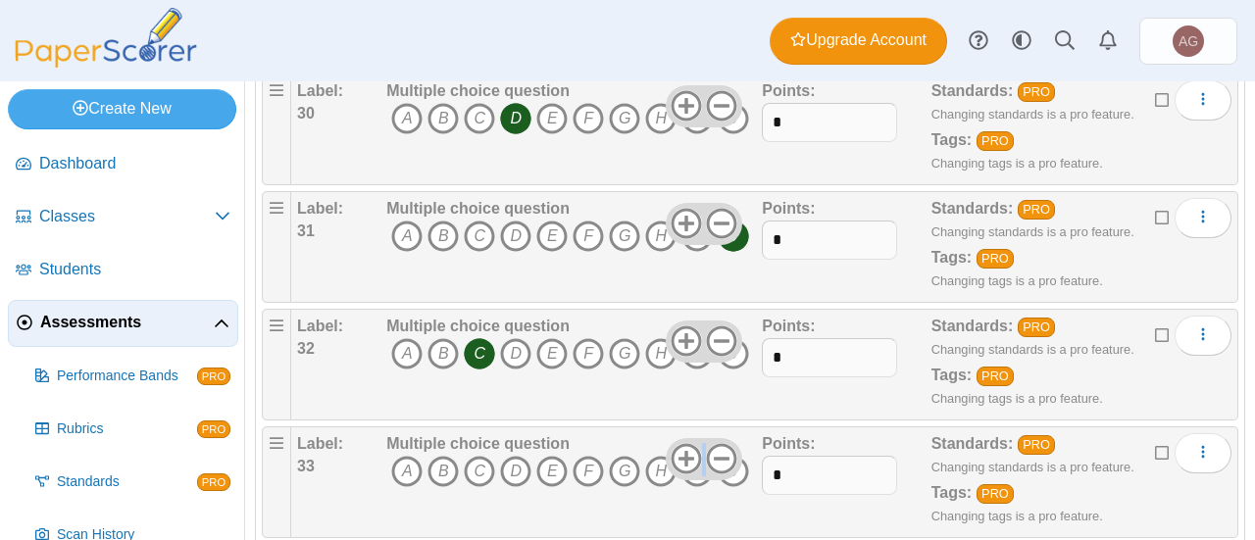
scroll to position [3734, 0]
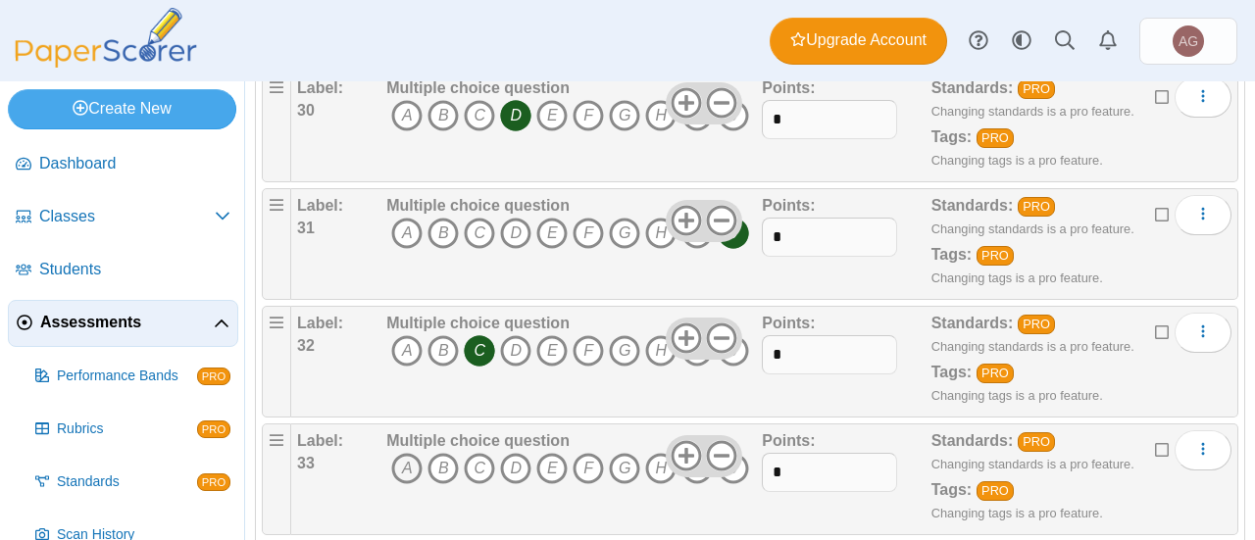
click at [400, 453] on icon "A" at bounding box center [406, 468] width 31 height 31
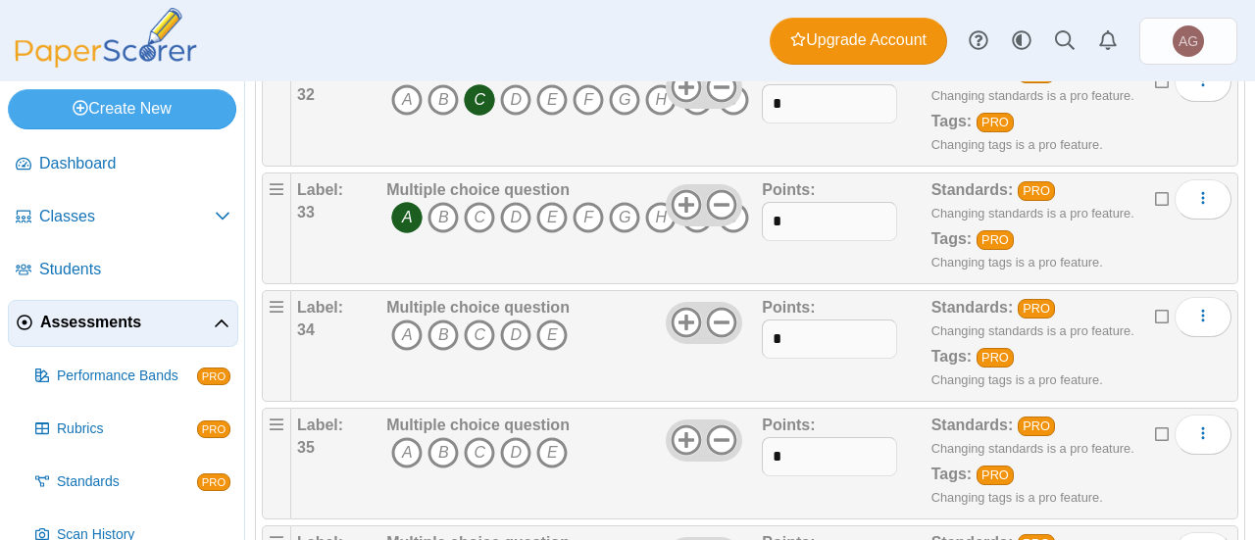
scroll to position [3986, 0]
click at [677, 307] on use at bounding box center [686, 322] width 30 height 30
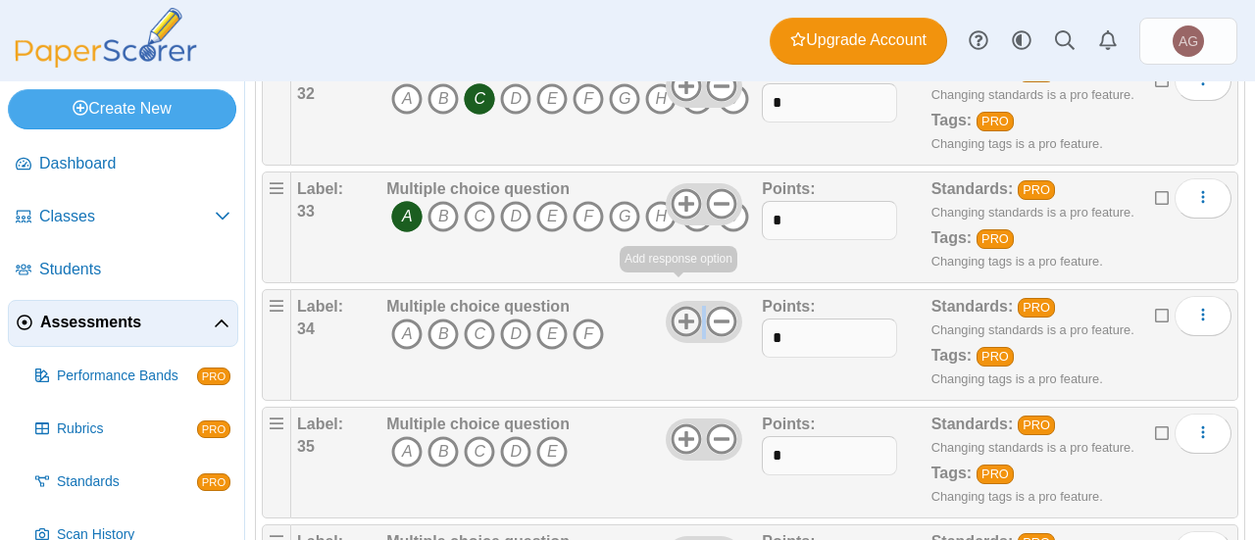
click at [677, 307] on use at bounding box center [686, 322] width 30 height 30
click at [437, 319] on icon "B" at bounding box center [442, 334] width 31 height 31
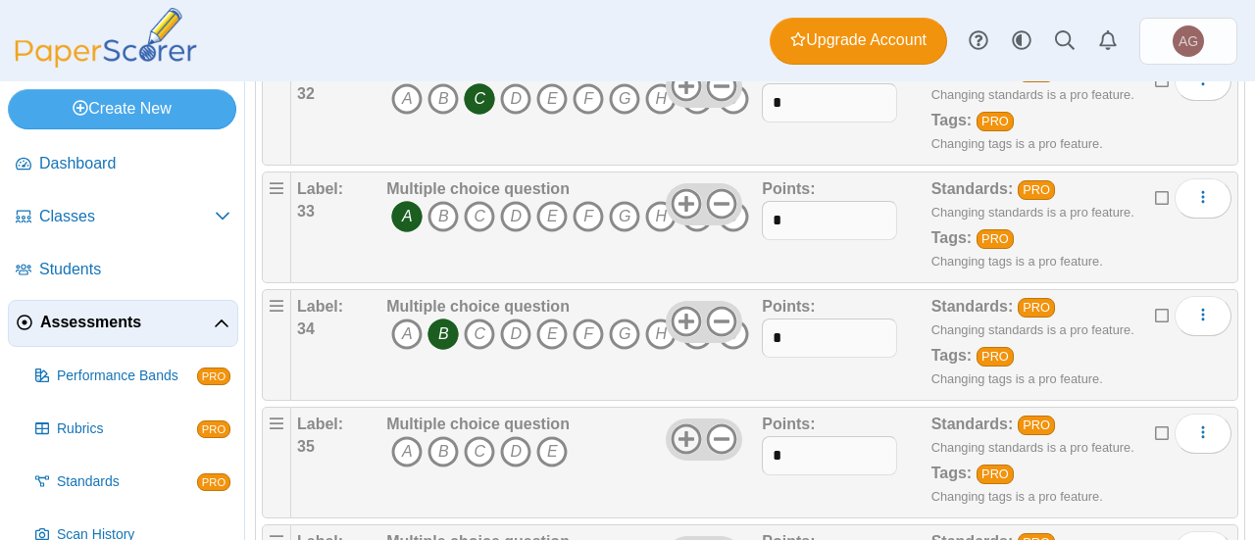
click at [676, 423] on icon at bounding box center [686, 438] width 31 height 31
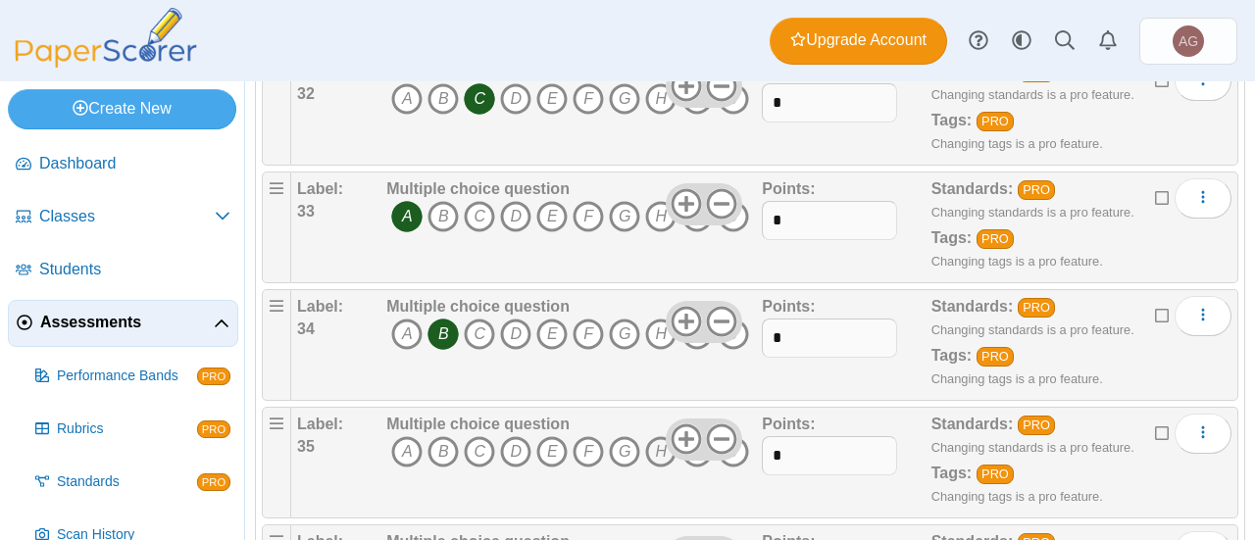
click at [651, 436] on icon "H" at bounding box center [660, 451] width 31 height 31
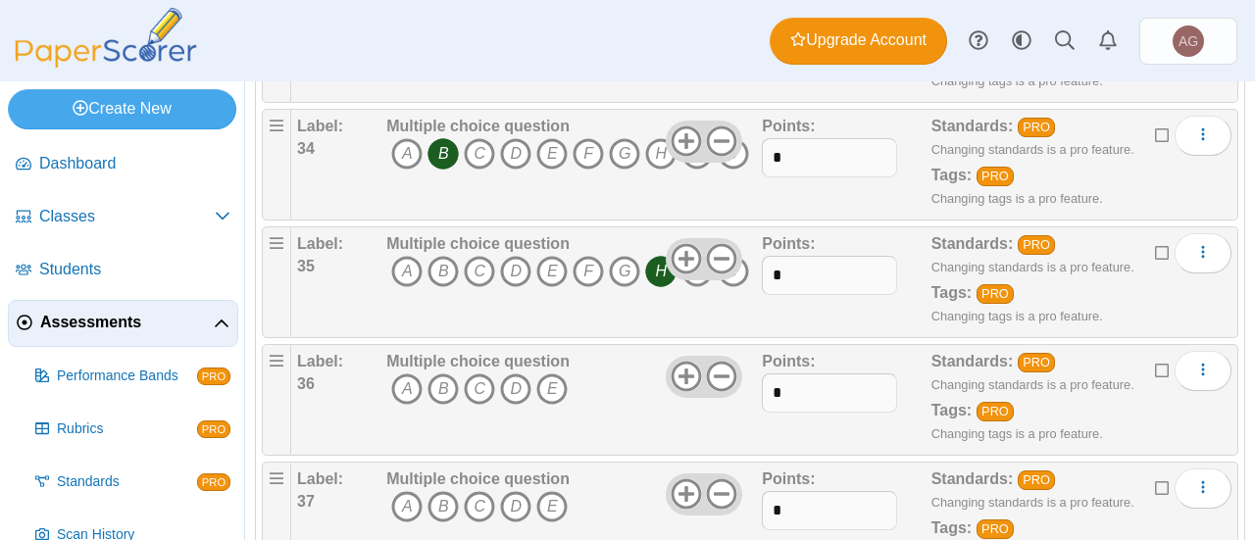
scroll to position [4174, 0]
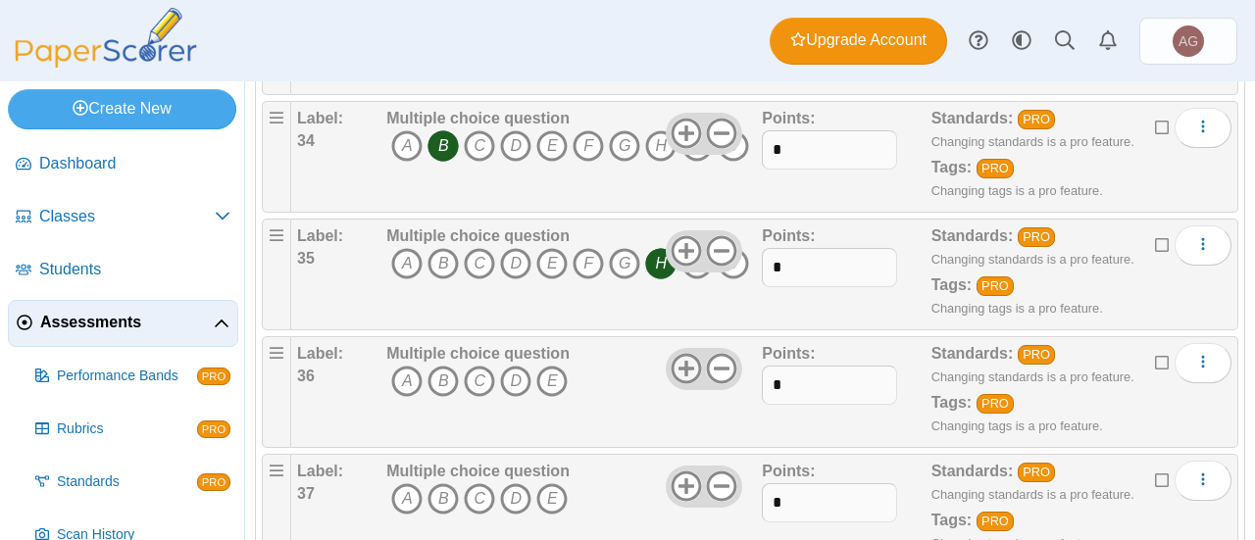
click at [687, 353] on icon at bounding box center [686, 368] width 31 height 31
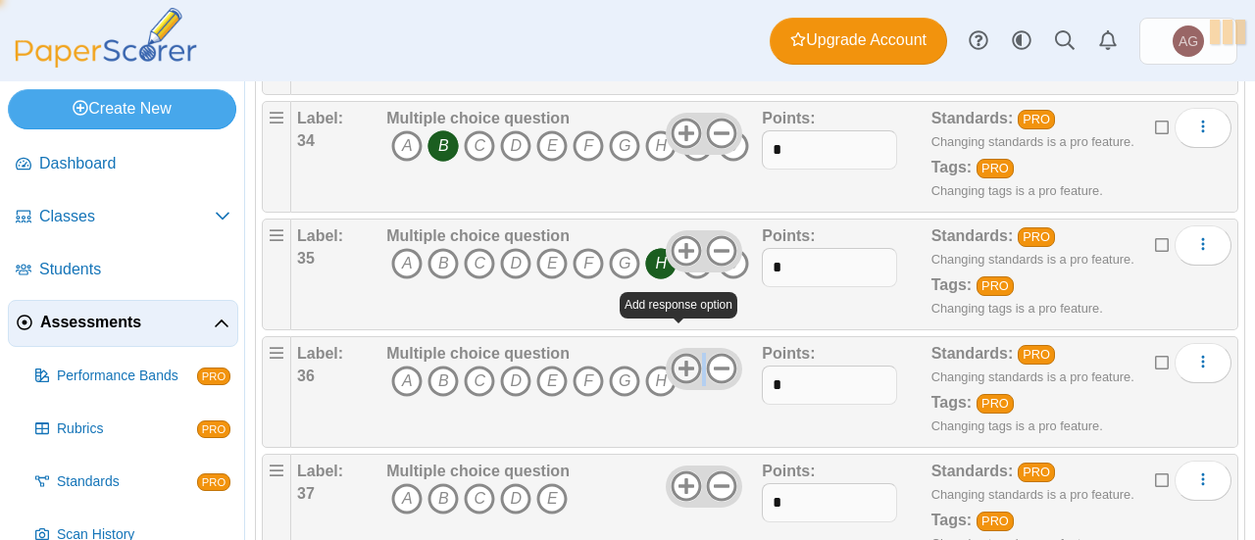
click at [687, 353] on icon at bounding box center [686, 368] width 31 height 31
click at [692, 366] on icon "I" at bounding box center [696, 381] width 31 height 31
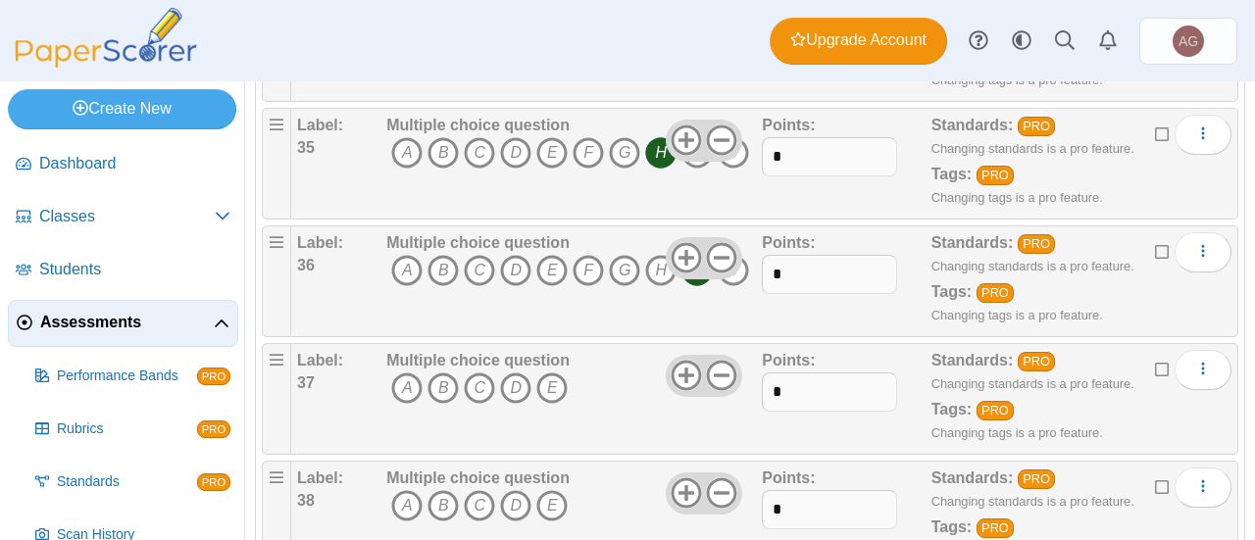
scroll to position [4289, 0]
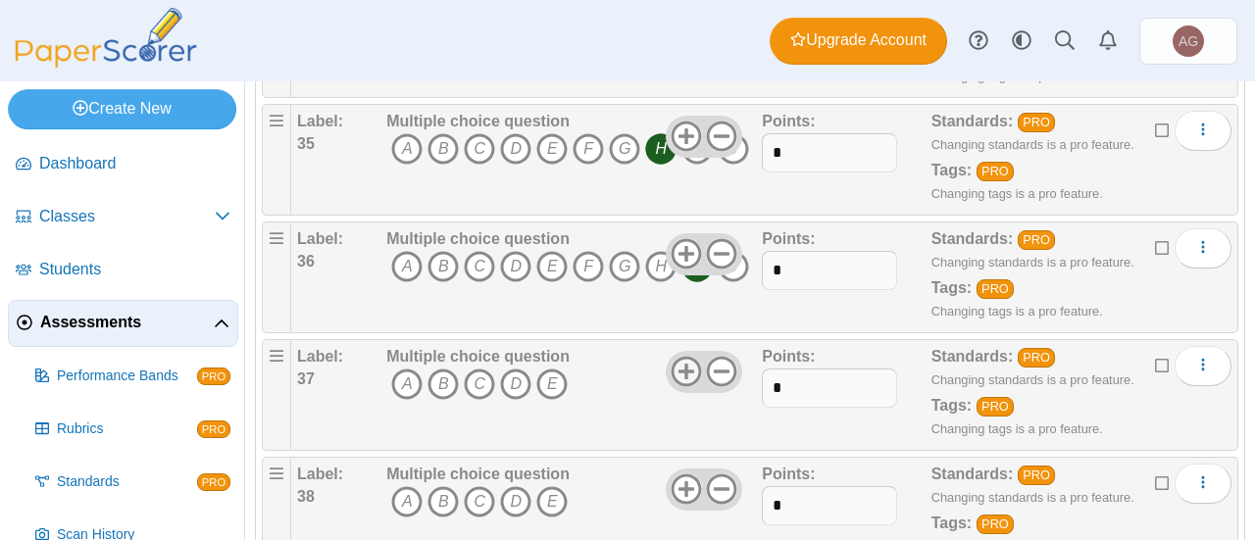
click at [672, 356] on icon at bounding box center [686, 371] width 31 height 31
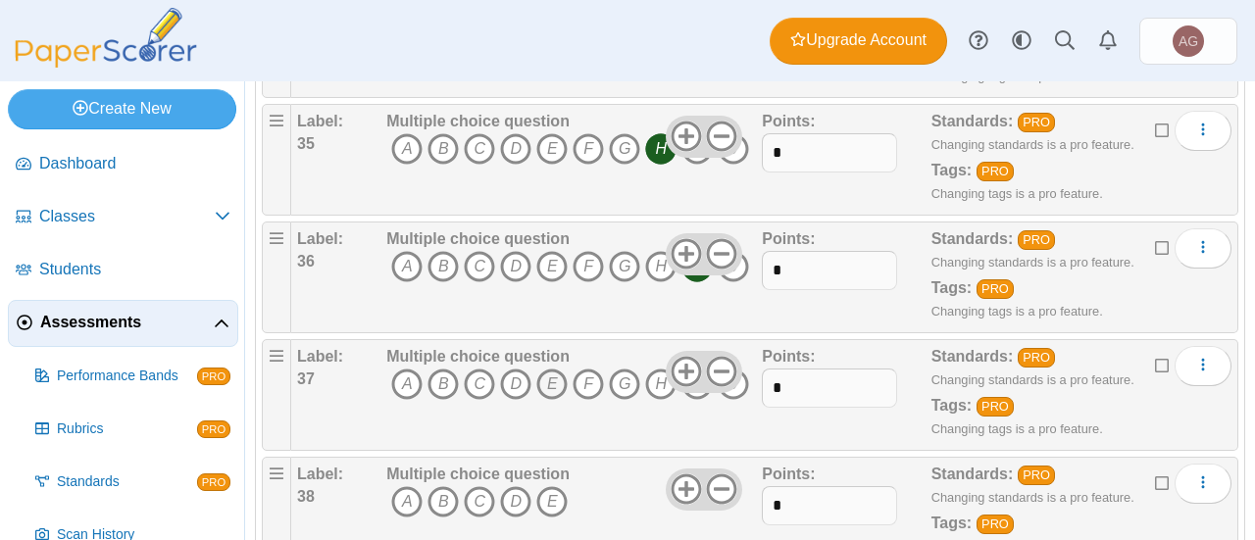
click at [553, 369] on icon "E" at bounding box center [551, 384] width 31 height 31
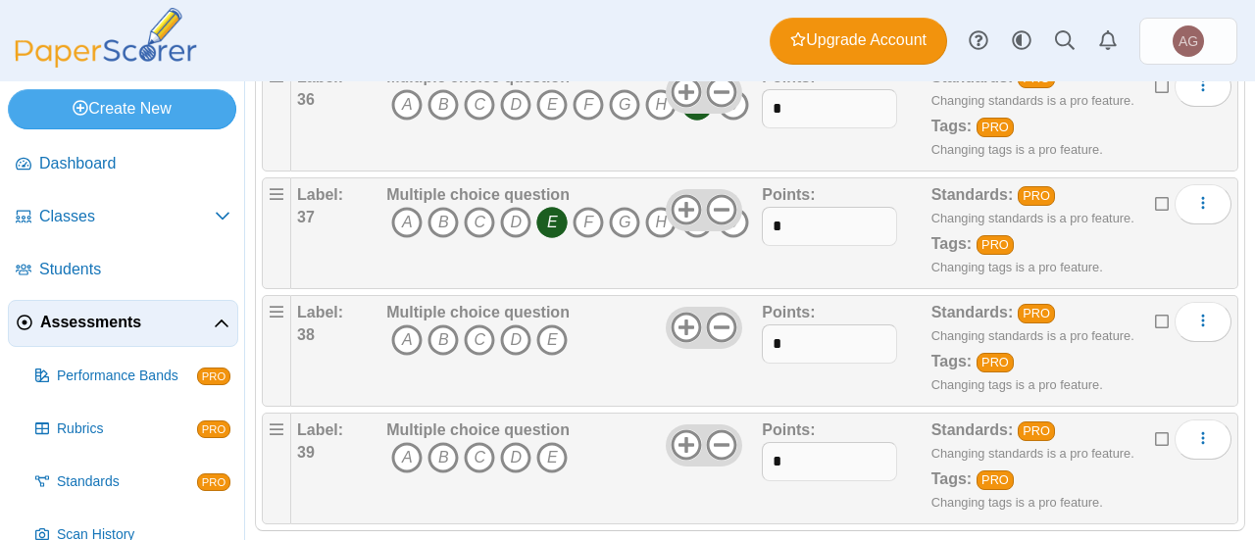
scroll to position [4451, 0]
click at [672, 312] on icon at bounding box center [686, 327] width 31 height 31
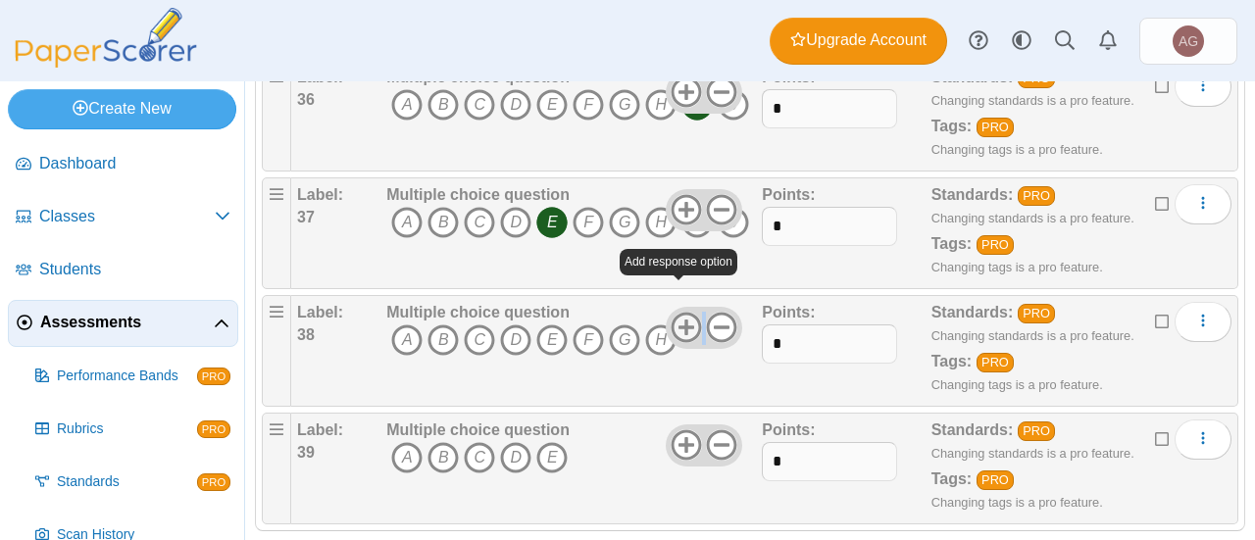
click at [672, 312] on icon at bounding box center [686, 327] width 31 height 31
click at [586, 324] on icon "F" at bounding box center [588, 339] width 31 height 31
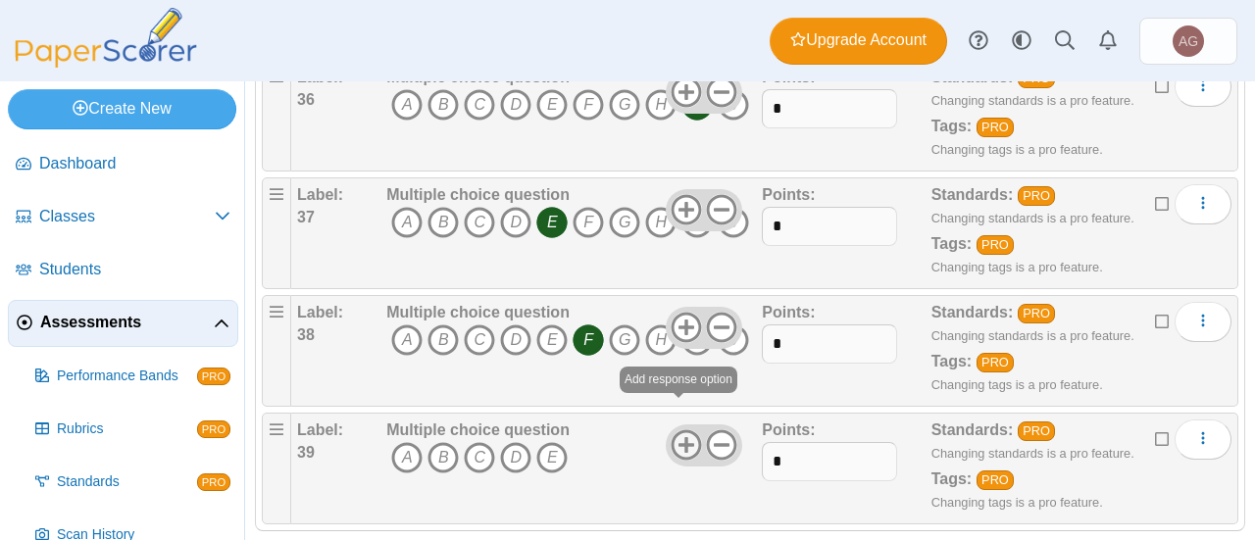
click at [676, 430] on use at bounding box center [686, 445] width 30 height 30
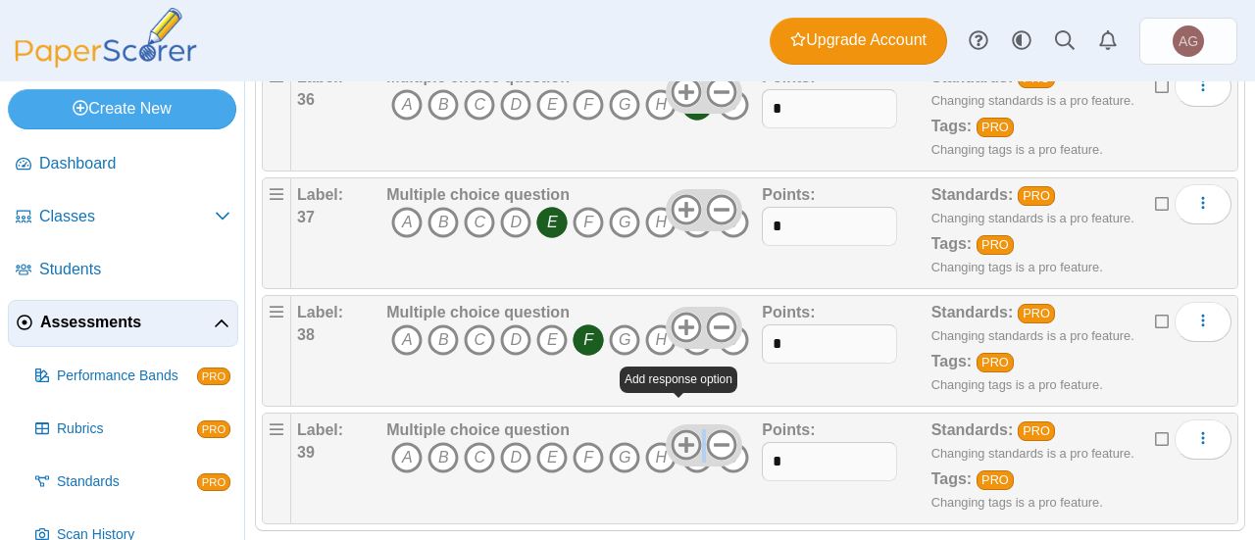
click at [676, 430] on use at bounding box center [686, 445] width 30 height 30
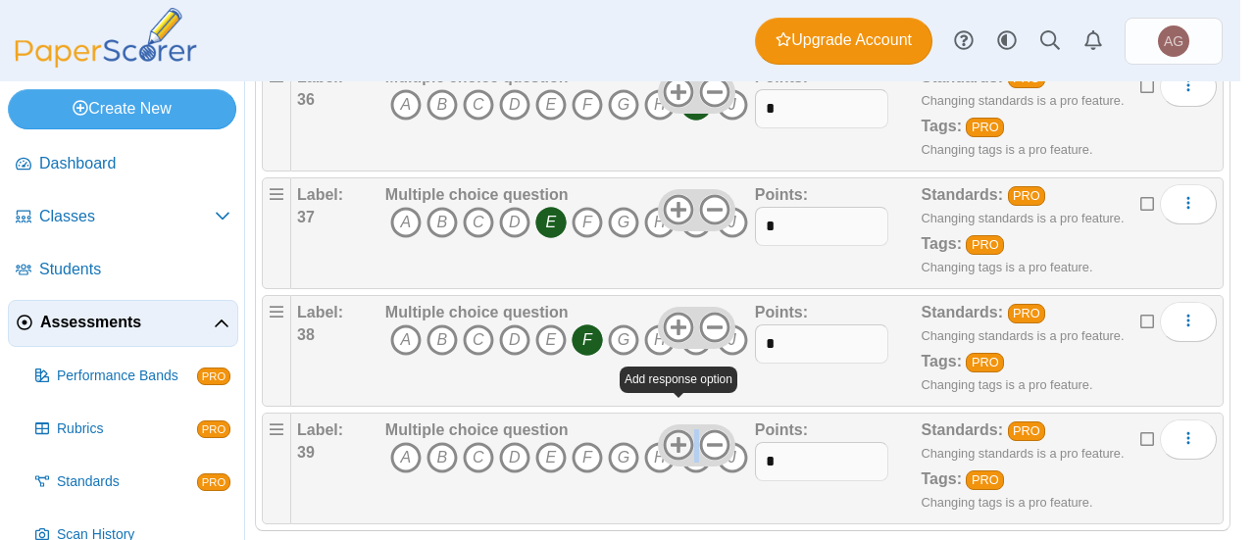
click at [676, 423] on div "Oops! We ran into some problems. Answer options cannot be more than 10." at bounding box center [627, 270] width 1255 height 540
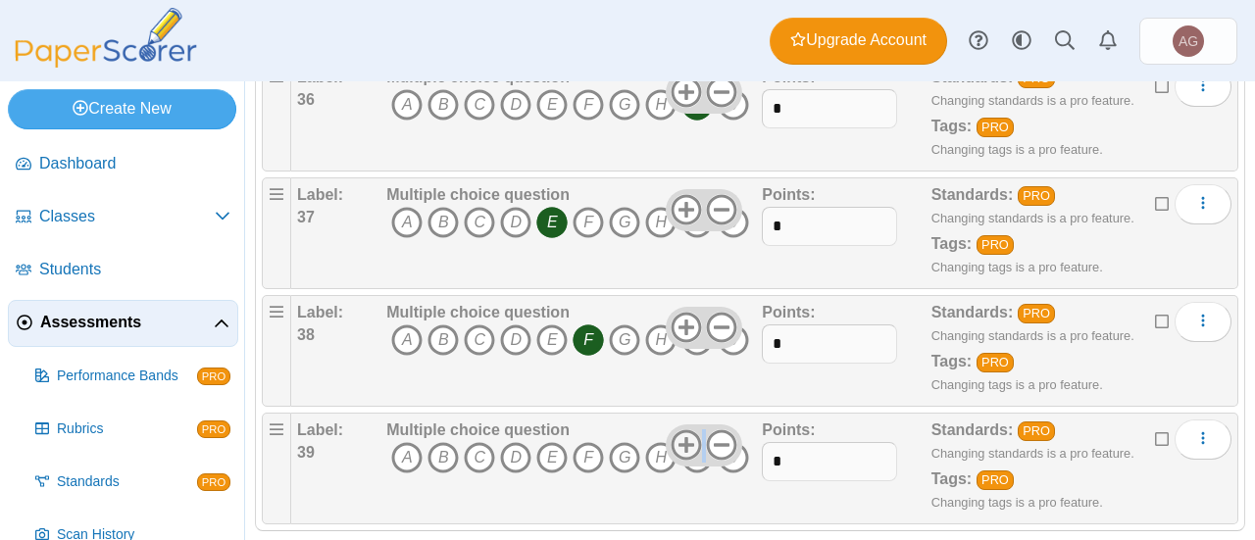
click at [676, 430] on use at bounding box center [686, 445] width 30 height 30
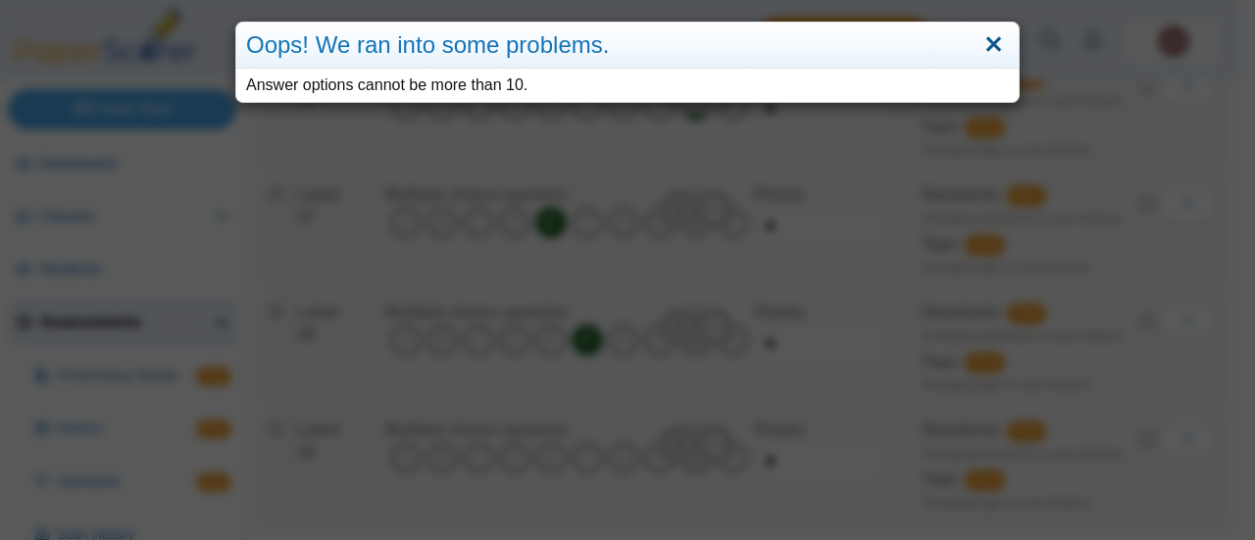
click at [978, 48] on link "Close" at bounding box center [993, 44] width 30 height 33
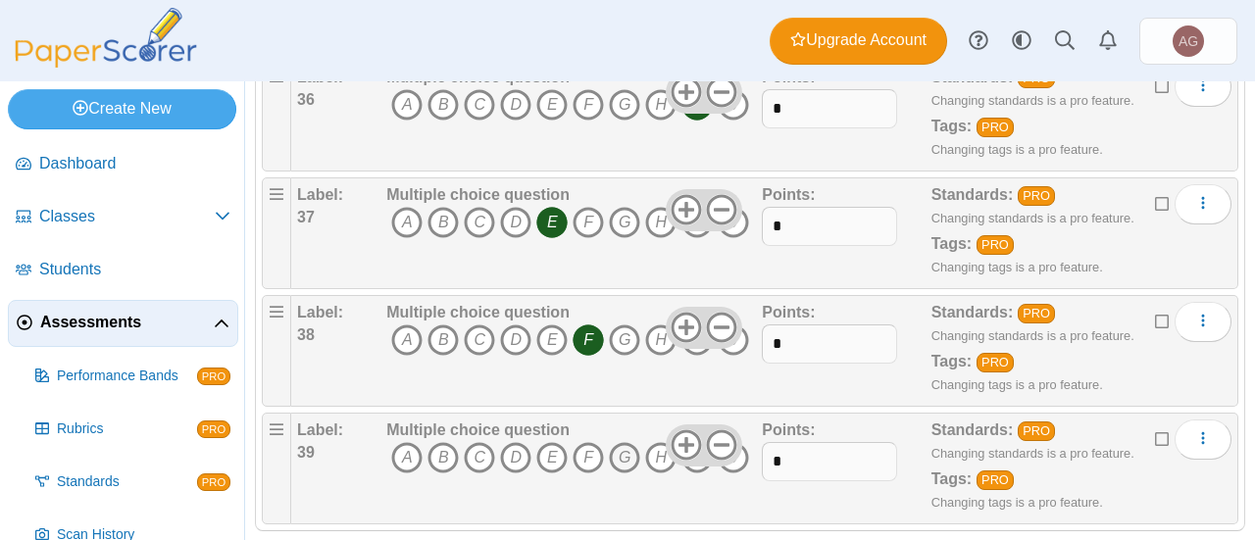
click at [629, 442] on icon "G" at bounding box center [624, 457] width 31 height 31
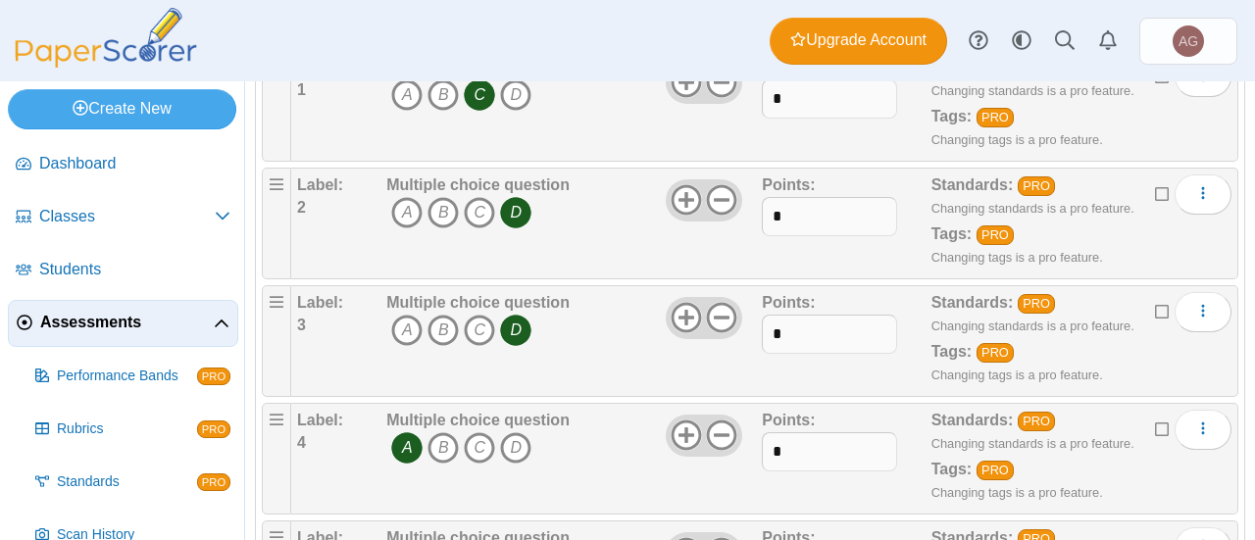
scroll to position [0, 0]
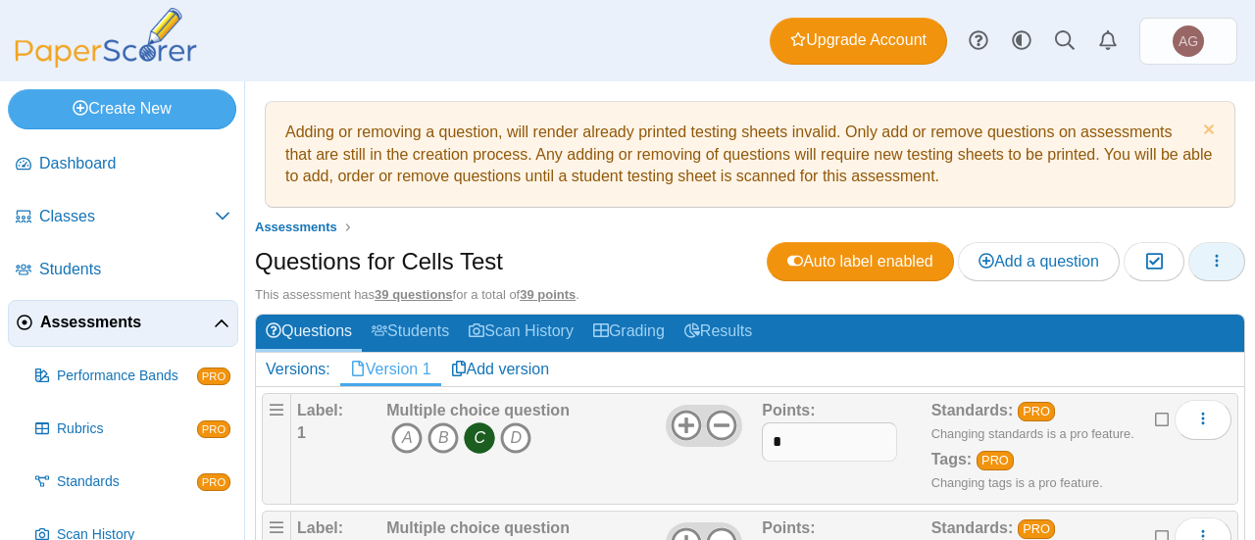
click at [1210, 255] on button "button" at bounding box center [1216, 261] width 57 height 39
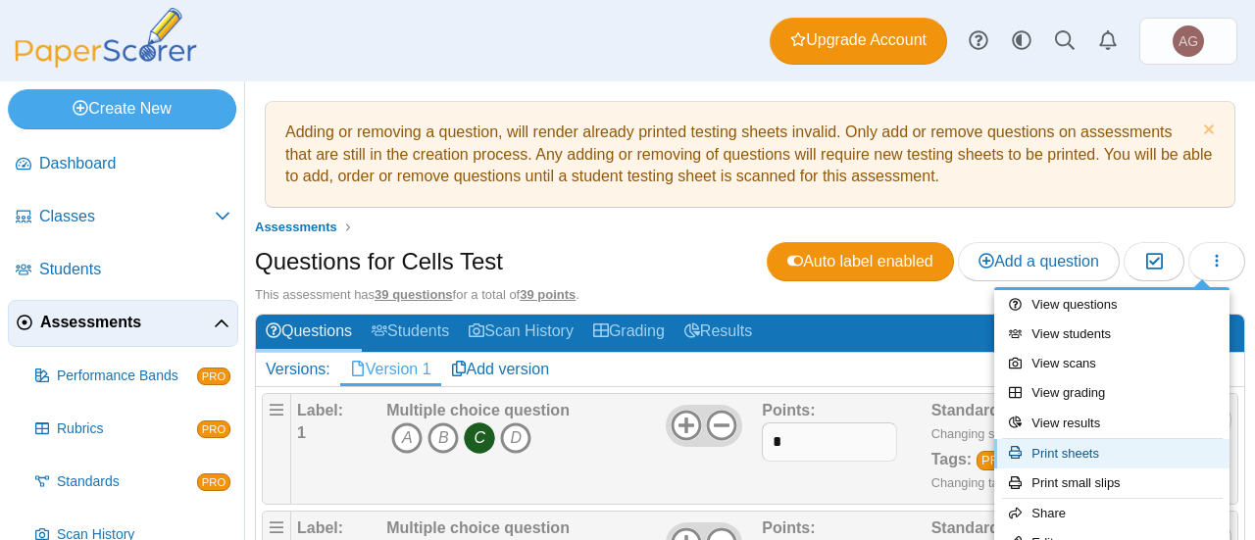
click at [1047, 443] on link "Print sheets" at bounding box center [1111, 453] width 235 height 29
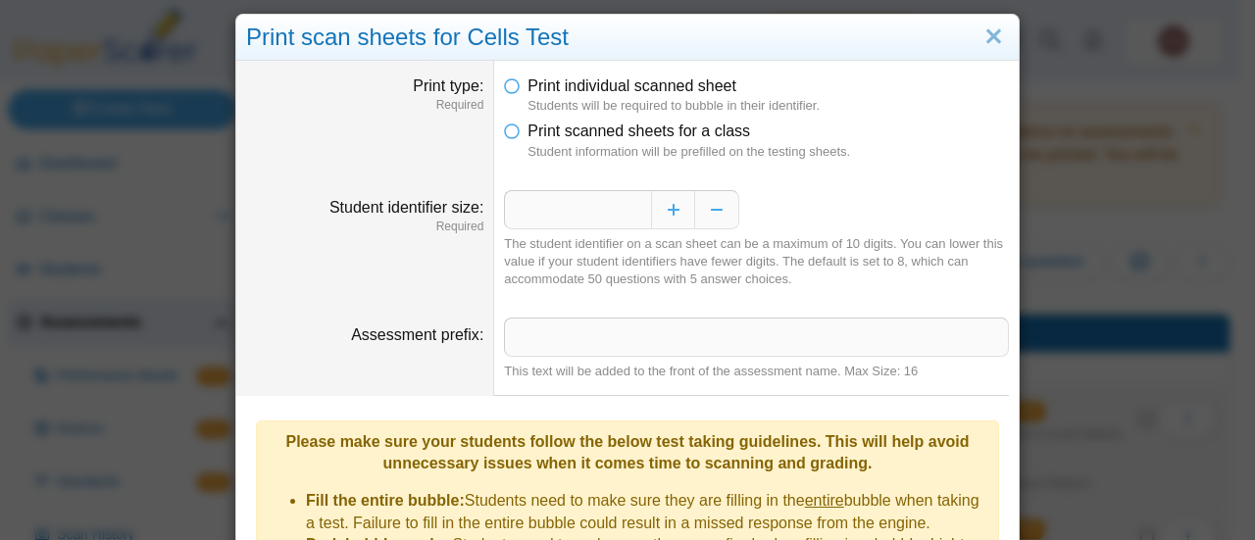
scroll to position [6, 0]
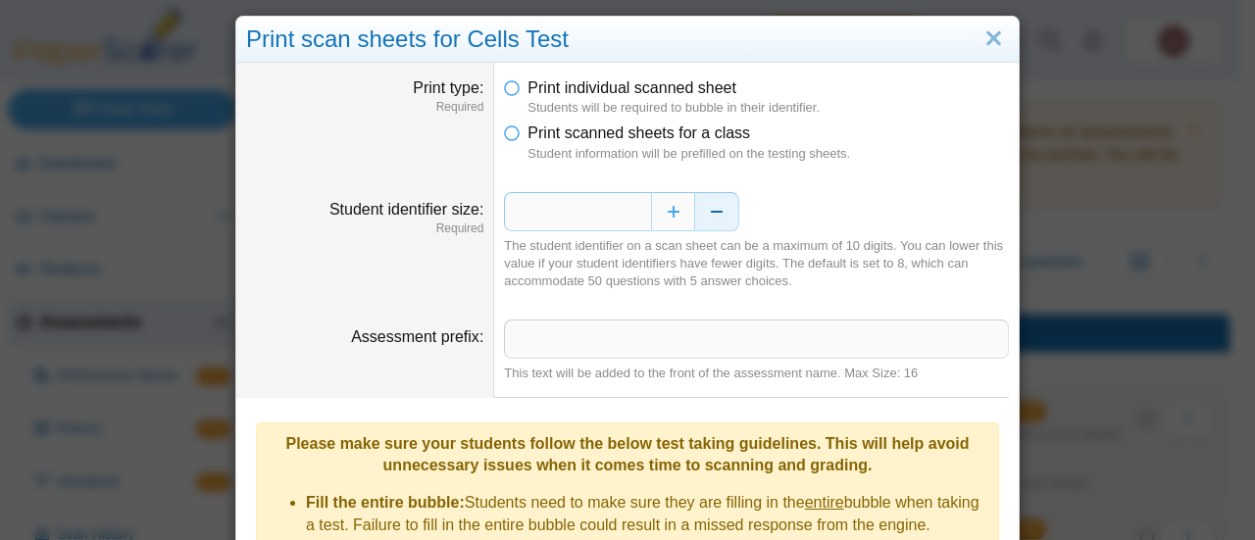
click at [705, 223] on button "Decrease" at bounding box center [717, 211] width 44 height 39
type input "*"
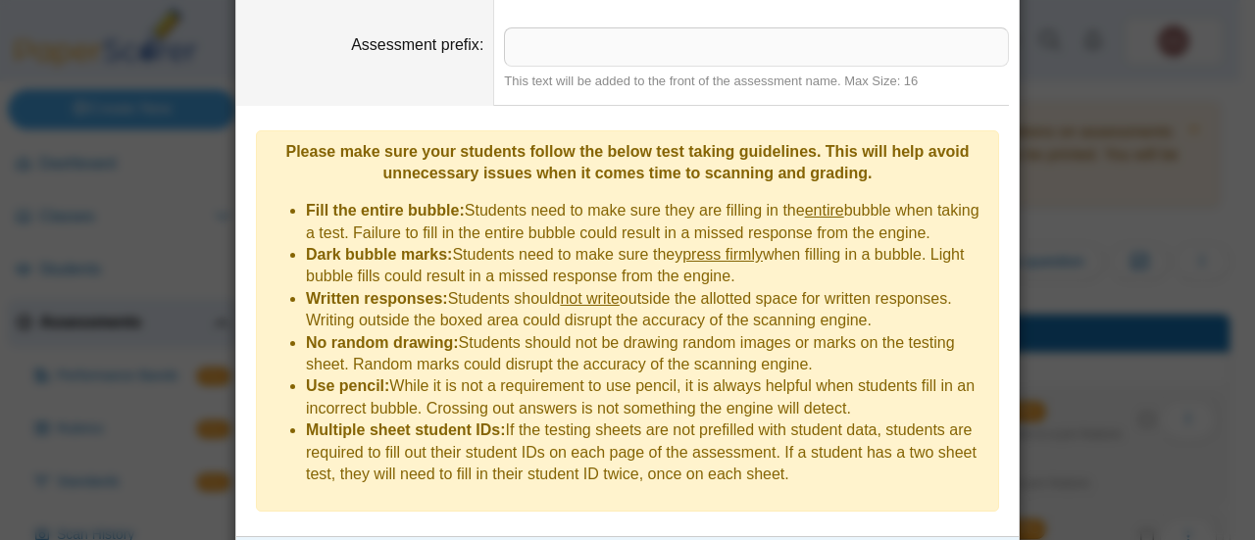
scroll to position [322, 0]
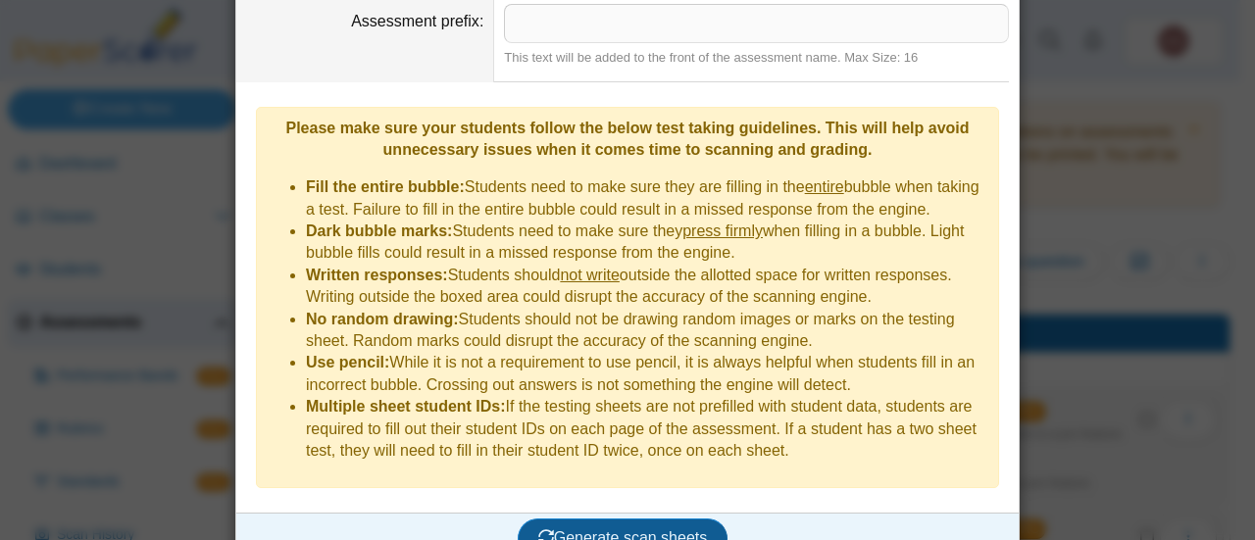
click at [640, 529] on span "Generate scan sheets" at bounding box center [623, 537] width 170 height 17
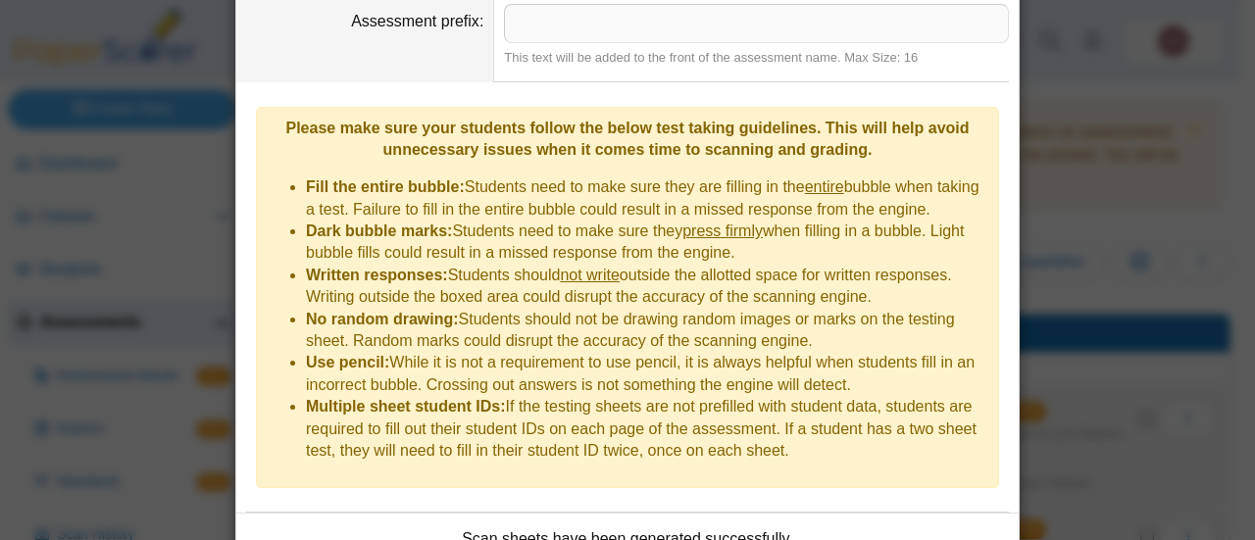
scroll to position [0, 0]
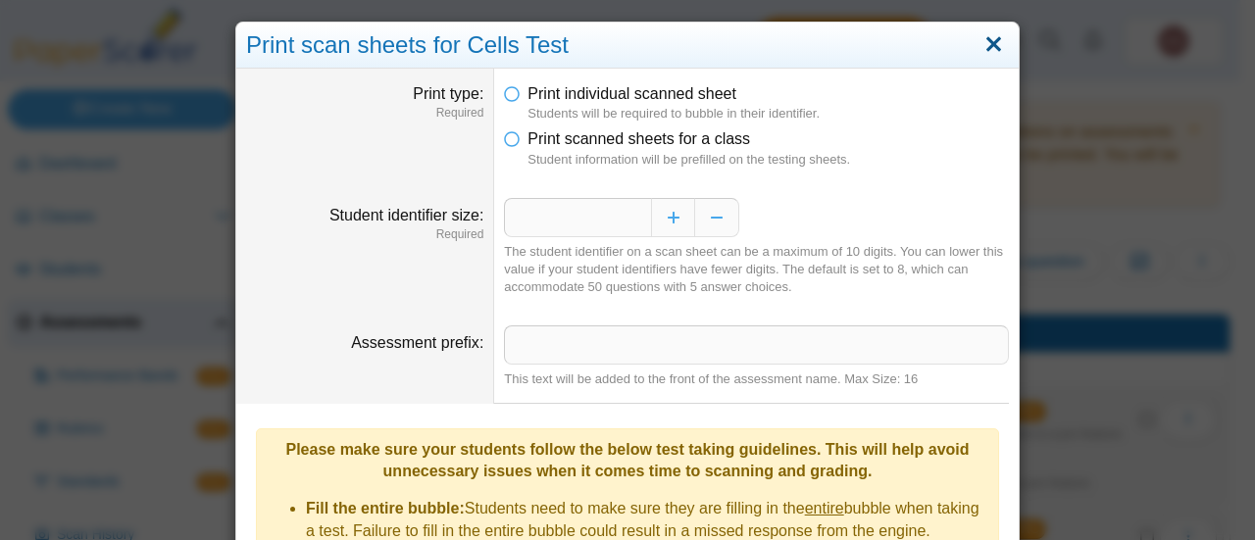
click at [986, 44] on link "Close" at bounding box center [993, 44] width 30 height 33
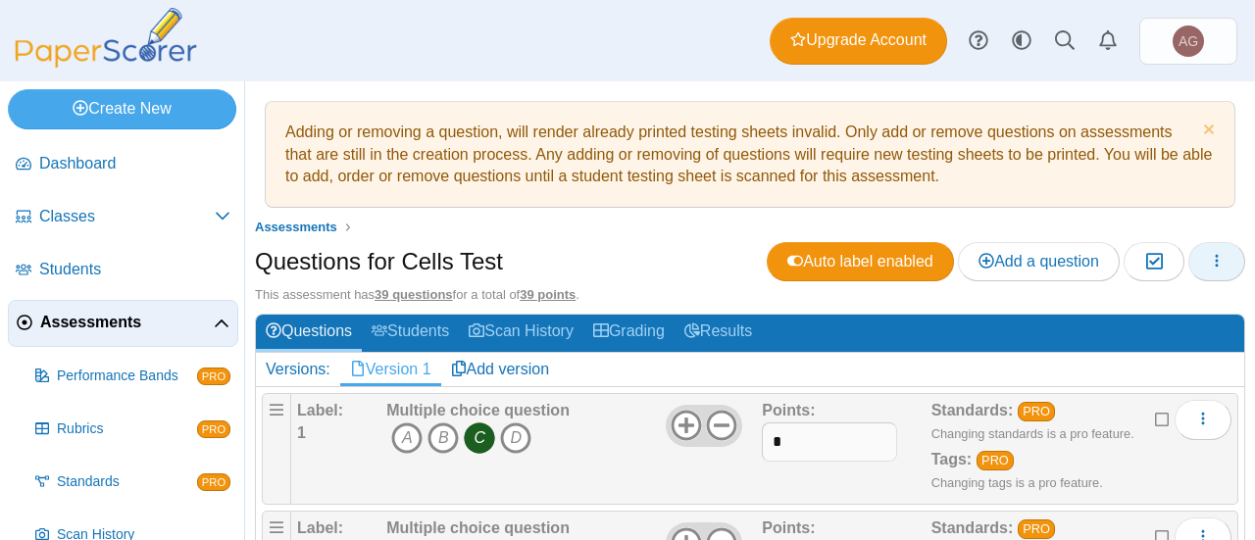
click at [1188, 261] on button "button" at bounding box center [1216, 261] width 57 height 39
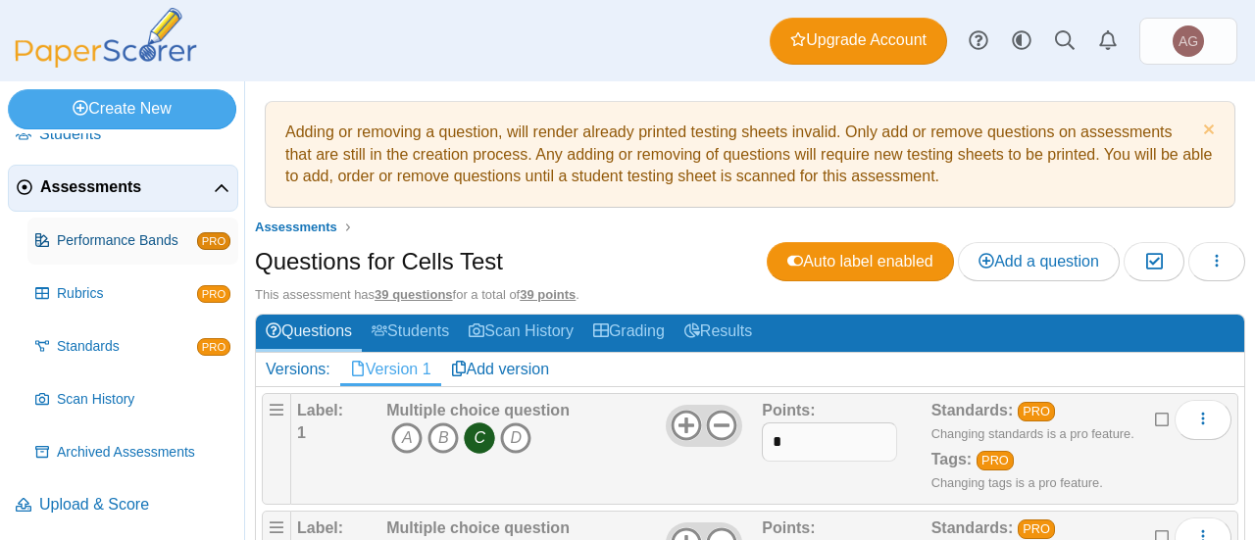
scroll to position [135, 0]
click at [104, 387] on link "Scan History" at bounding box center [132, 399] width 211 height 47
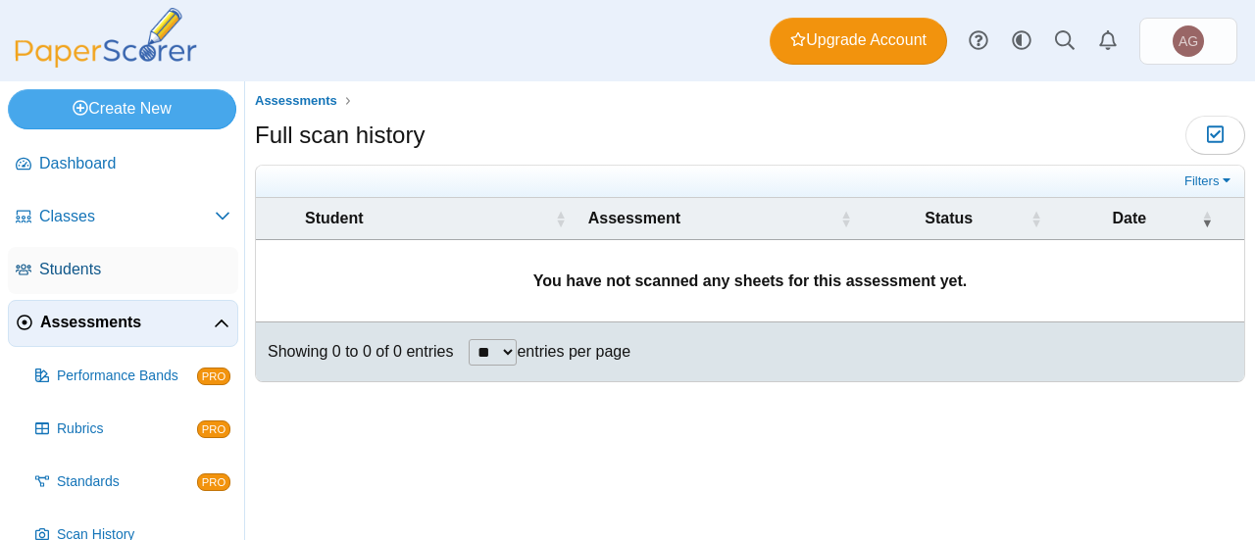
click at [110, 254] on link "Students" at bounding box center [123, 270] width 230 height 47
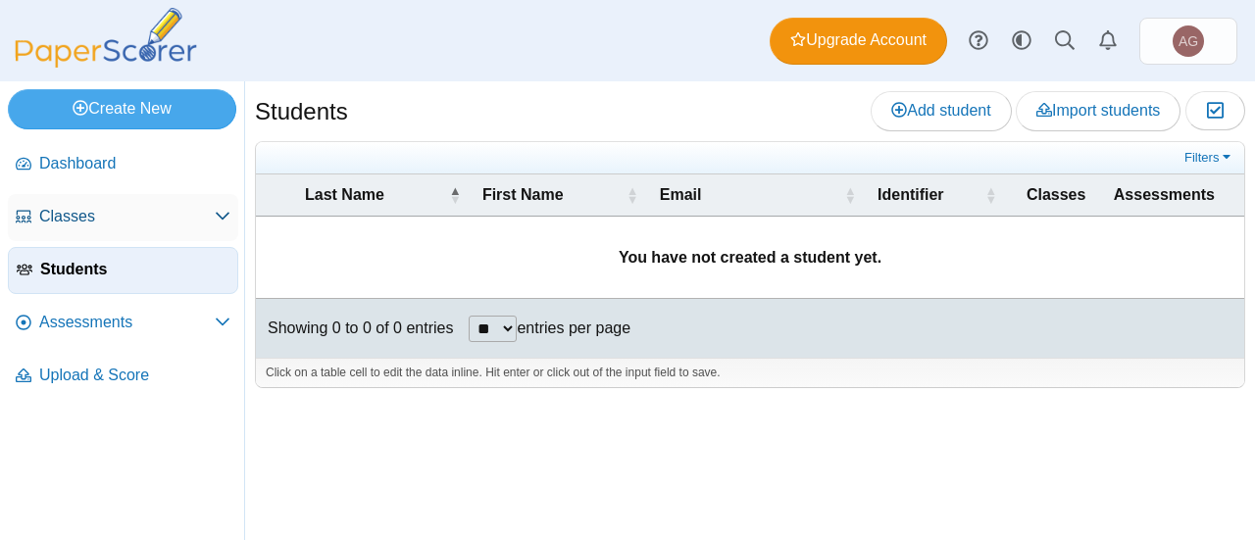
click at [106, 230] on link "Classes" at bounding box center [123, 217] width 230 height 47
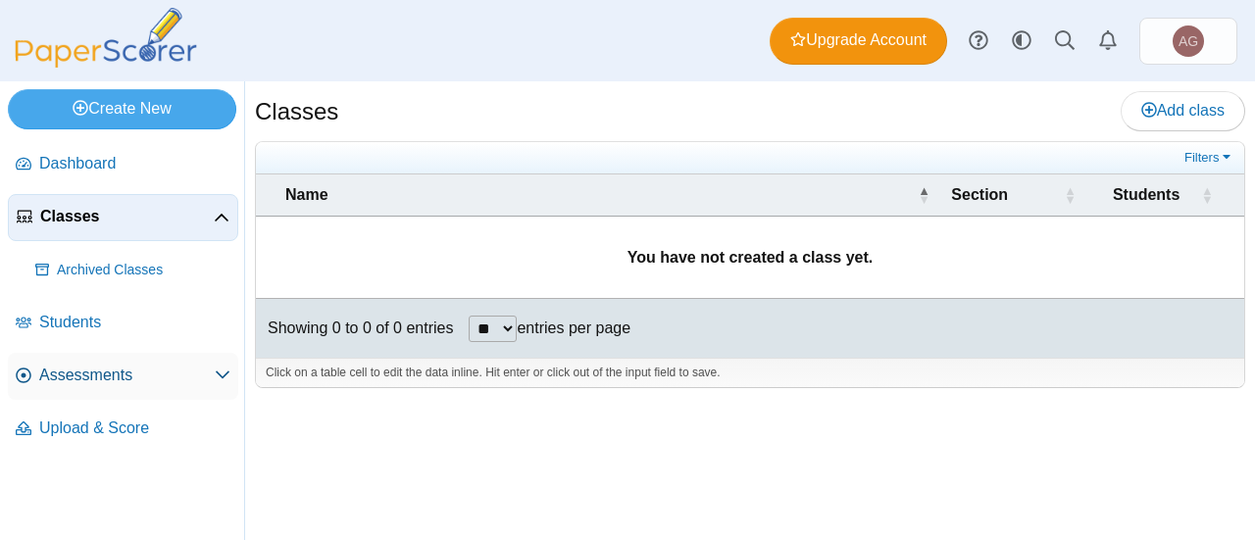
click at [78, 385] on link "Assessments" at bounding box center [123, 376] width 230 height 47
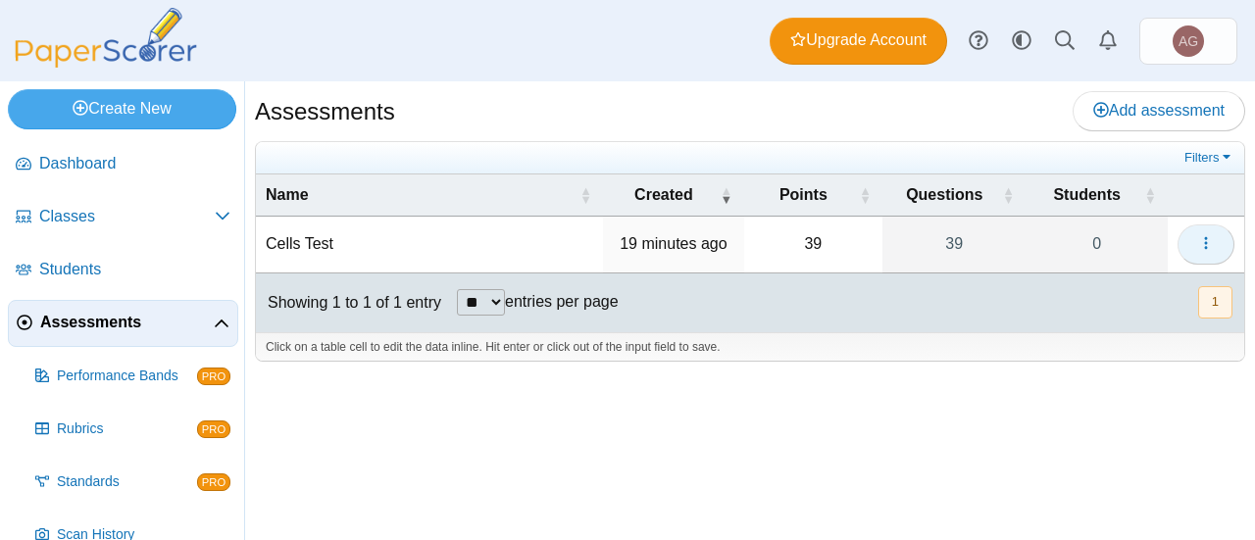
click at [1198, 246] on icon "button" at bounding box center [1206, 243] width 16 height 16
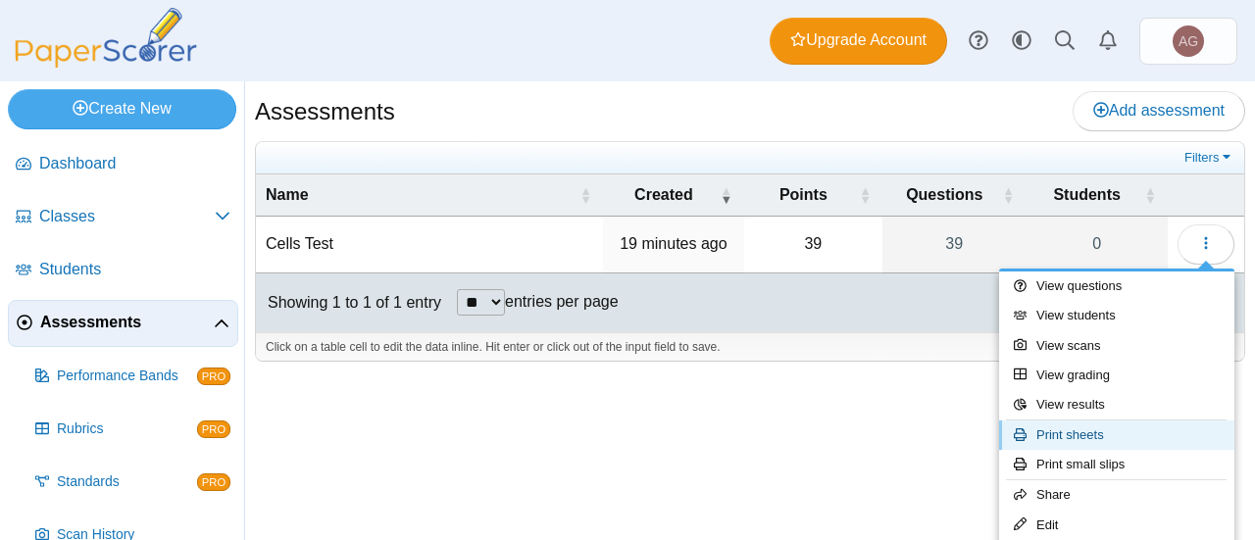
click at [1058, 442] on link "Print sheets" at bounding box center [1116, 435] width 235 height 29
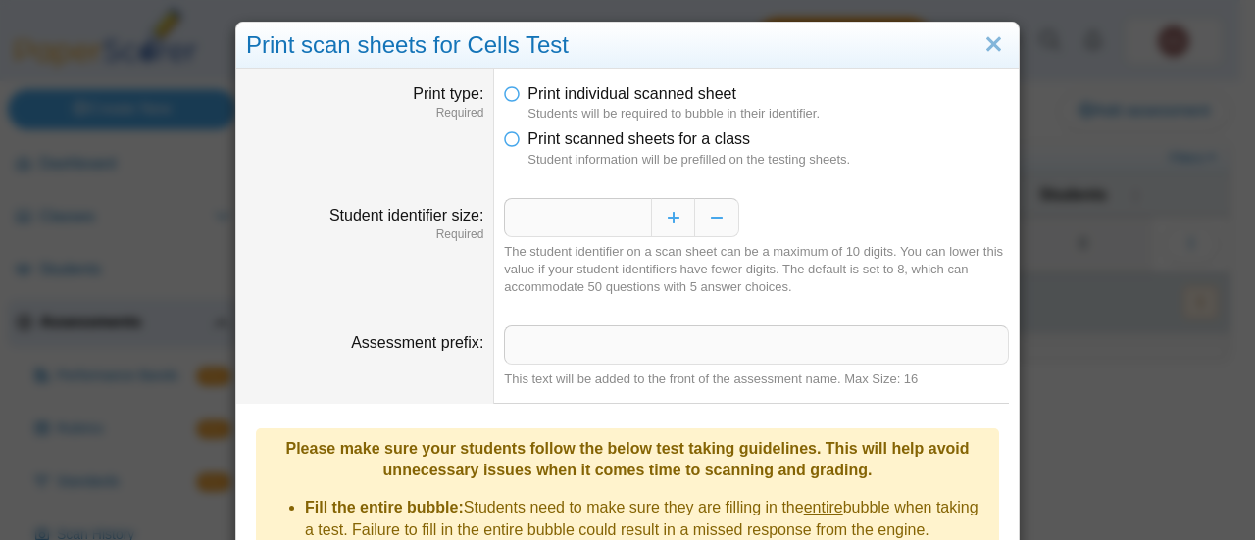
scroll to position [321, 0]
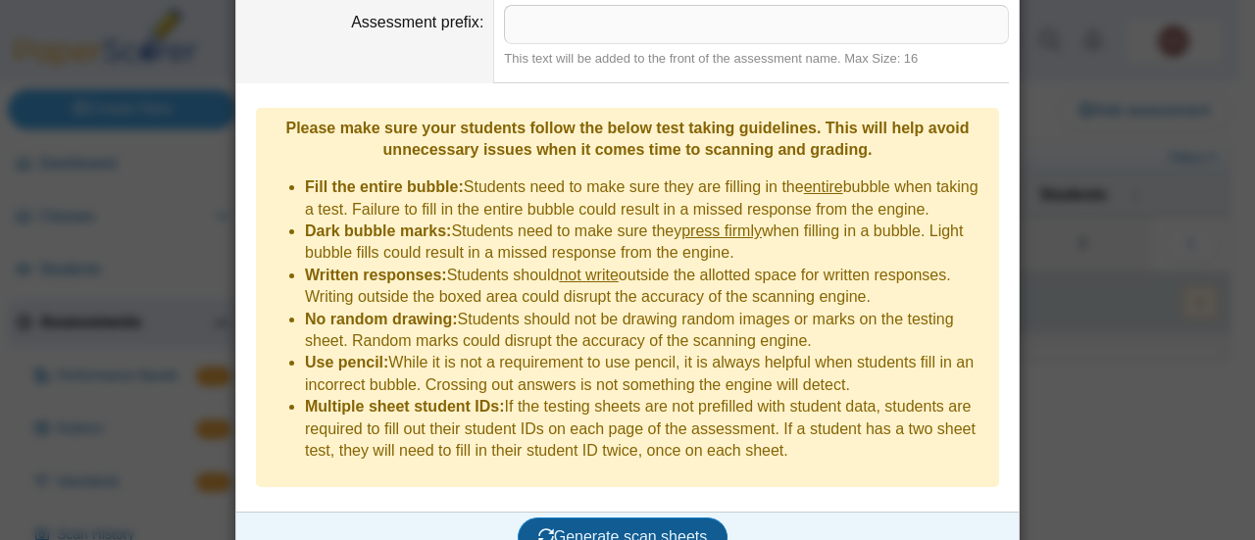
click at [629, 528] on span "Generate scan sheets" at bounding box center [623, 536] width 170 height 17
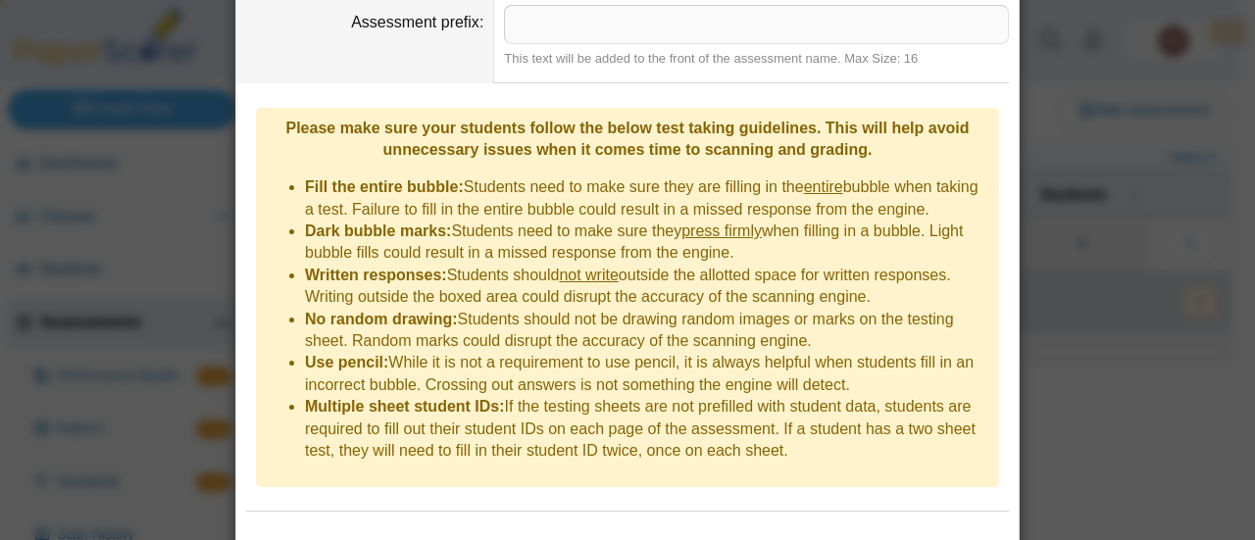
scroll to position [0, 0]
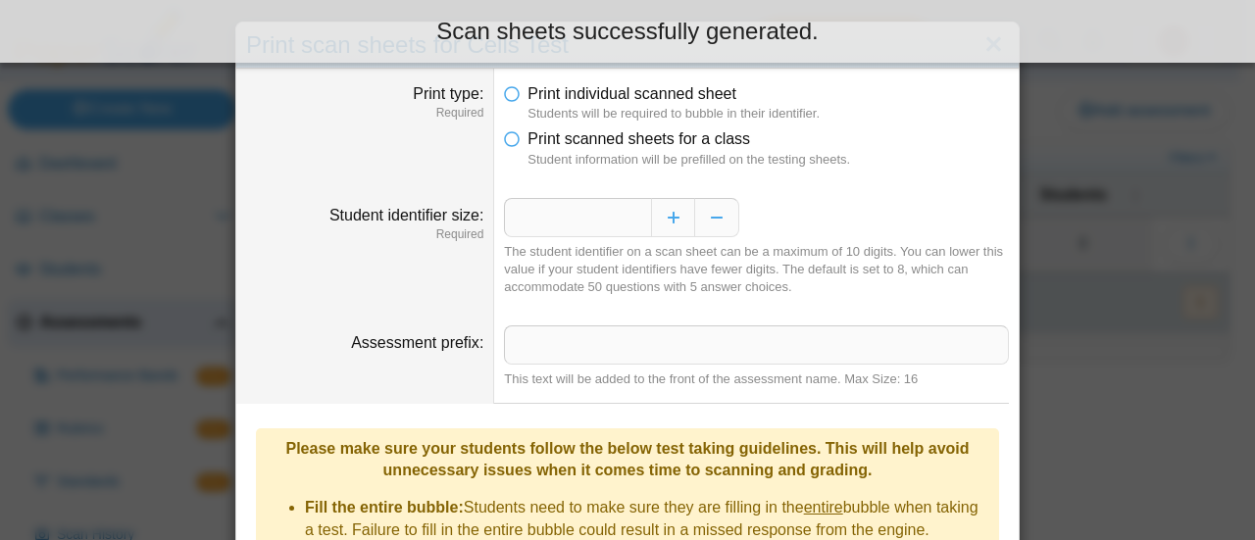
click at [896, 38] on div "Scan sheets successfully generated." at bounding box center [627, 31] width 1225 height 33
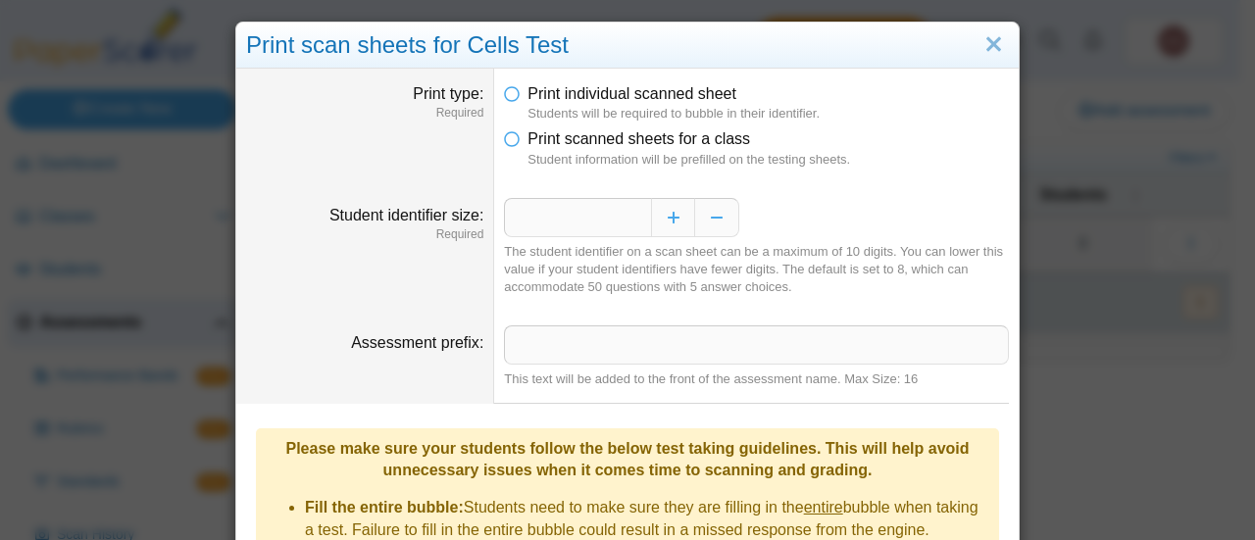
scroll to position [477, 0]
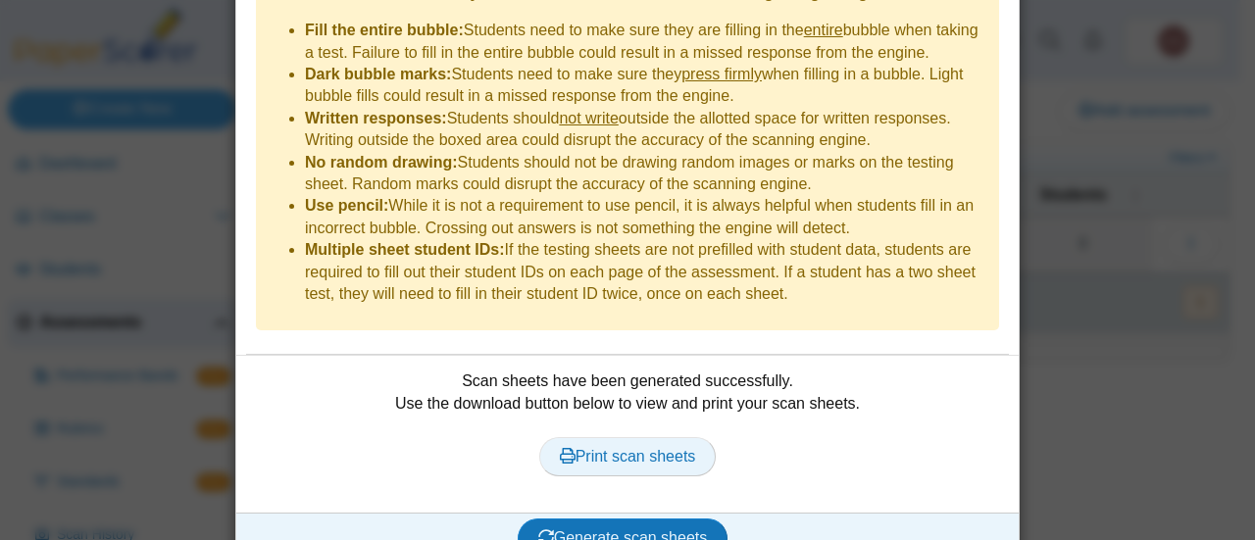
click at [662, 448] on span "Print scan sheets" at bounding box center [628, 456] width 136 height 17
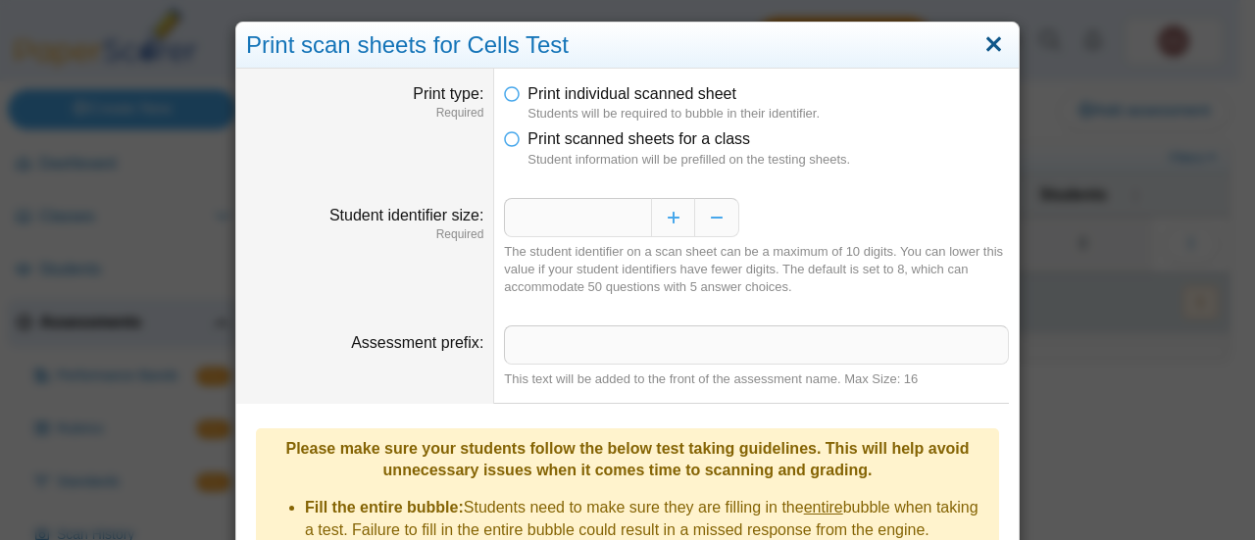
click at [996, 42] on link "Close" at bounding box center [993, 44] width 30 height 33
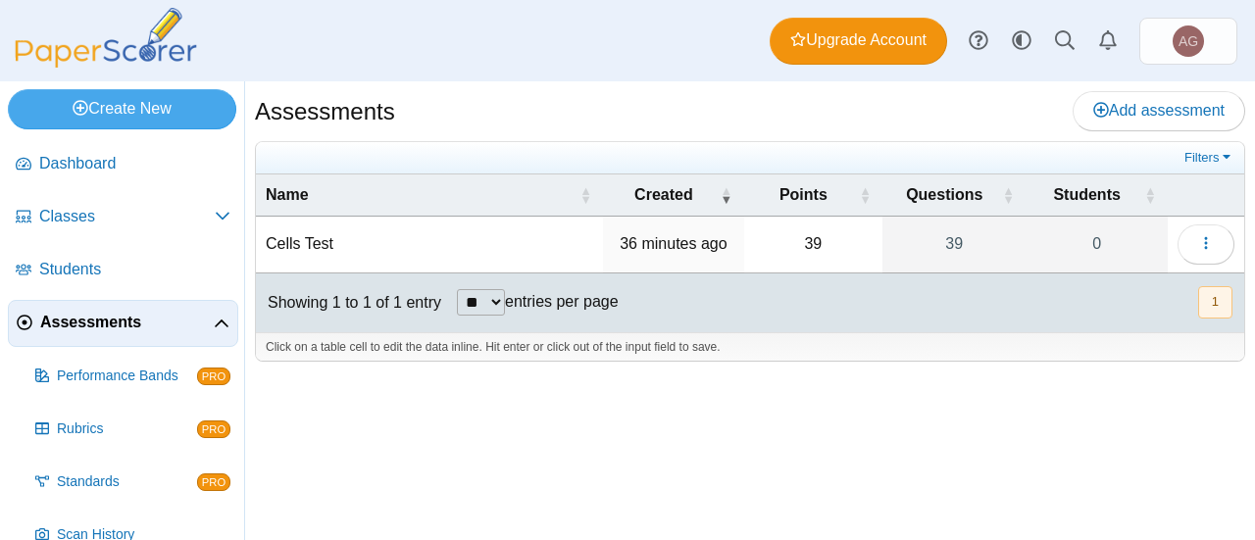
click at [343, 238] on td "Cells Test" at bounding box center [429, 245] width 347 height 56
drag, startPoint x: 642, startPoint y: 409, endPoint x: 431, endPoint y: 413, distance: 210.8
click at [431, 413] on div "Assessments Add assessment 39 0" at bounding box center [750, 310] width 1010 height 459
drag, startPoint x: 431, startPoint y: 413, endPoint x: 371, endPoint y: 461, distance: 77.5
click at [371, 461] on div "Assessments Add assessment 39 0" at bounding box center [750, 310] width 1010 height 459
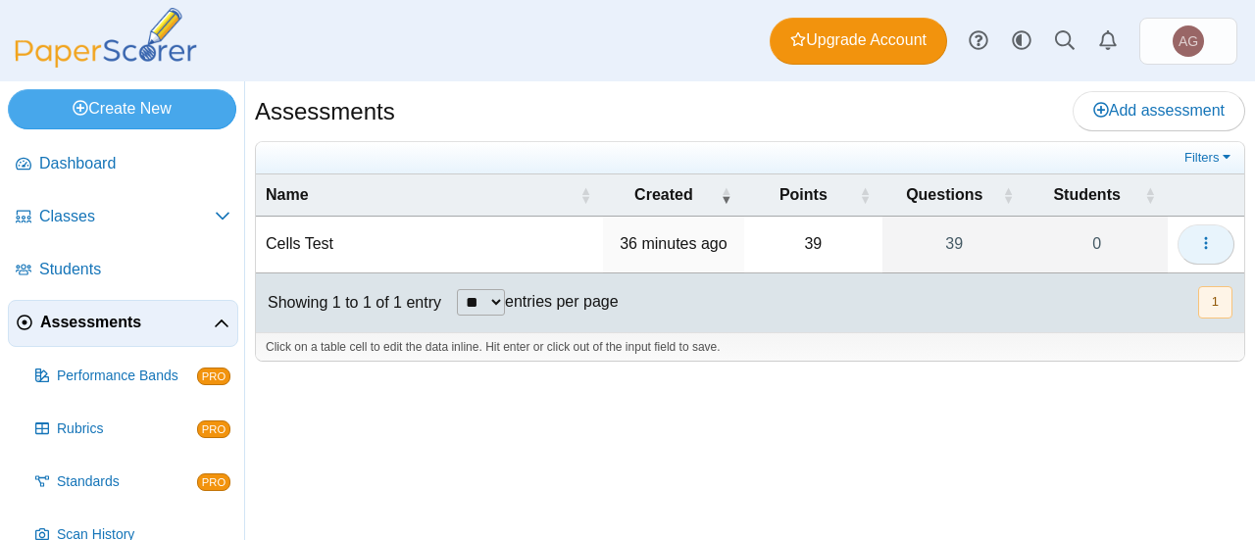
click at [1197, 239] on button "button" at bounding box center [1205, 243] width 57 height 39
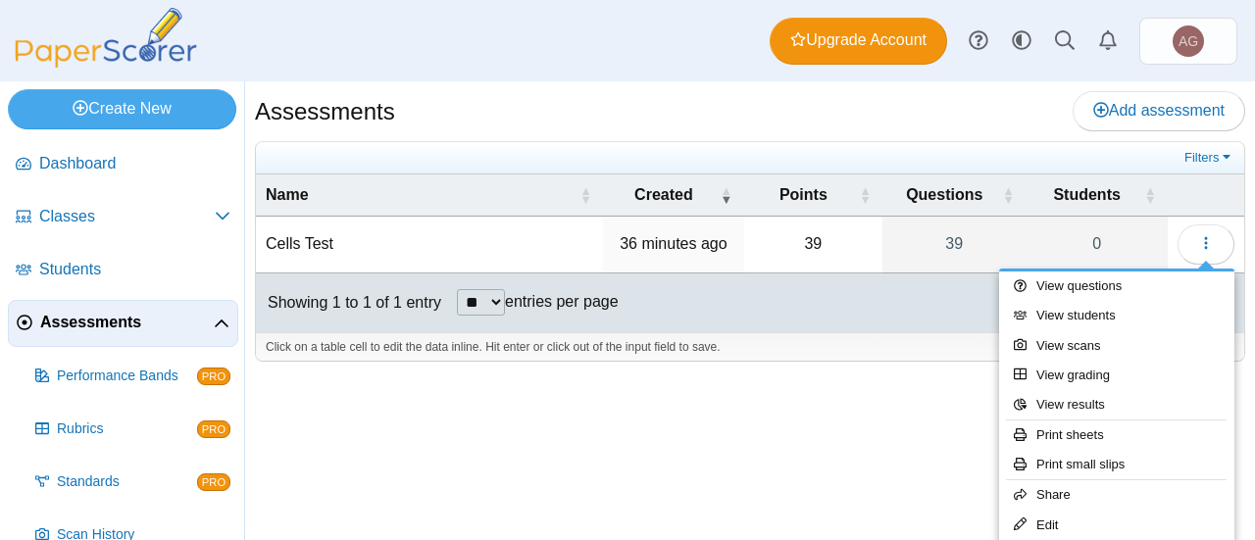
click at [855, 428] on div "Assessments Add assessment 39 0" at bounding box center [750, 310] width 1010 height 459
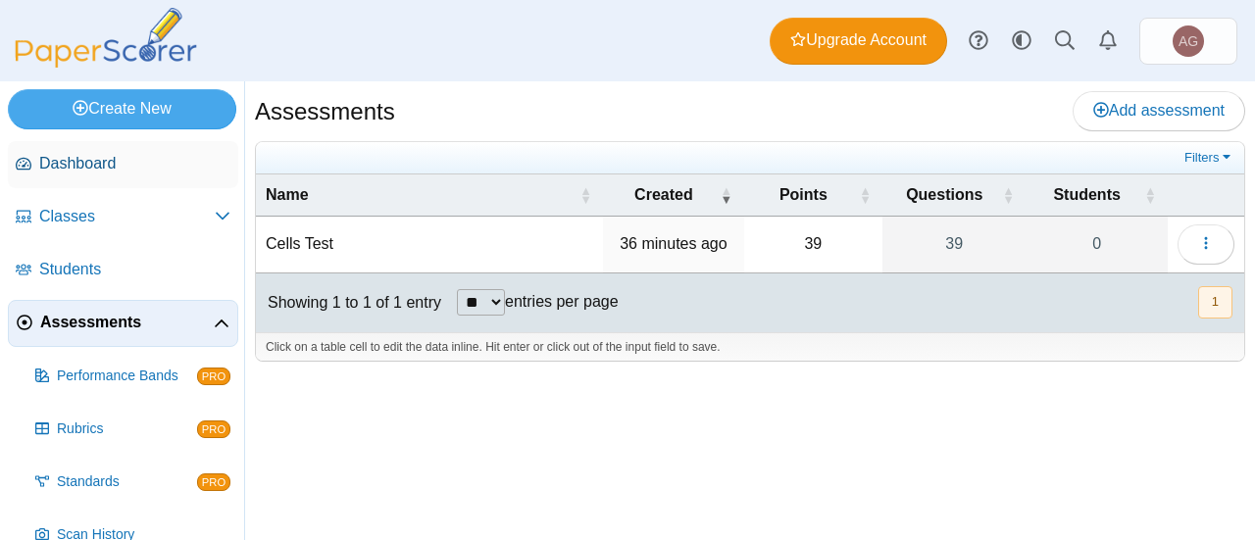
drag, startPoint x: 100, startPoint y: 155, endPoint x: 42, endPoint y: 164, distance: 58.5
click at [42, 164] on span "Dashboard" at bounding box center [134, 164] width 191 height 22
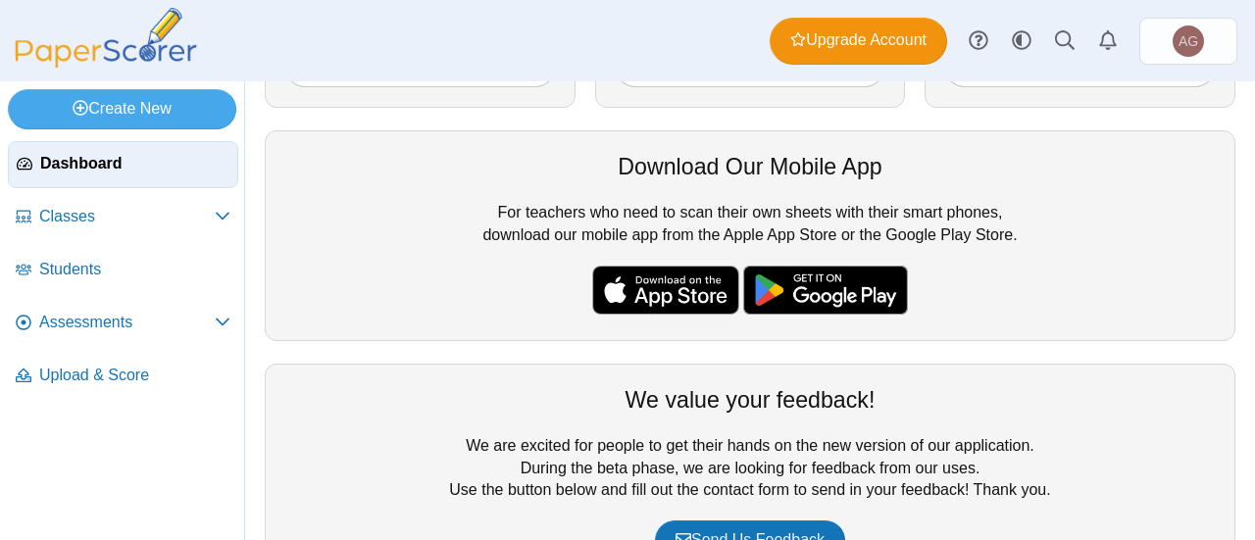
scroll to position [529, 0]
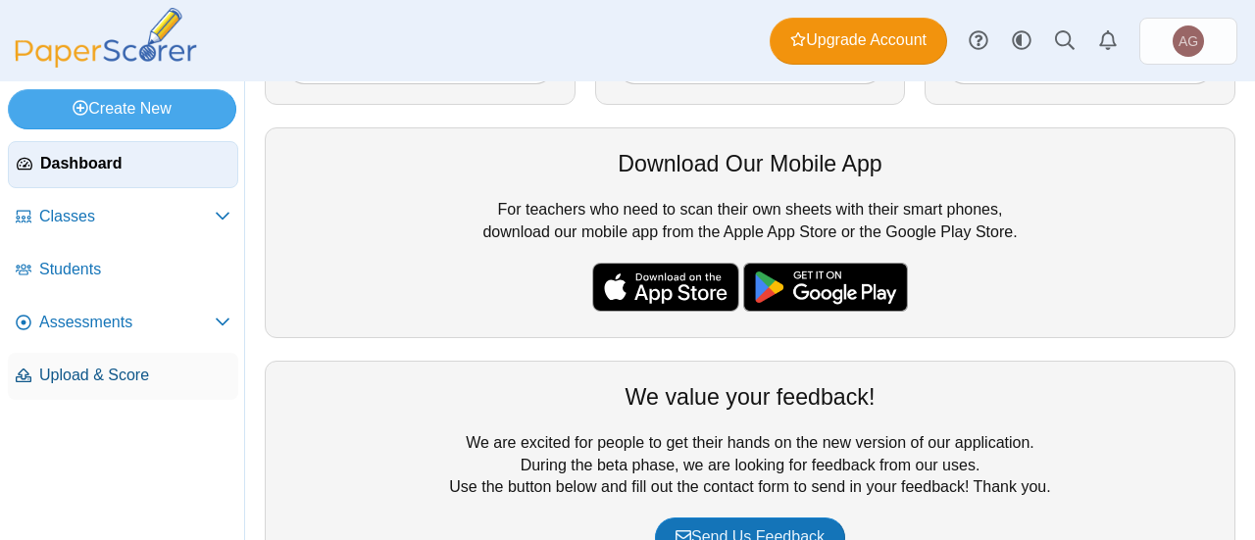
click at [84, 374] on span "Upload & Score" at bounding box center [134, 376] width 191 height 22
